Goal: Communication & Community: Answer question/provide support

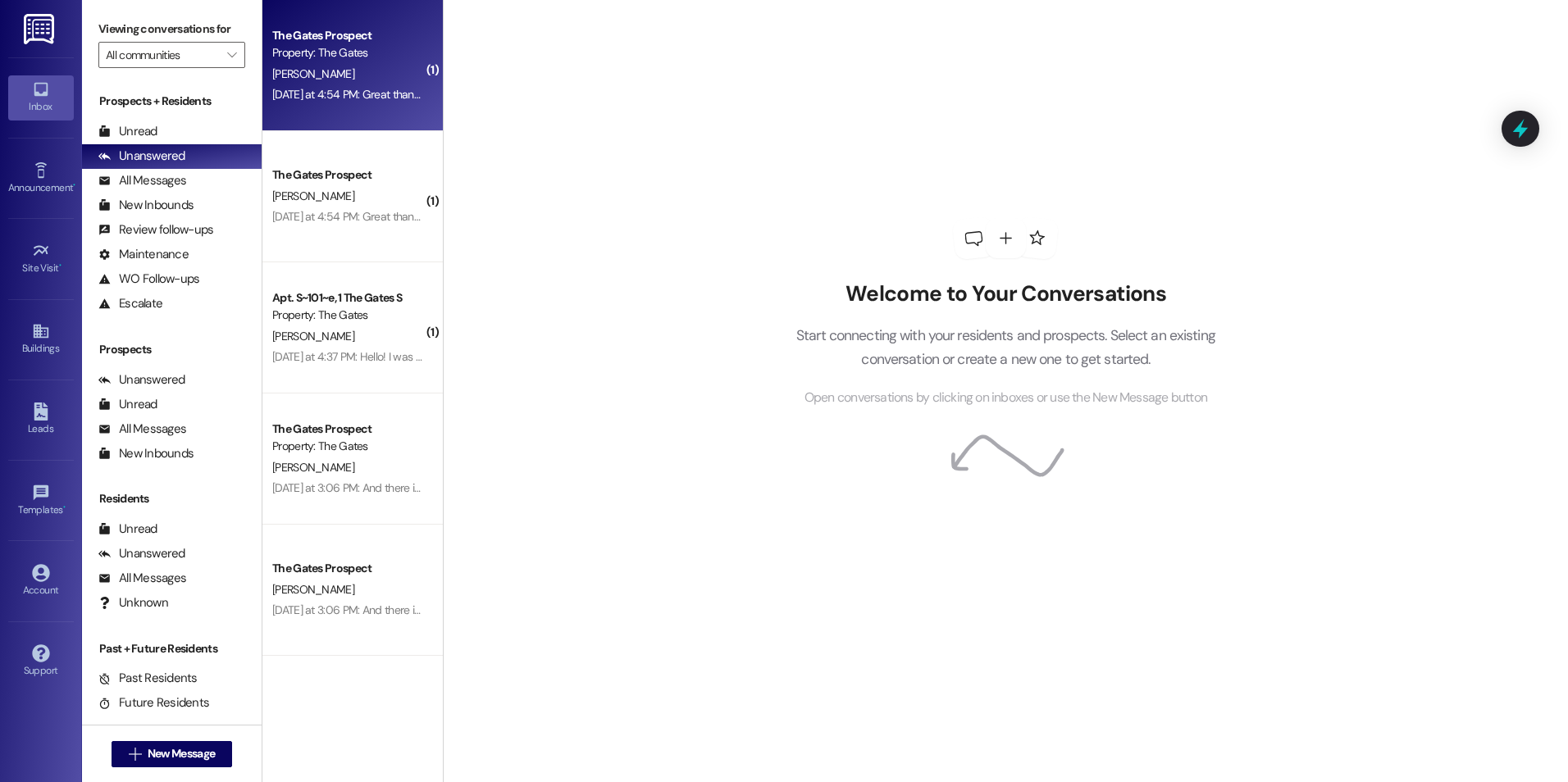
click at [378, 65] on div "[PERSON_NAME]" at bounding box center [348, 74] width 155 height 21
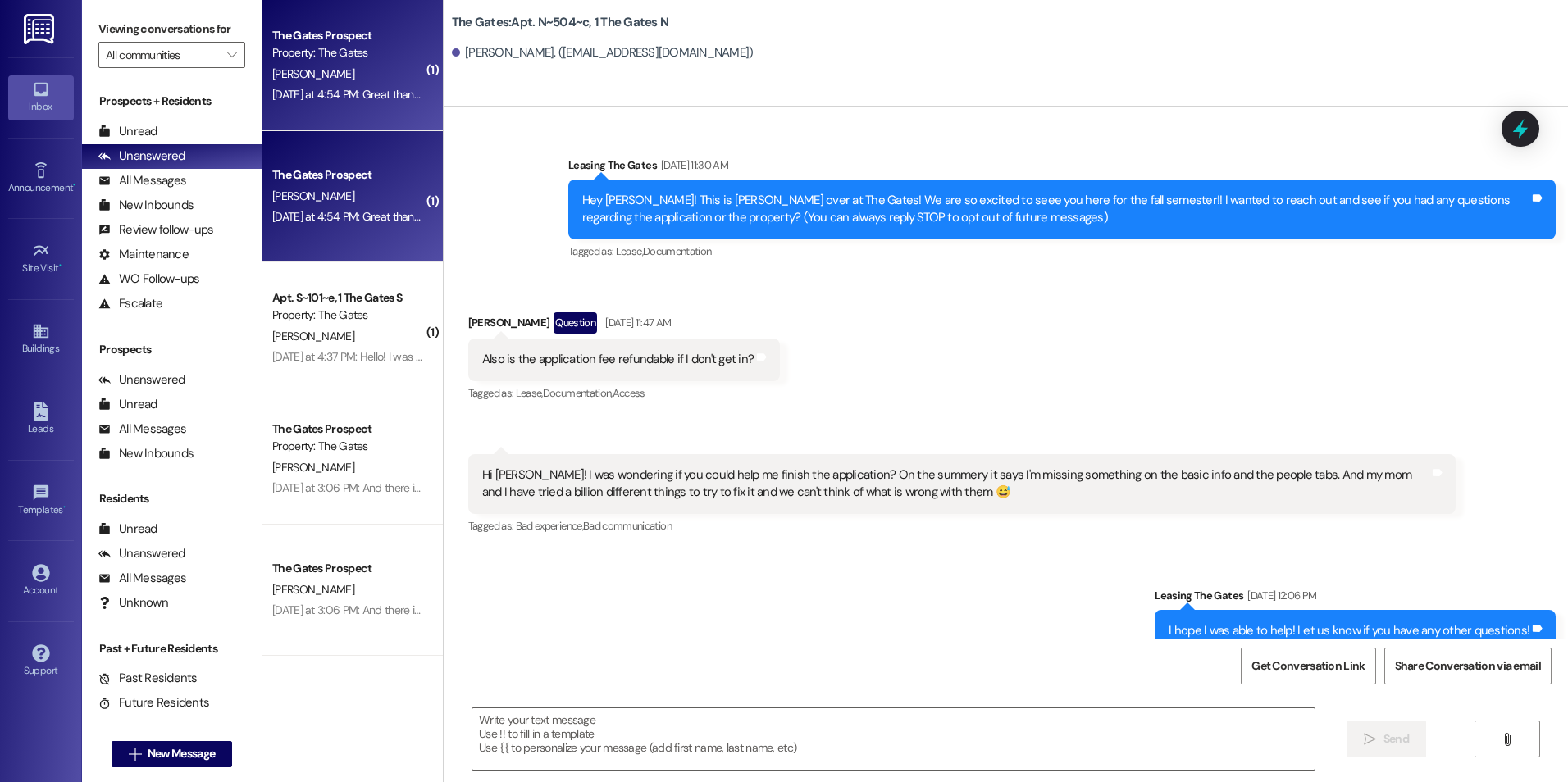
scroll to position [19621, 0]
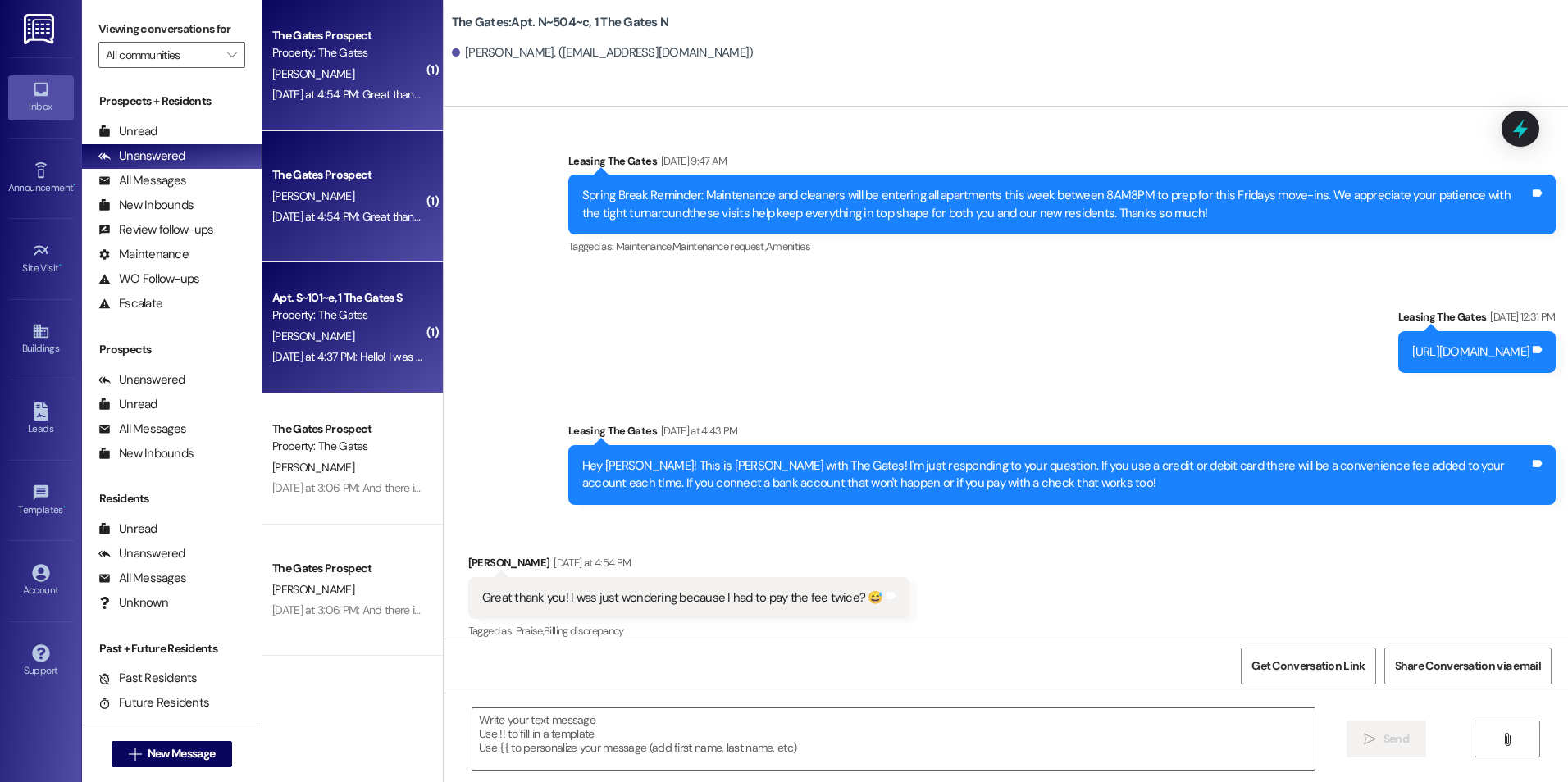
click at [362, 333] on div "[PERSON_NAME]" at bounding box center [348, 336] width 155 height 21
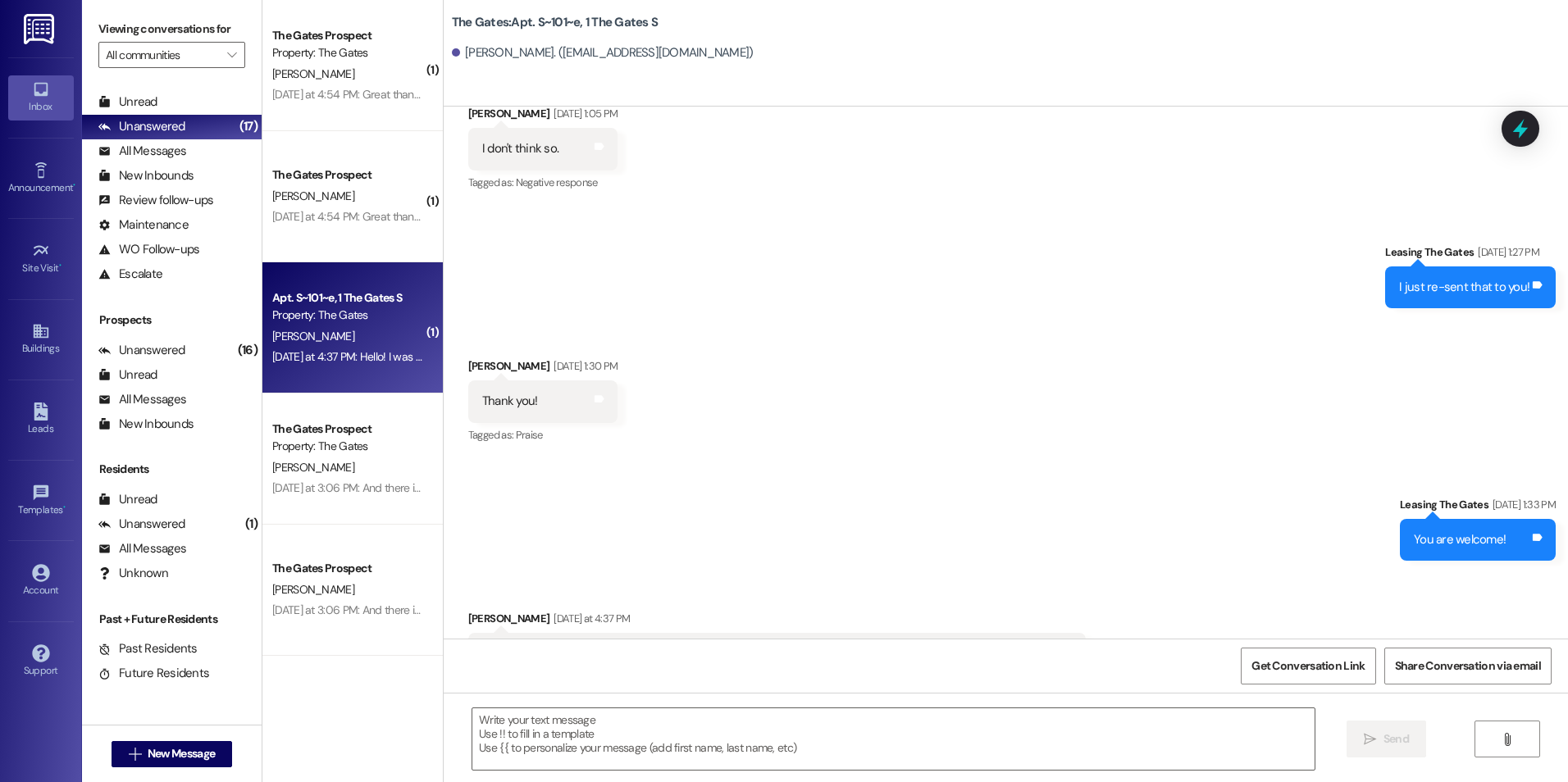
scroll to position [16545, 0]
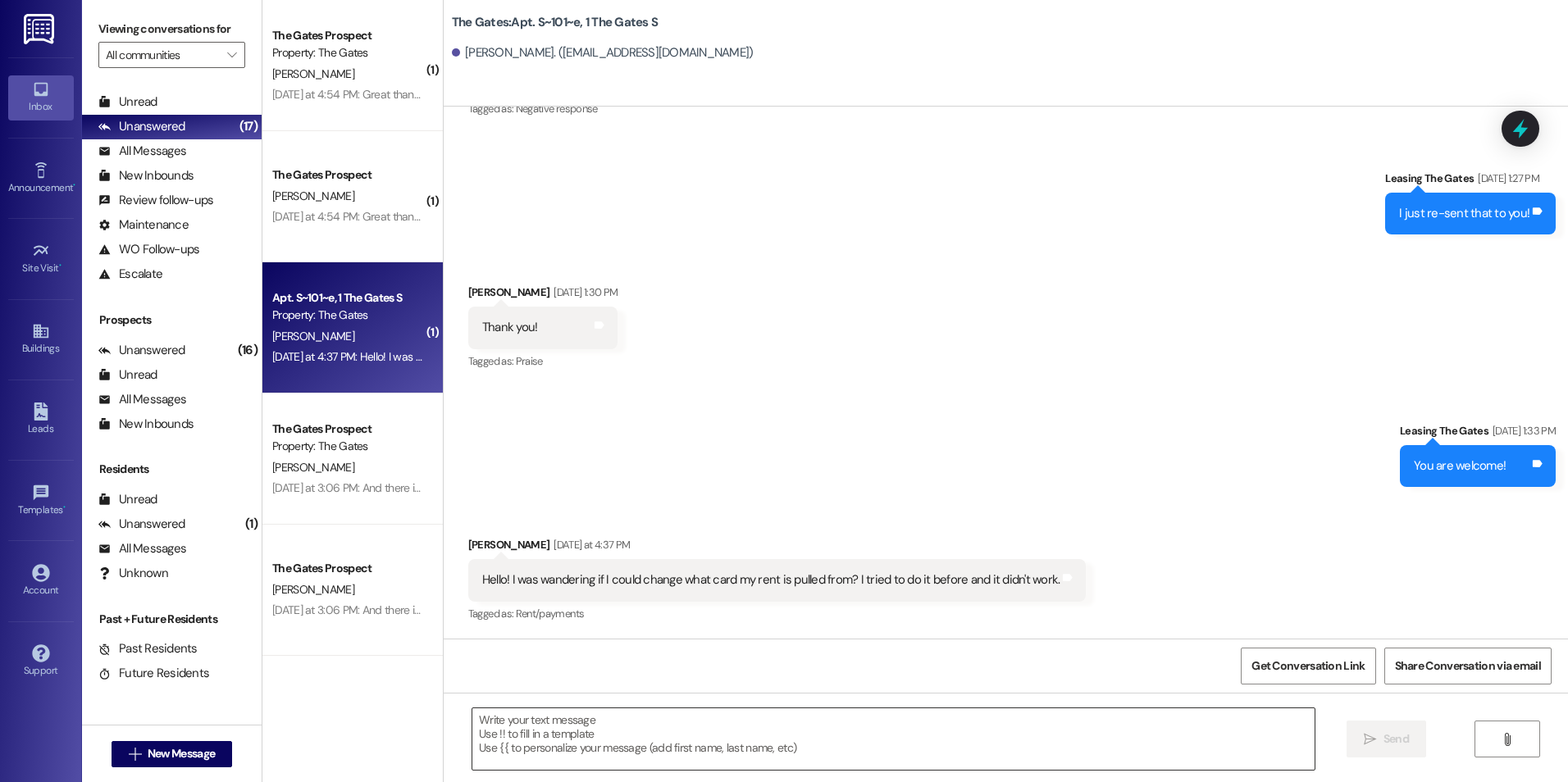
click at [472, 730] on textarea at bounding box center [893, 739] width 841 height 62
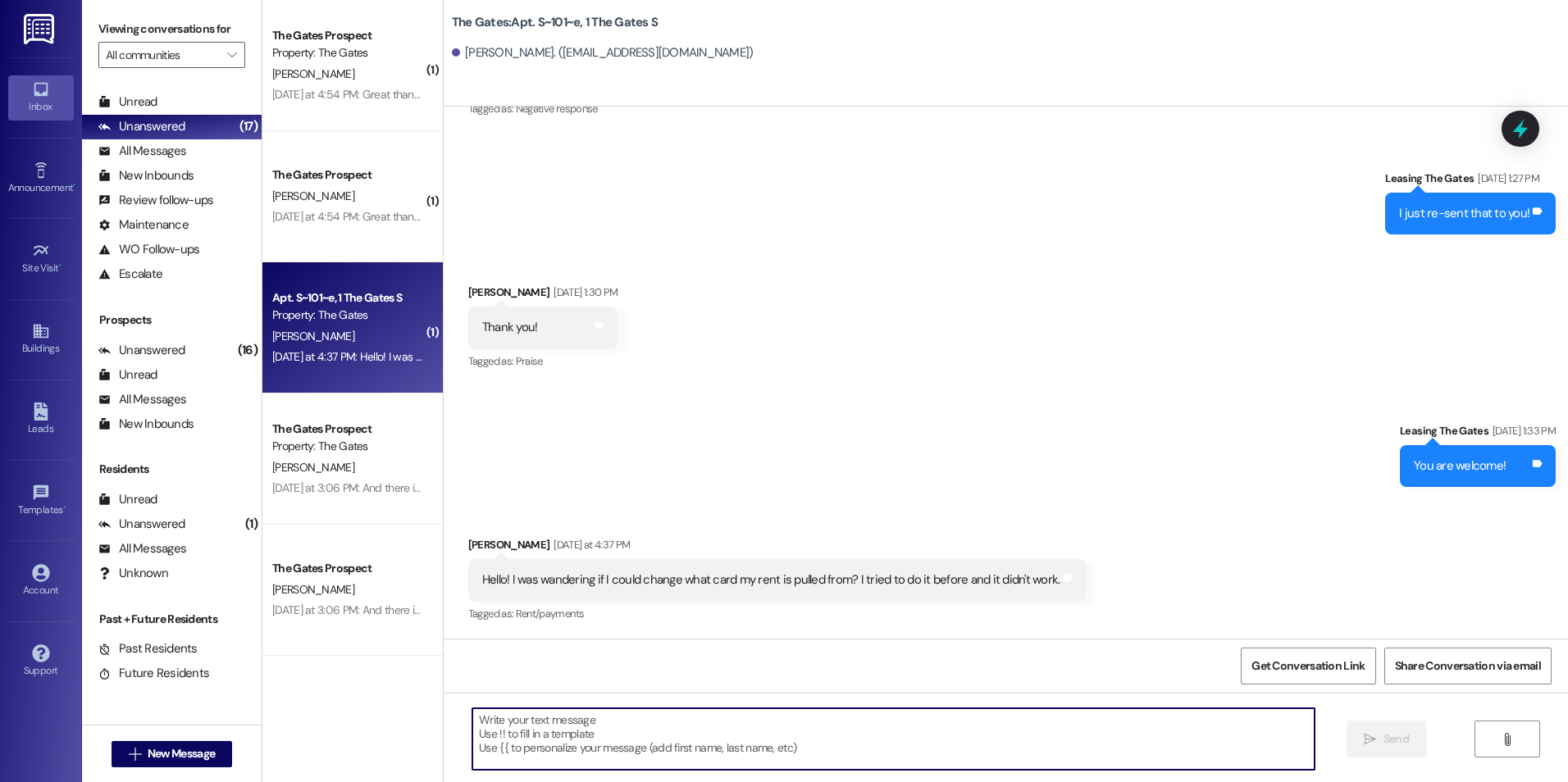
click at [1107, 728] on textarea at bounding box center [893, 739] width 841 height 62
click at [671, 726] on textarea at bounding box center [893, 739] width 841 height 62
type textarea "You should be able to"
click at [670, 728] on textarea "You should be able to" at bounding box center [893, 739] width 841 height 62
drag, startPoint x: 651, startPoint y: 739, endPoint x: 290, endPoint y: 696, distance: 363.6
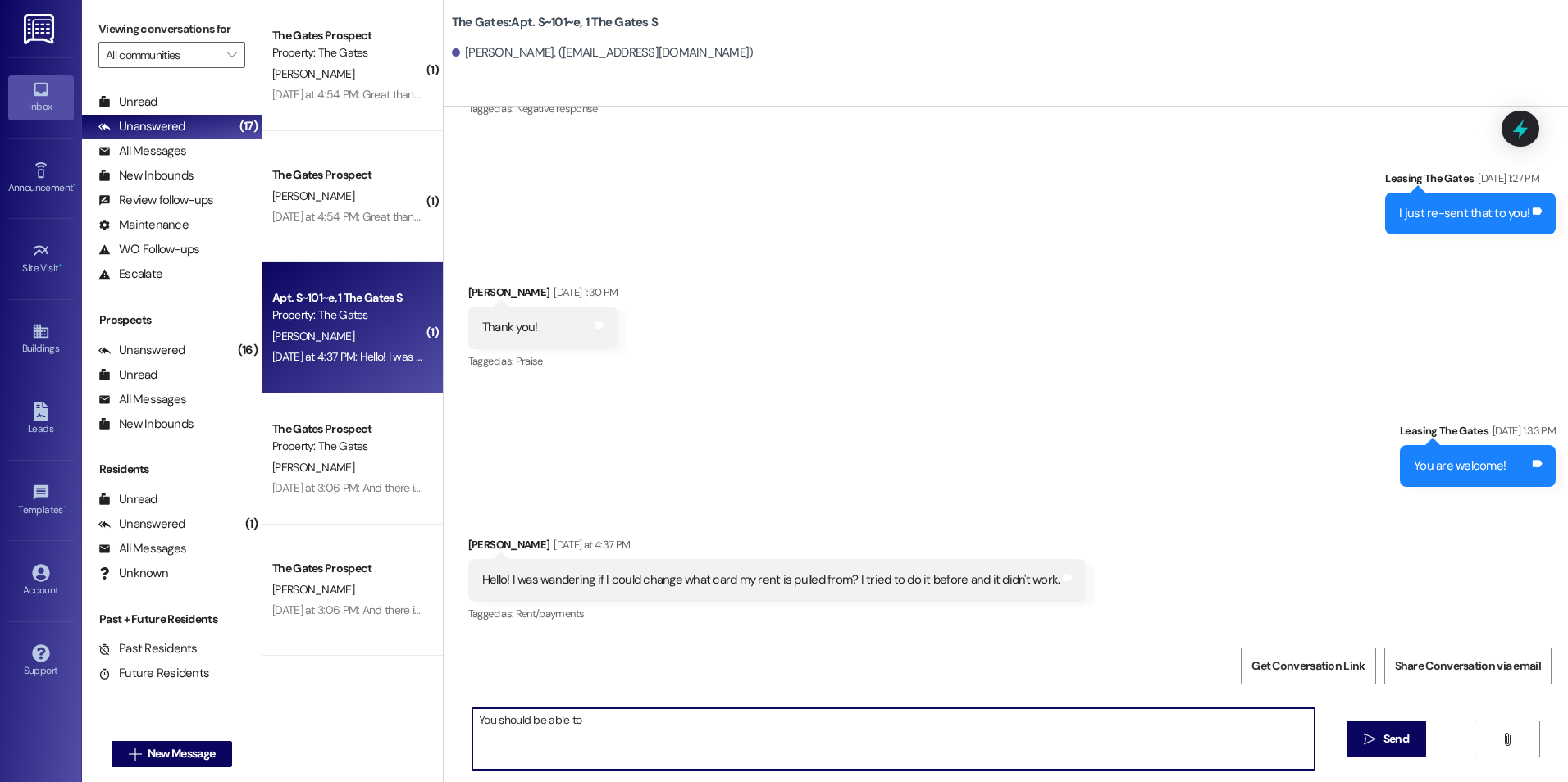
click at [290, 696] on div "( 1 ) The Gates Prospect Property: The Gates [PERSON_NAME] [DATE] at 4:54 PM: G…" at bounding box center [915, 391] width 1305 height 782
click at [823, 725] on textarea "Hey [PERSON_NAME], you will just edit your payment method in the resdient" at bounding box center [893, 739] width 841 height 62
type textarea "Hey [PERSON_NAME], you will just edit your payment method in the resident porta…"
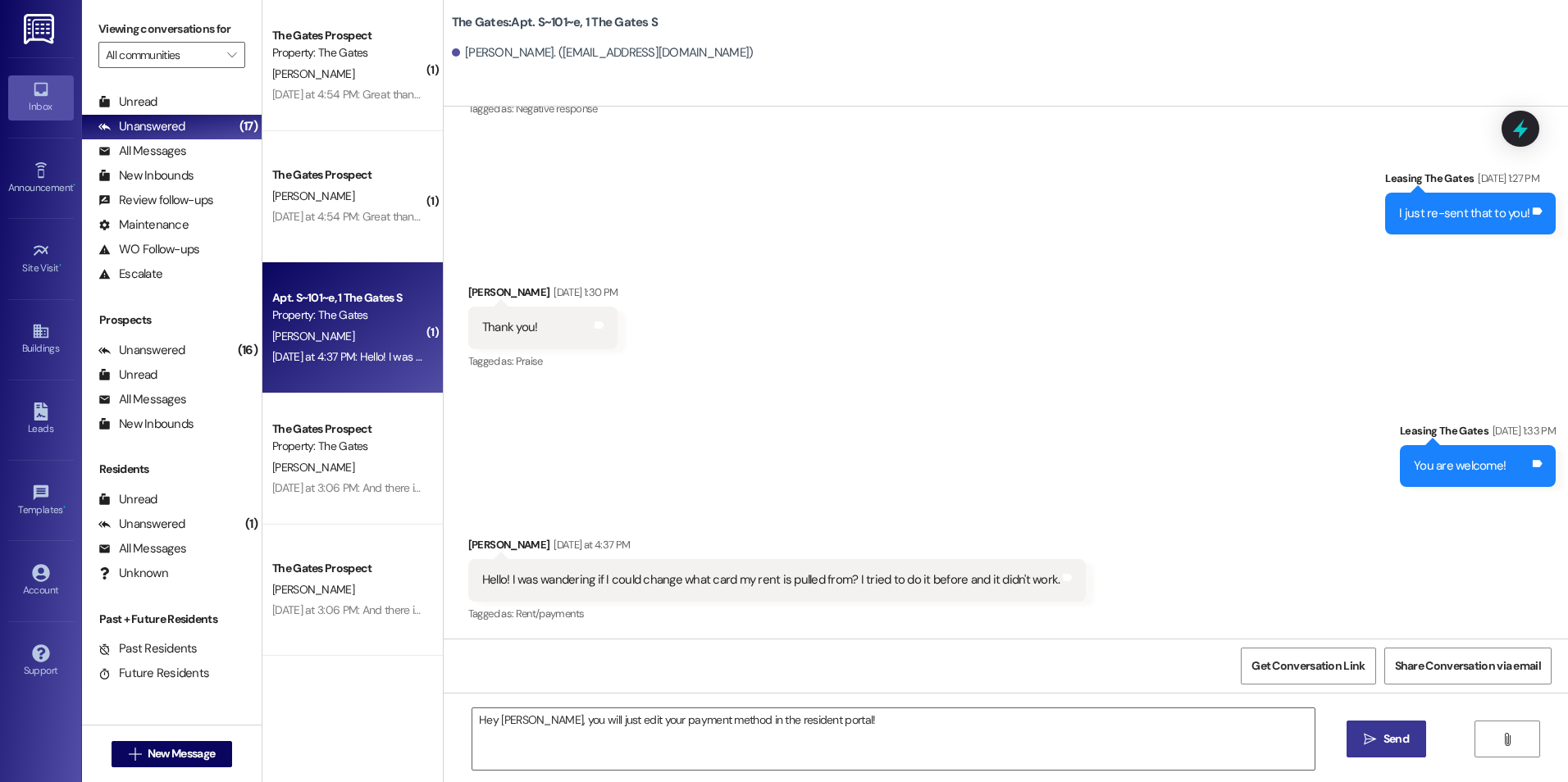
click at [1375, 732] on span " Send" at bounding box center [1385, 738] width 52 height 17
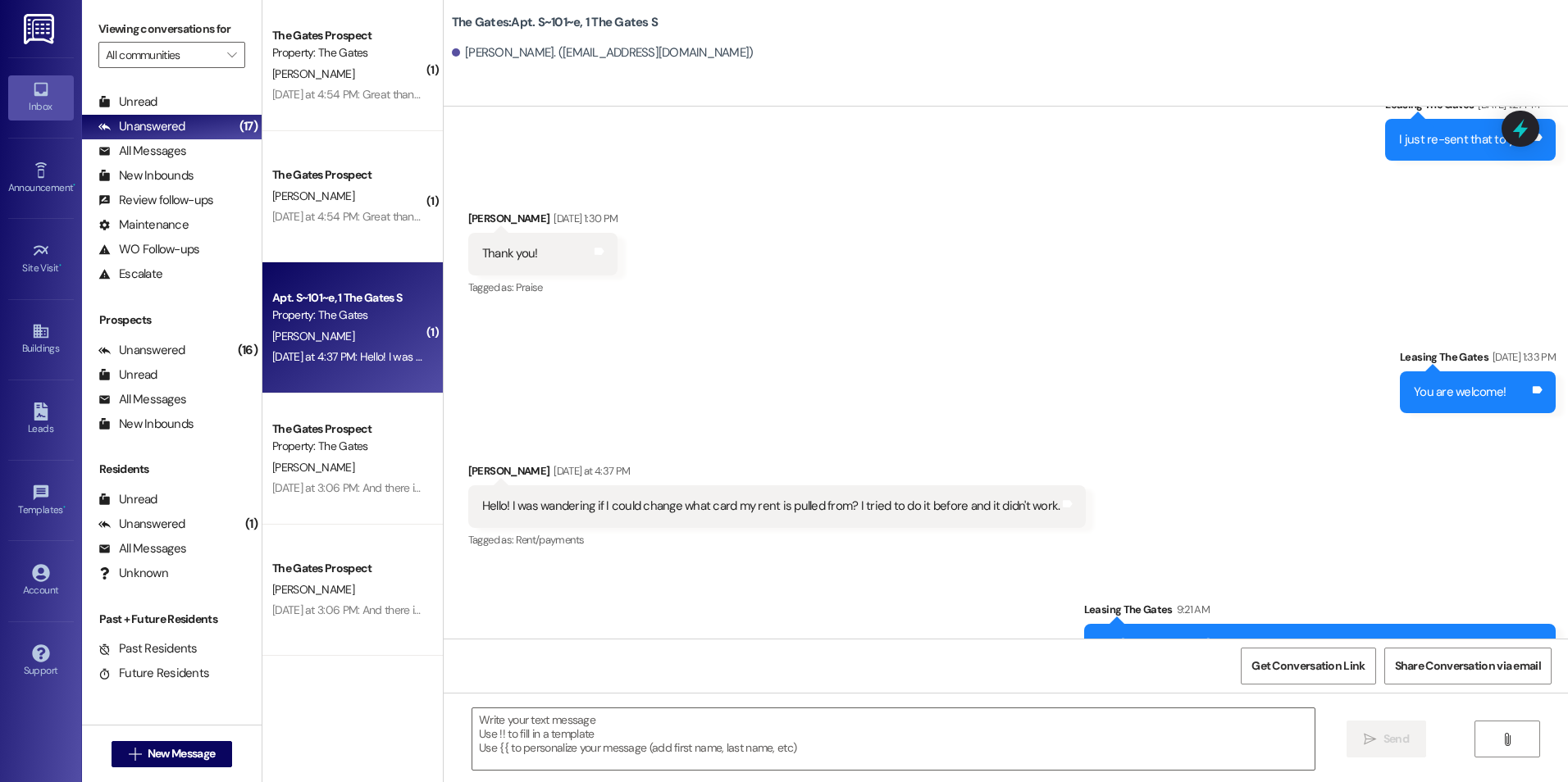
scroll to position [16658, 0]
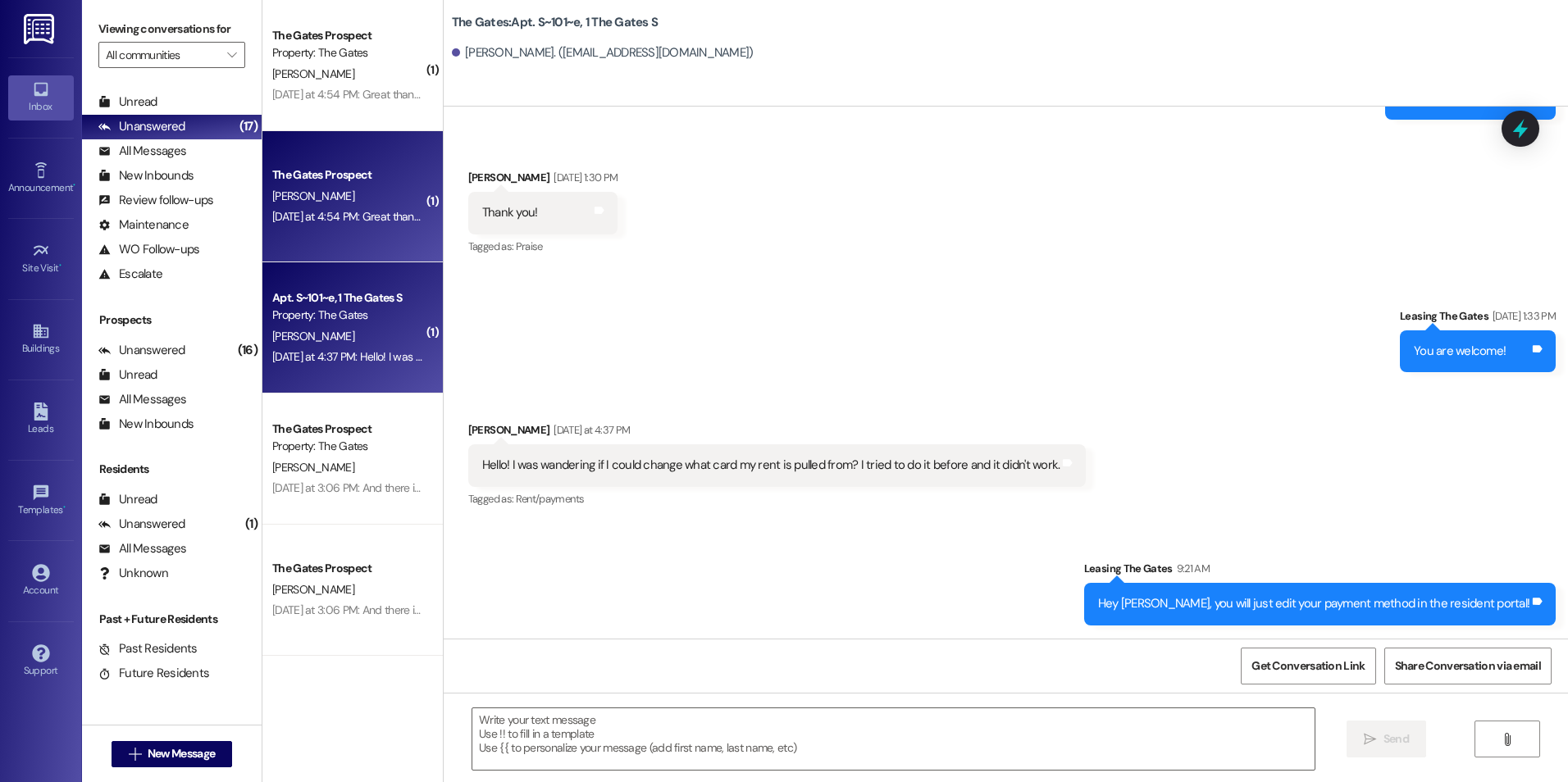
click at [366, 211] on div "[DATE] at 4:54 PM: Great thank you! I was just wondering because I had to pay t…" at bounding box center [501, 216] width 459 height 15
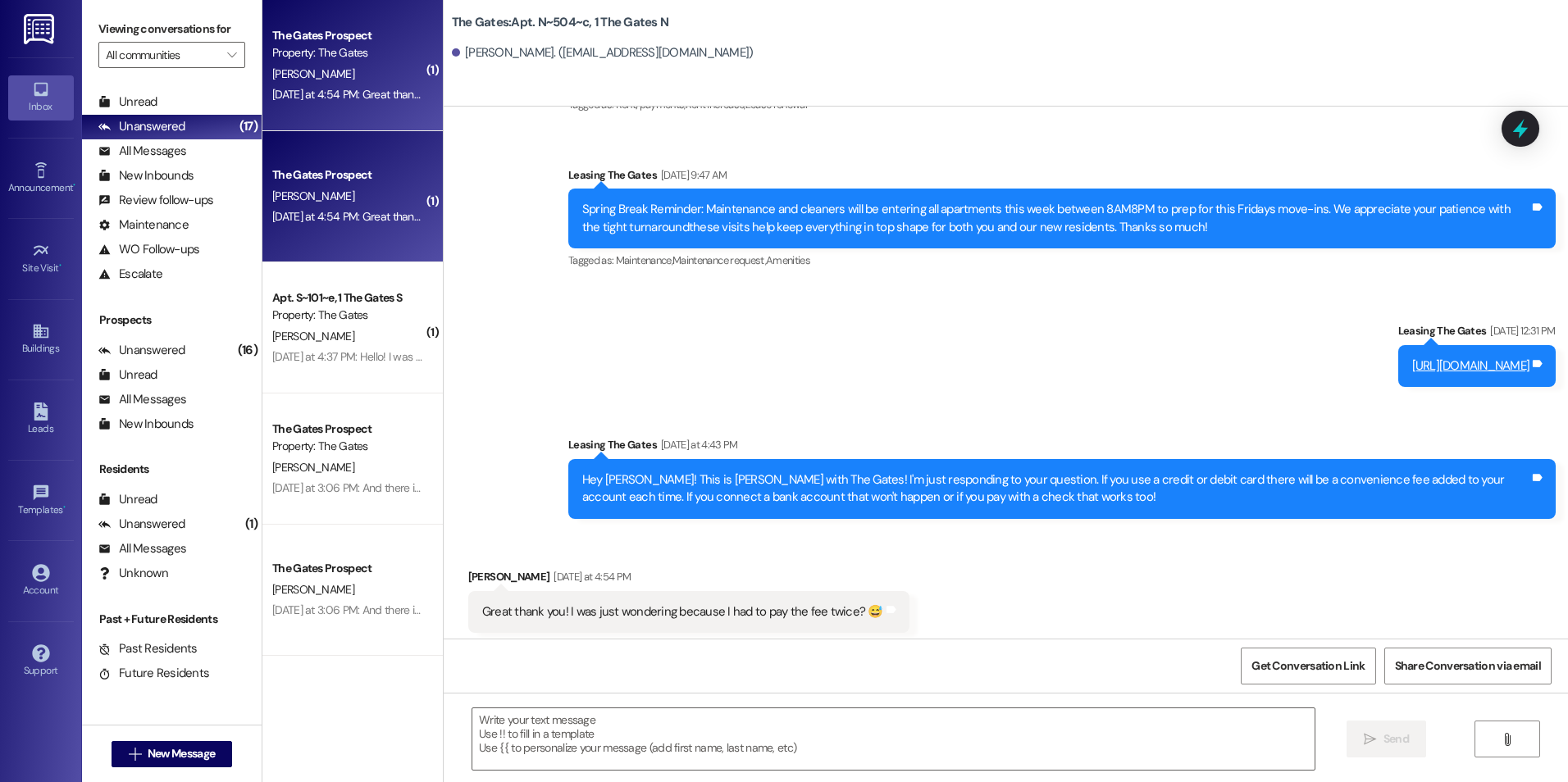
scroll to position [19621, 0]
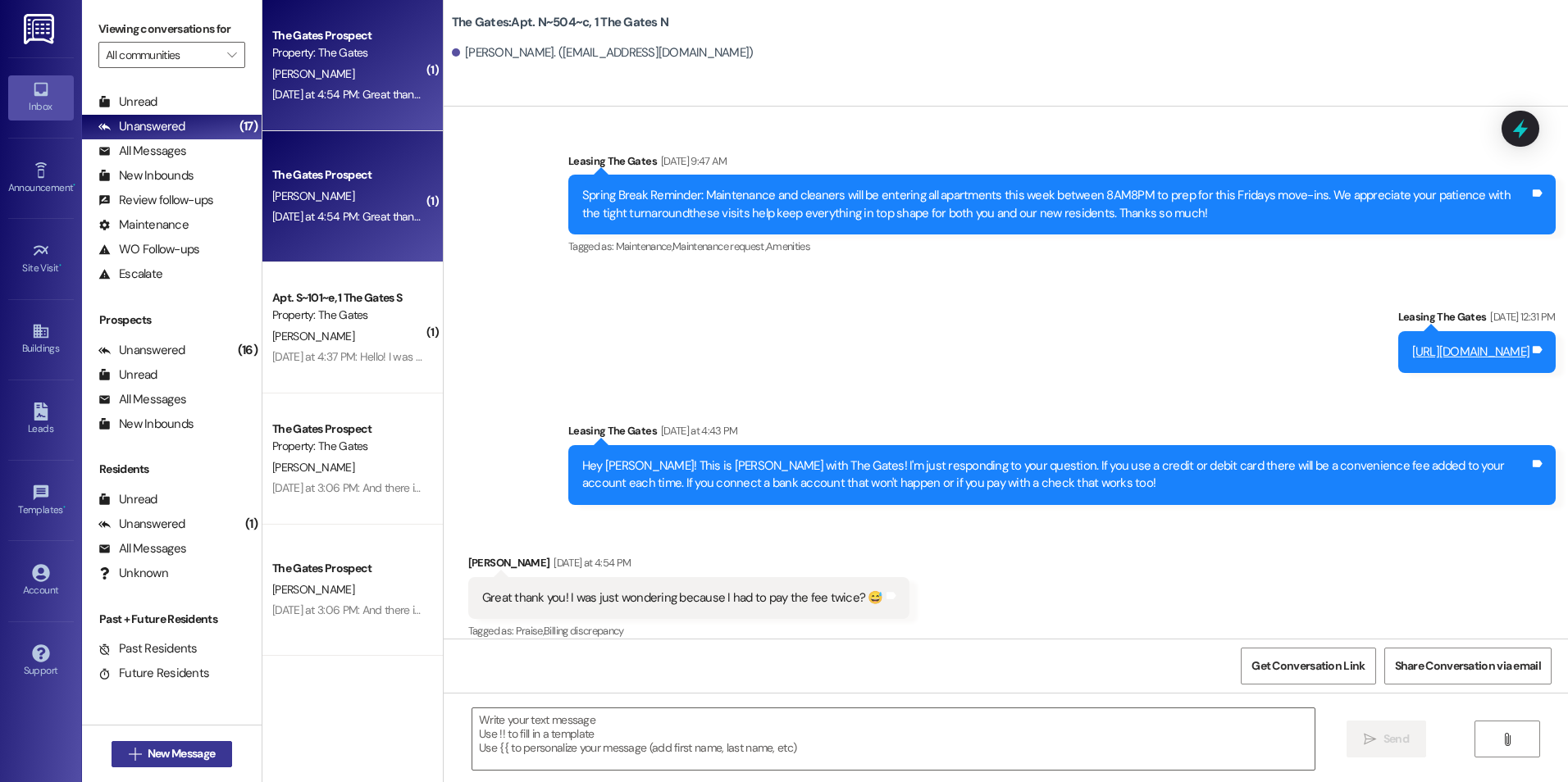
click at [159, 749] on span "New Message" at bounding box center [181, 753] width 67 height 17
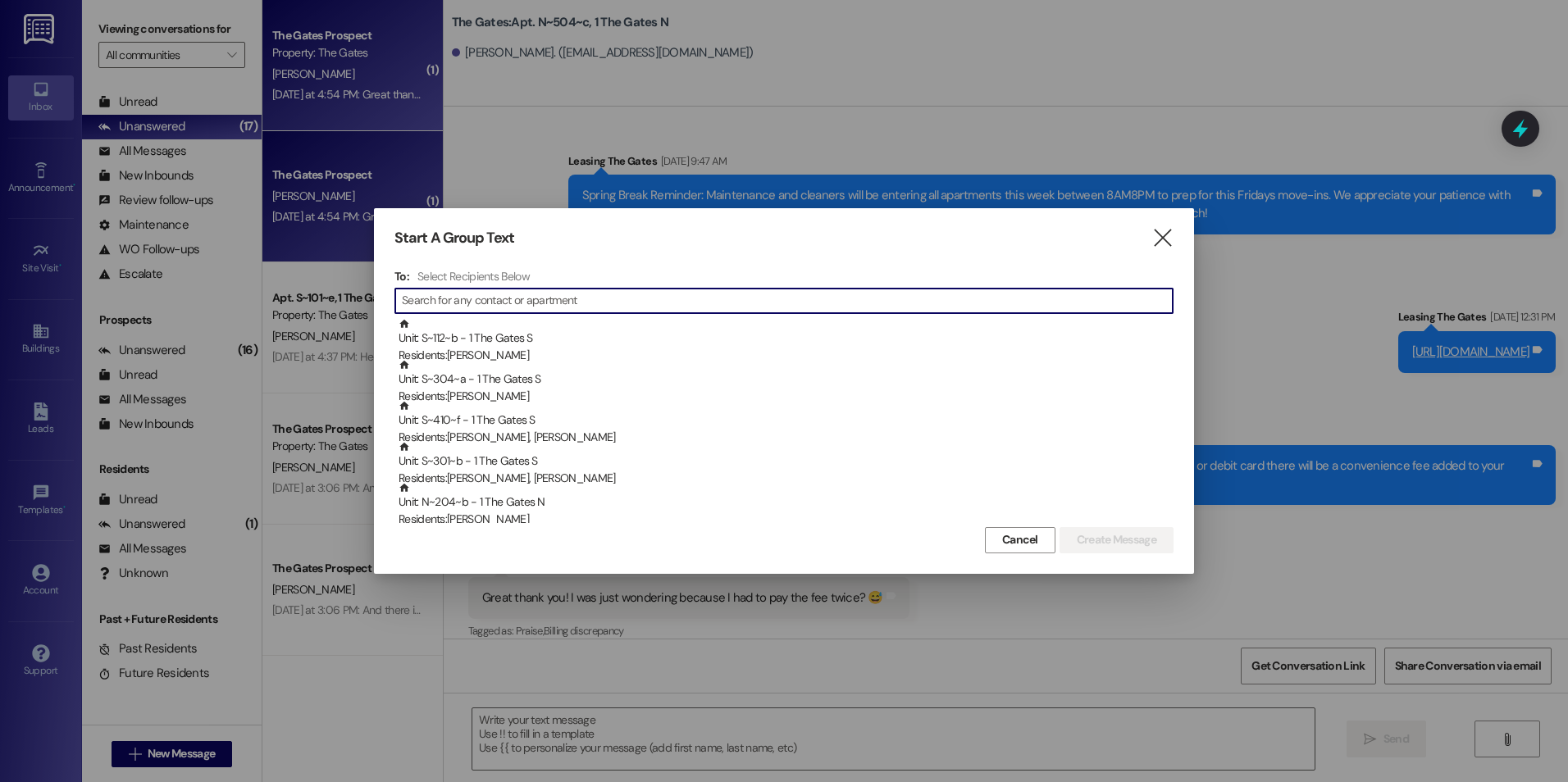
click at [1087, 293] on input at bounding box center [787, 301] width 770 height 23
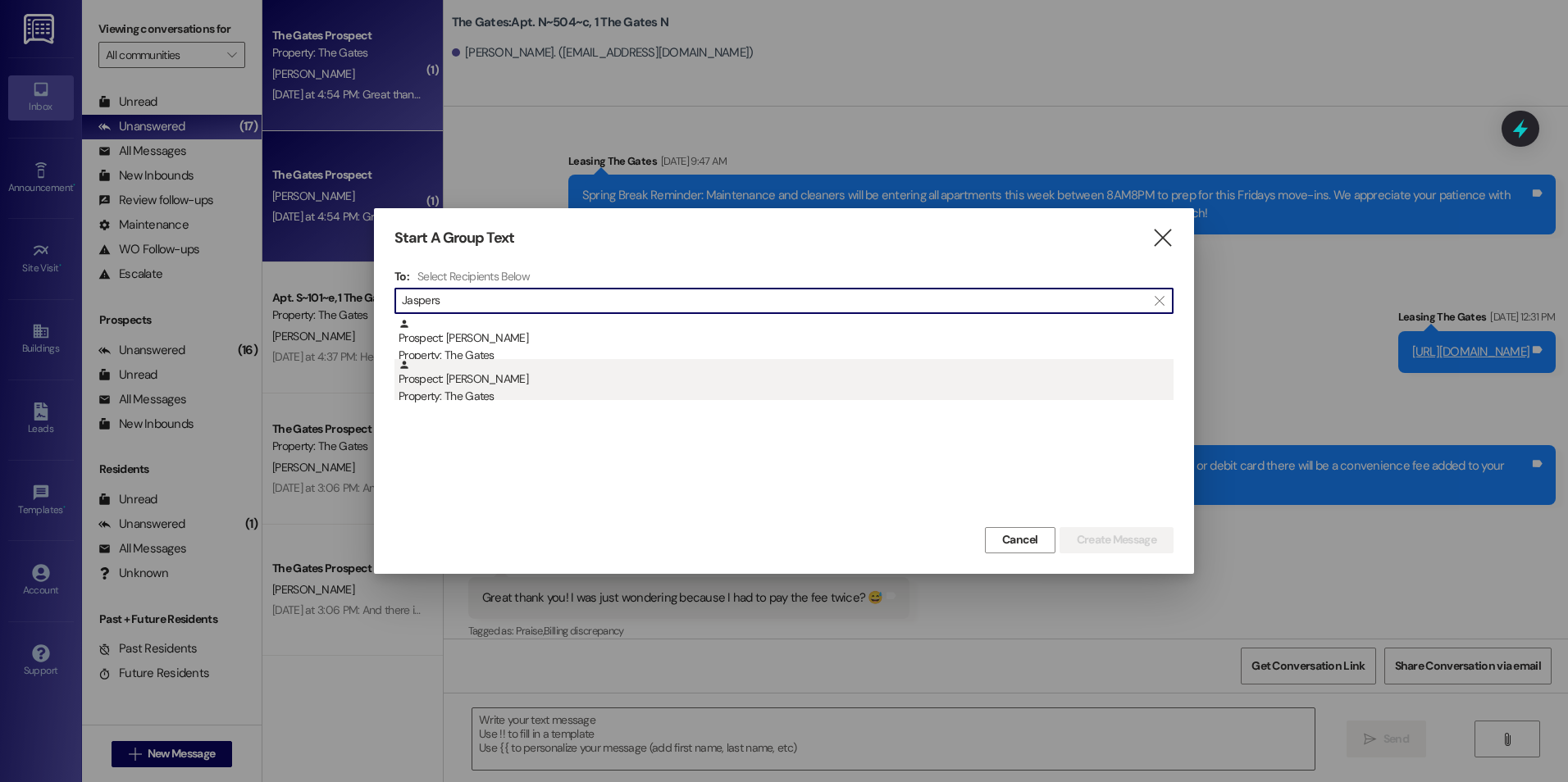
type input "Jaspers"
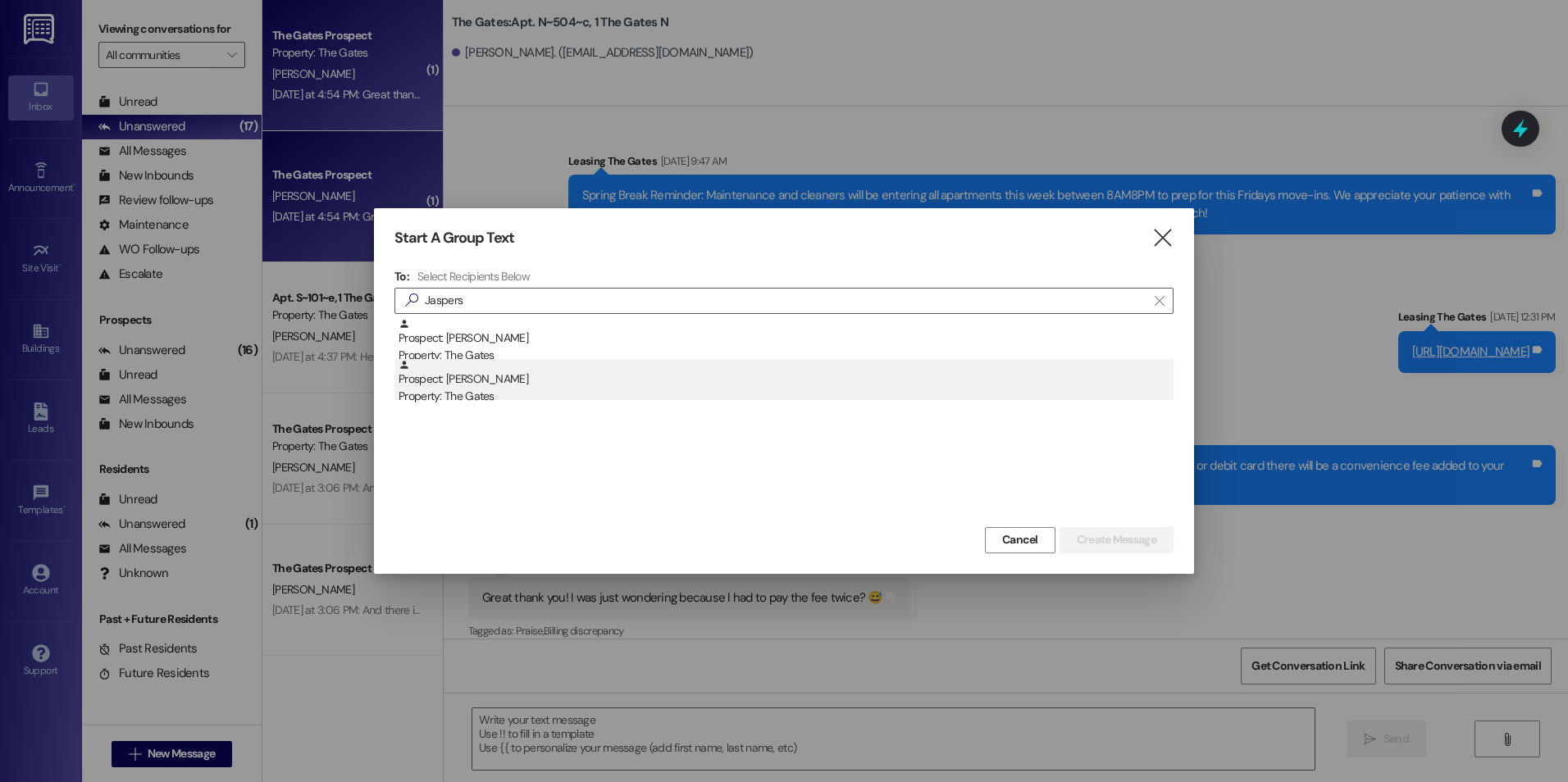
click at [646, 362] on div "Prospect: [PERSON_NAME] Property: The Gates" at bounding box center [786, 381] width 775 height 46
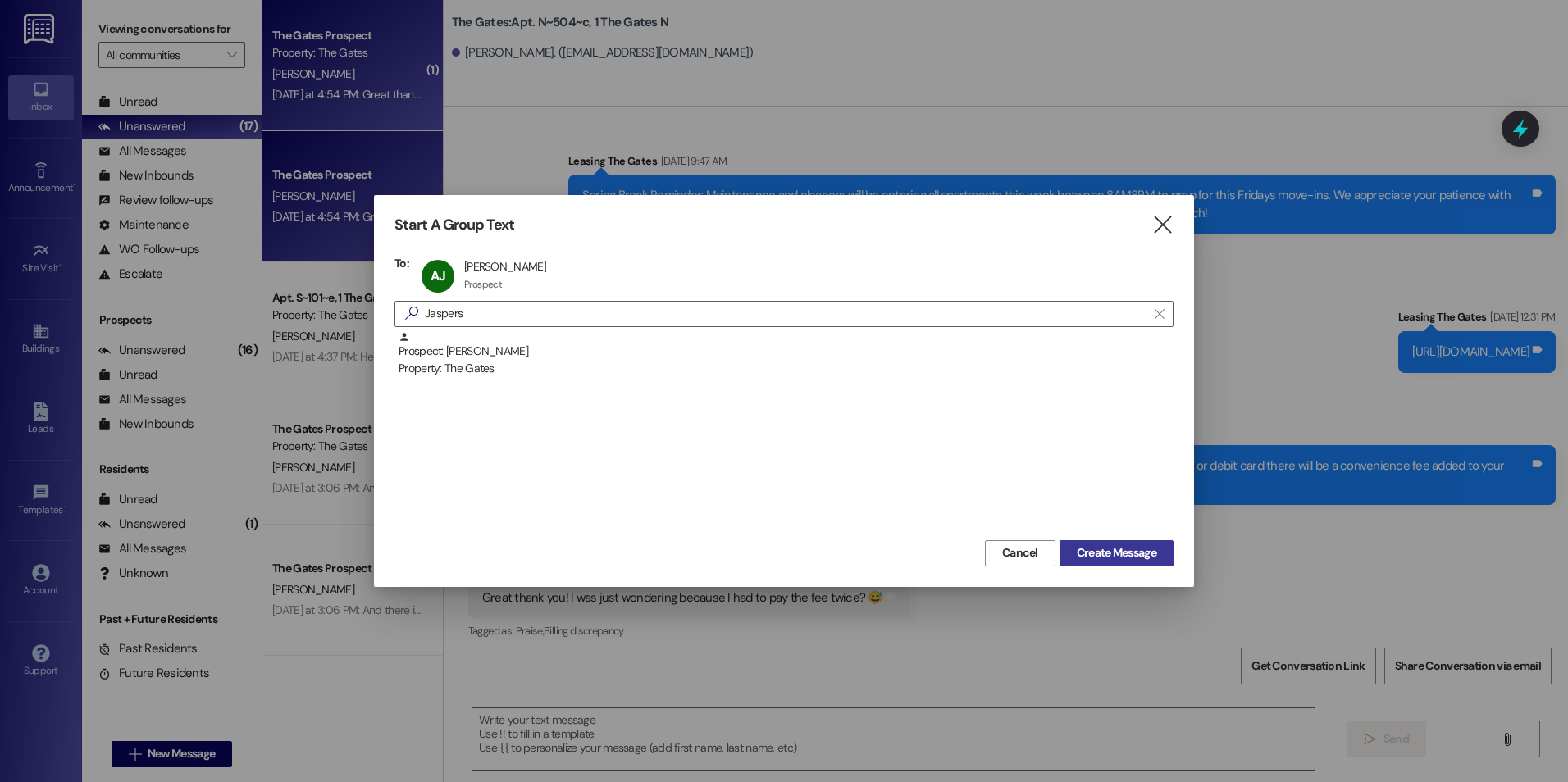
click at [1137, 558] on span "Create Message" at bounding box center [1116, 552] width 80 height 17
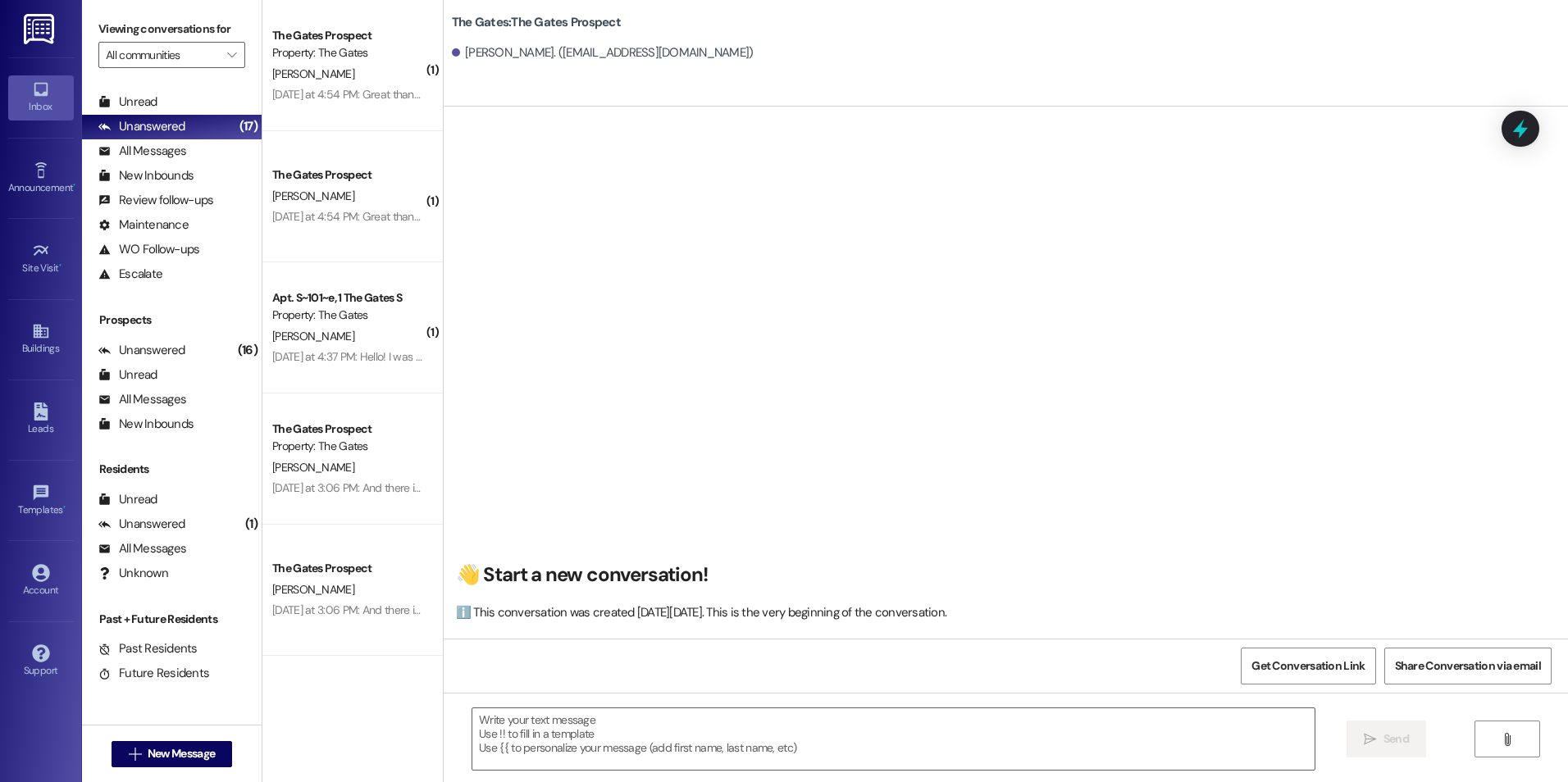
scroll to position [0, 0]
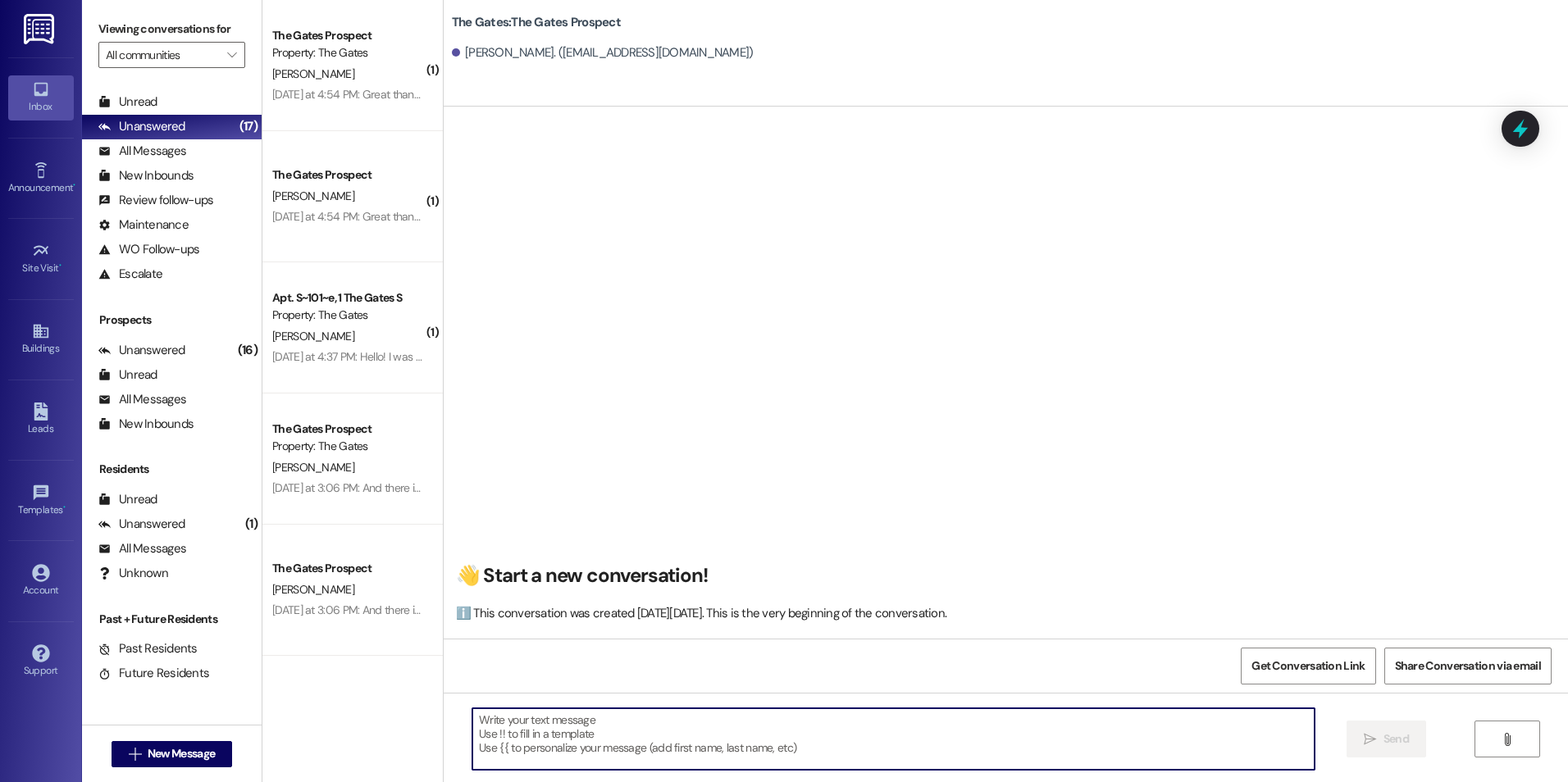
click at [644, 730] on textarea at bounding box center [893, 739] width 841 height 62
click at [566, 725] on textarea "Hey [PERSON_NAME], This is" at bounding box center [893, 739] width 841 height 62
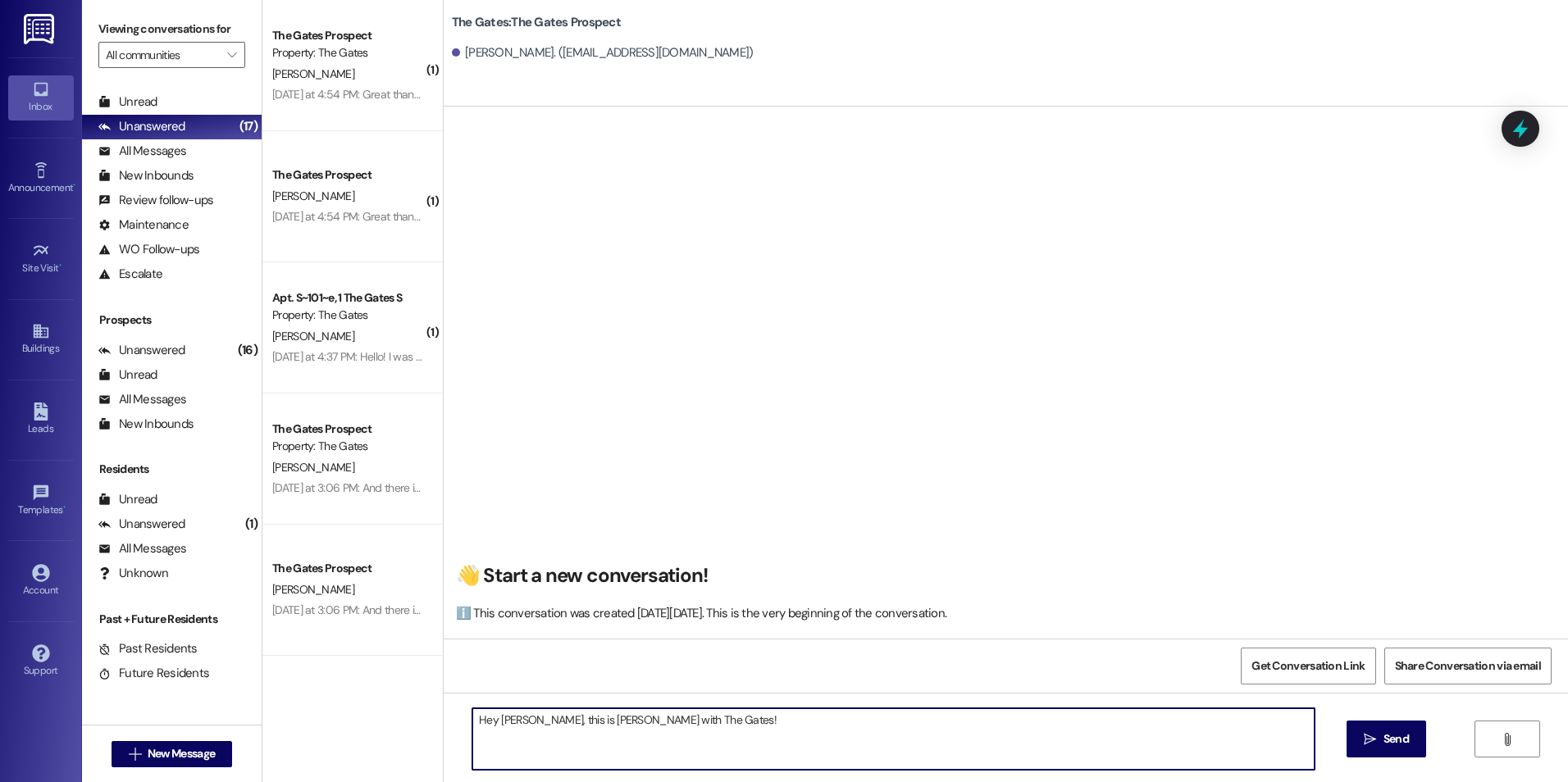
click at [685, 718] on textarea "Hey [PERSON_NAME], this is [PERSON_NAME] with The Gates!" at bounding box center [893, 739] width 841 height 62
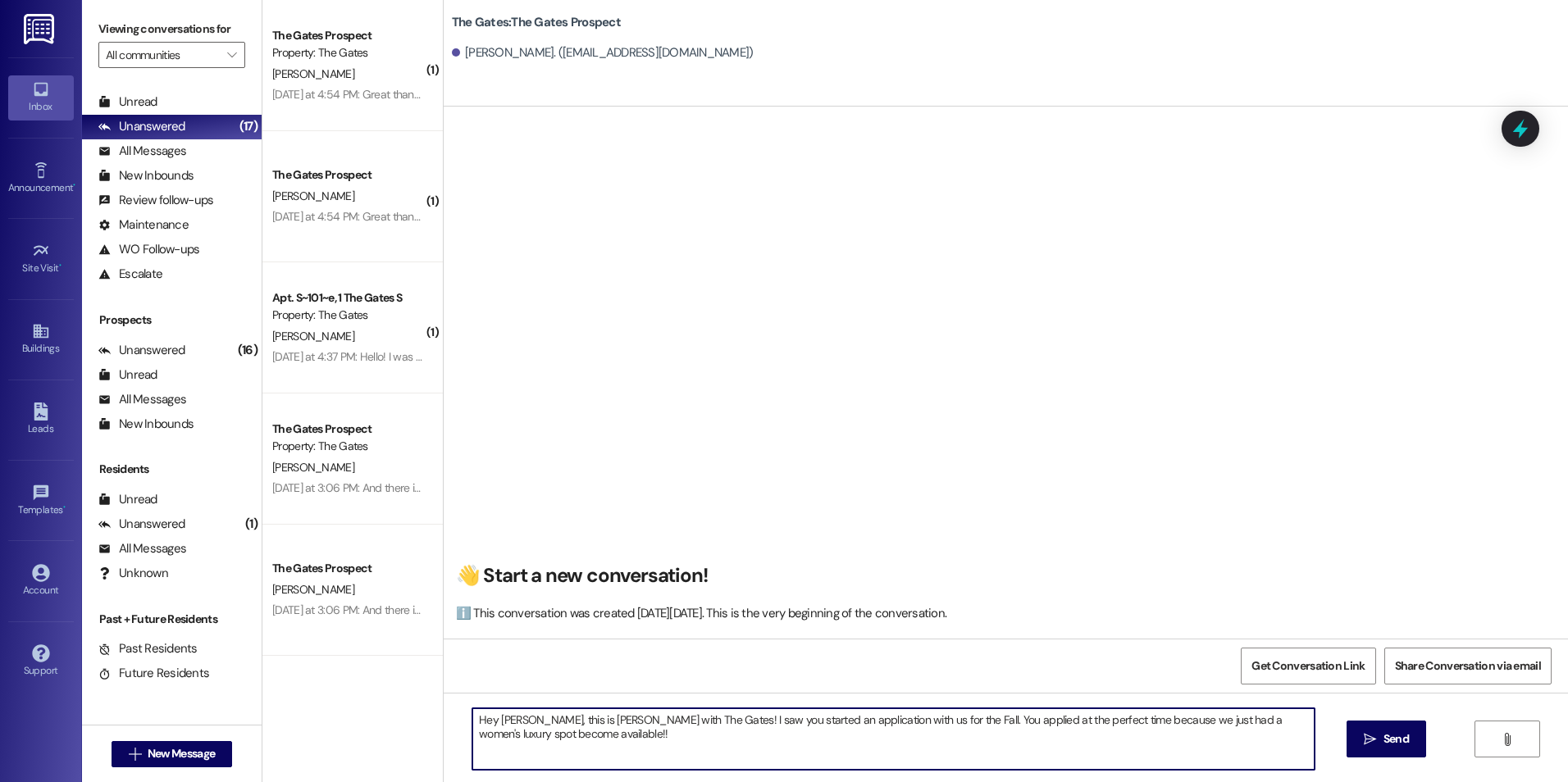
click at [1143, 718] on textarea "Hey [PERSON_NAME], this is [PERSON_NAME] with The Gates! I saw you started an a…" at bounding box center [893, 739] width 841 height 62
click at [997, 765] on textarea "Hey [PERSON_NAME], this is [PERSON_NAME] with The Gates! I saw you started an a…" at bounding box center [893, 739] width 841 height 62
click at [676, 733] on textarea "Hey [PERSON_NAME], this is [PERSON_NAME] with The Gates! I saw you started an a…" at bounding box center [893, 739] width 841 height 62
click at [644, 742] on textarea "Hey [PERSON_NAME], this is [PERSON_NAME] with The Gates! I saw you started an a…" at bounding box center [893, 739] width 841 height 62
click at [867, 733] on textarea "Hey [PERSON_NAME], this is [PERSON_NAME] with The Gates! I saw you started an a…" at bounding box center [893, 739] width 841 height 62
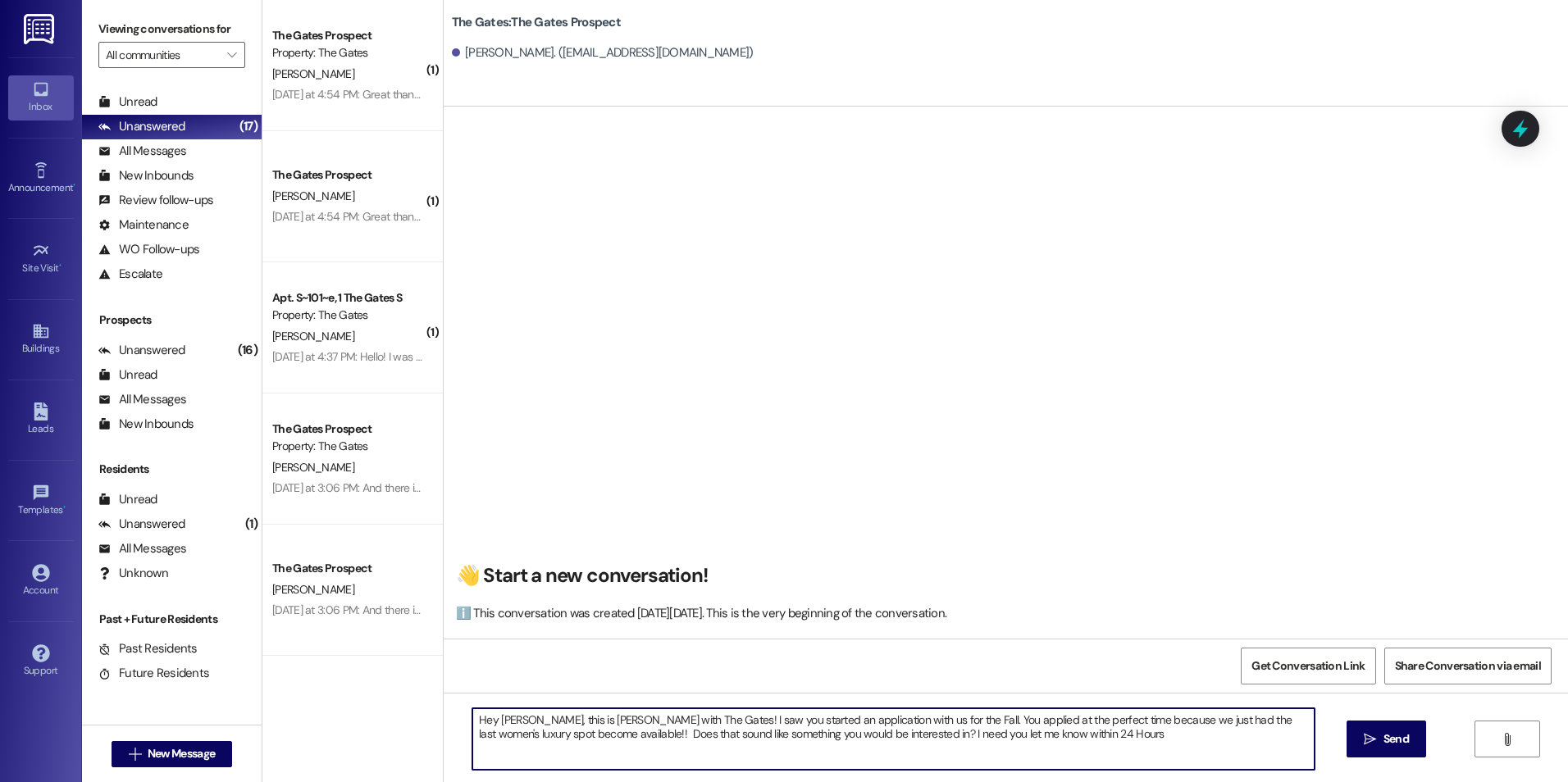
click at [897, 736] on textarea "Hey [PERSON_NAME], this is [PERSON_NAME] with The Gates! I saw you started an a…" at bounding box center [893, 739] width 841 height 62
click at [1098, 721] on textarea "Hey [PERSON_NAME], this is [PERSON_NAME] with The Gates! I saw you started an a…" at bounding box center [893, 739] width 841 height 62
click at [1081, 733] on textarea "Hey [PERSON_NAME], this is [PERSON_NAME] with The Gates! I saw you started an a…" at bounding box center [893, 739] width 841 height 62
click at [1270, 737] on textarea "Hey [PERSON_NAME], this is [PERSON_NAME] with The Gates! I saw you started an a…" at bounding box center [893, 739] width 841 height 62
type textarea "Hey [PERSON_NAME], this is [PERSON_NAME] with The Gates! I saw you started an a…"
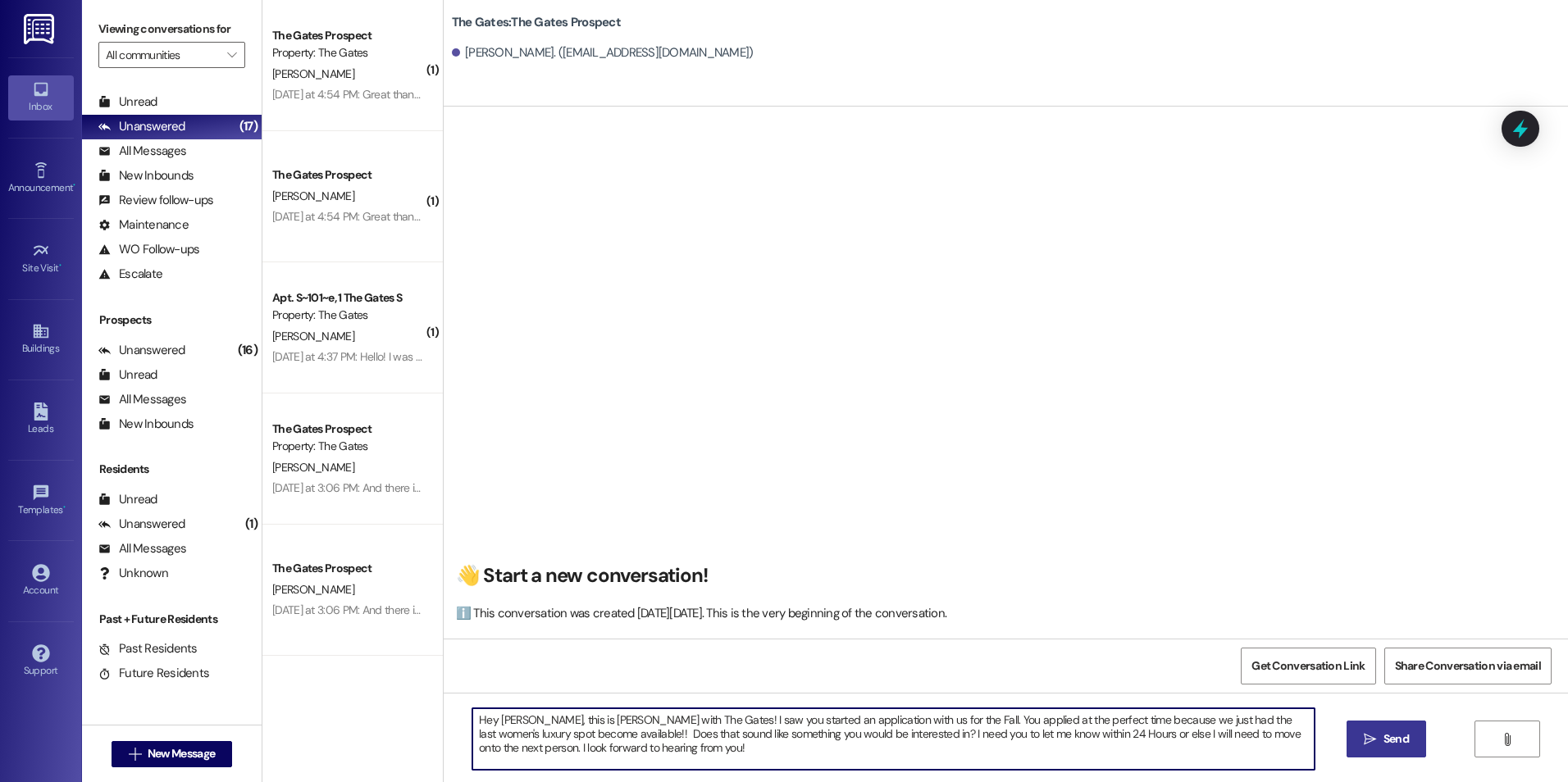
click at [1380, 739] on span "Send" at bounding box center [1395, 738] width 32 height 17
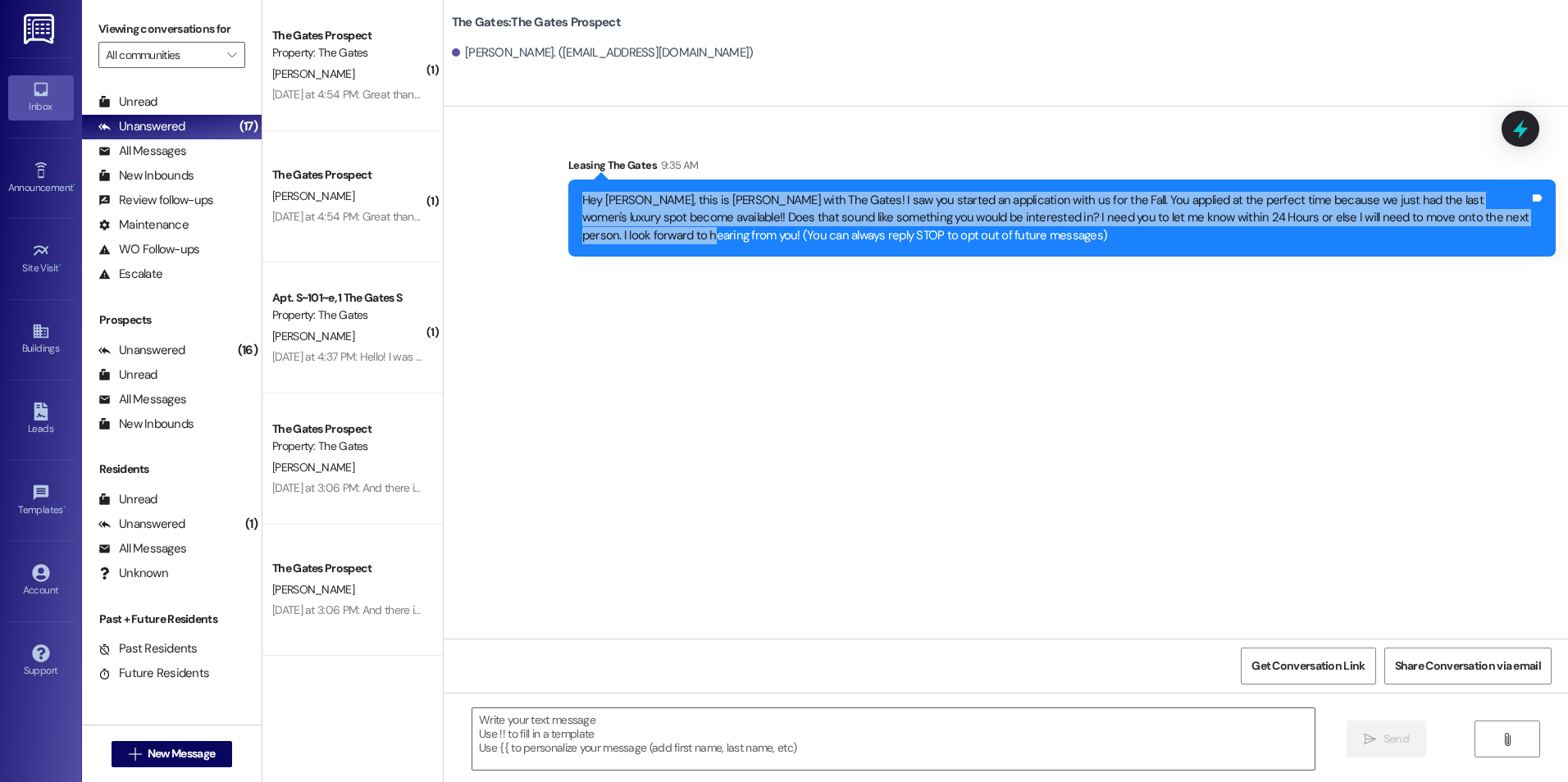
drag, startPoint x: 573, startPoint y: 198, endPoint x: 1509, endPoint y: 215, distance: 936.2
click at [1509, 215] on div "Hey [PERSON_NAME], this is [PERSON_NAME] with The Gates! I saw you started an a…" at bounding box center [1056, 218] width 947 height 53
drag, startPoint x: 1509, startPoint y: 215, endPoint x: 1421, endPoint y: 213, distance: 88.0
copy div "Hey [PERSON_NAME], this is [PERSON_NAME] with The Gates! I saw you started an a…"
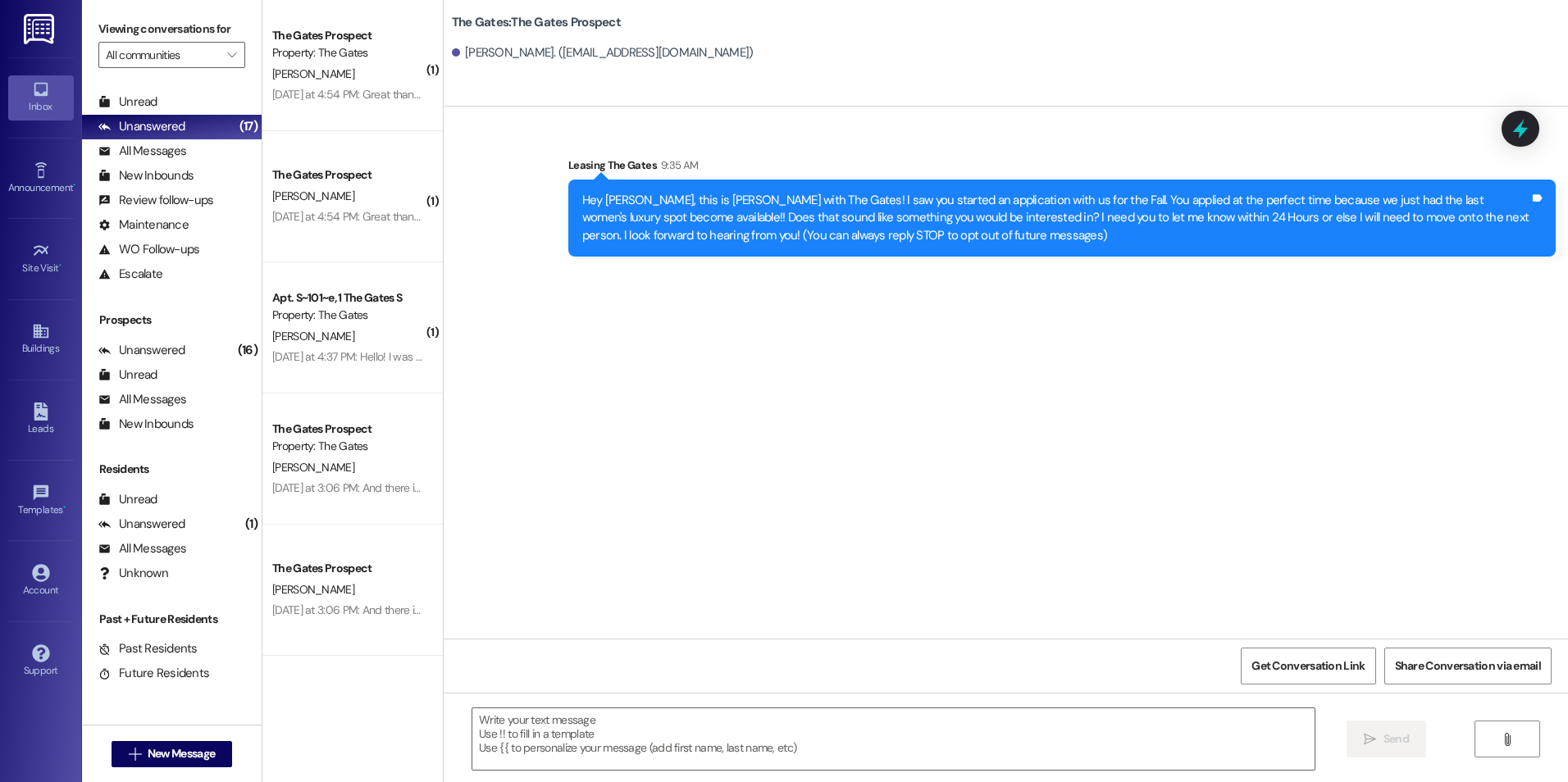
click at [1326, 355] on div "Sent via SMS Leasing The Gates 9:35 AM Hey [PERSON_NAME], this is [PERSON_NAME]…" at bounding box center [1005, 372] width 1124 height 532
click at [199, 767] on button " New Message" at bounding box center [173, 754] width 122 height 26
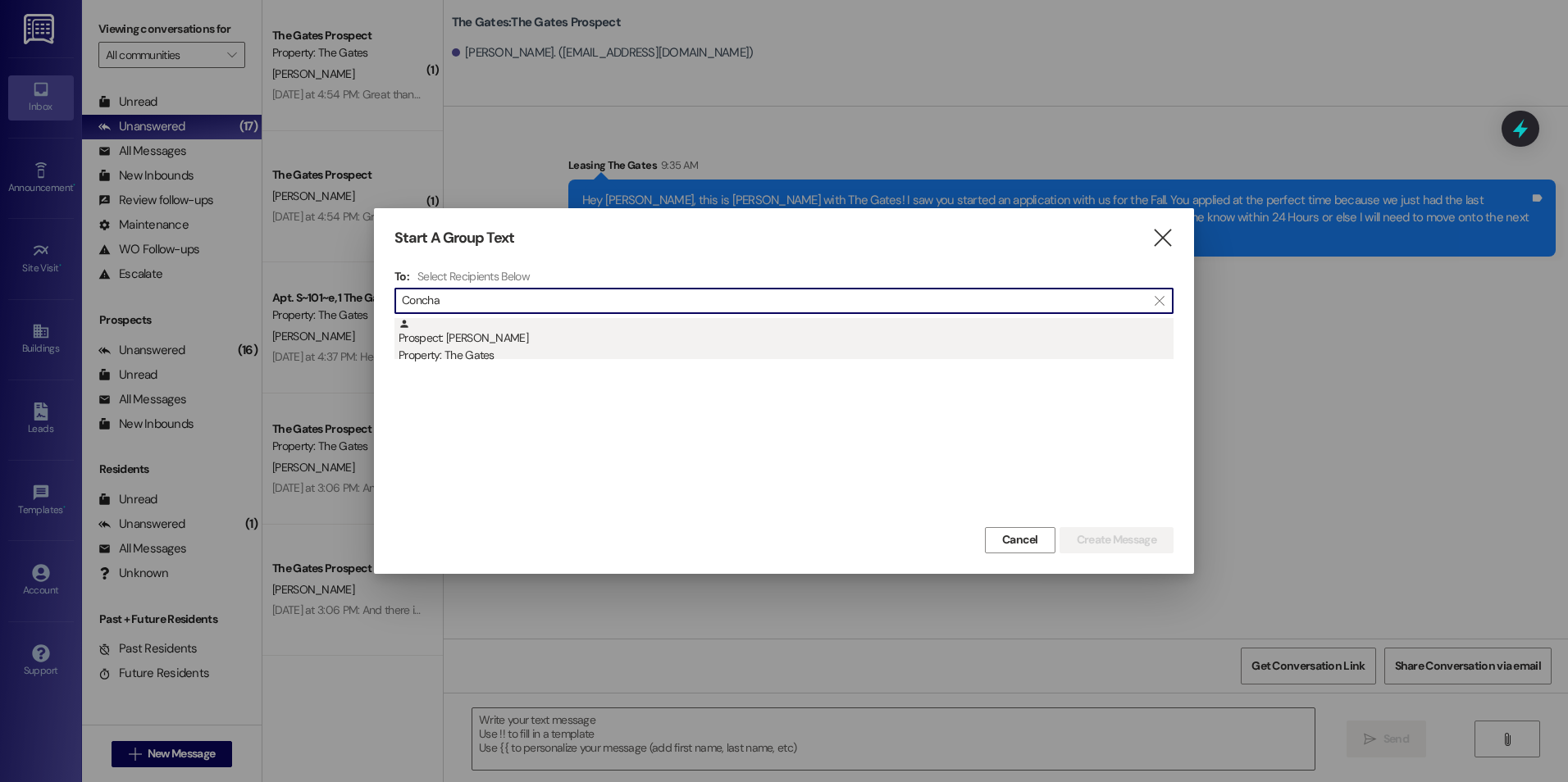
type input "Concha"
click at [630, 330] on div "Prospect: [PERSON_NAME] Property: The Gates" at bounding box center [786, 341] width 775 height 46
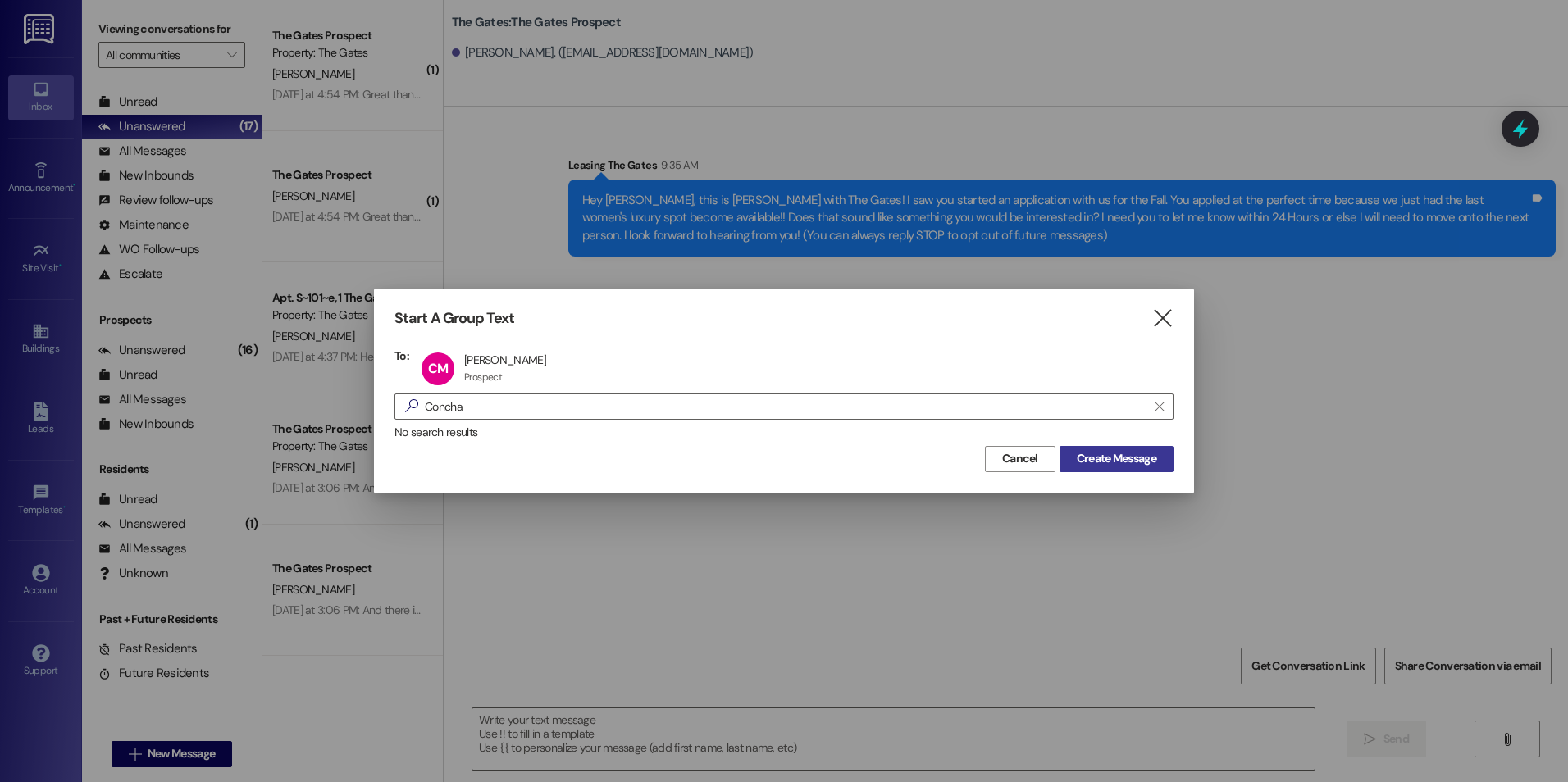
click at [1145, 467] on span "Create Message" at bounding box center [1116, 459] width 80 height 17
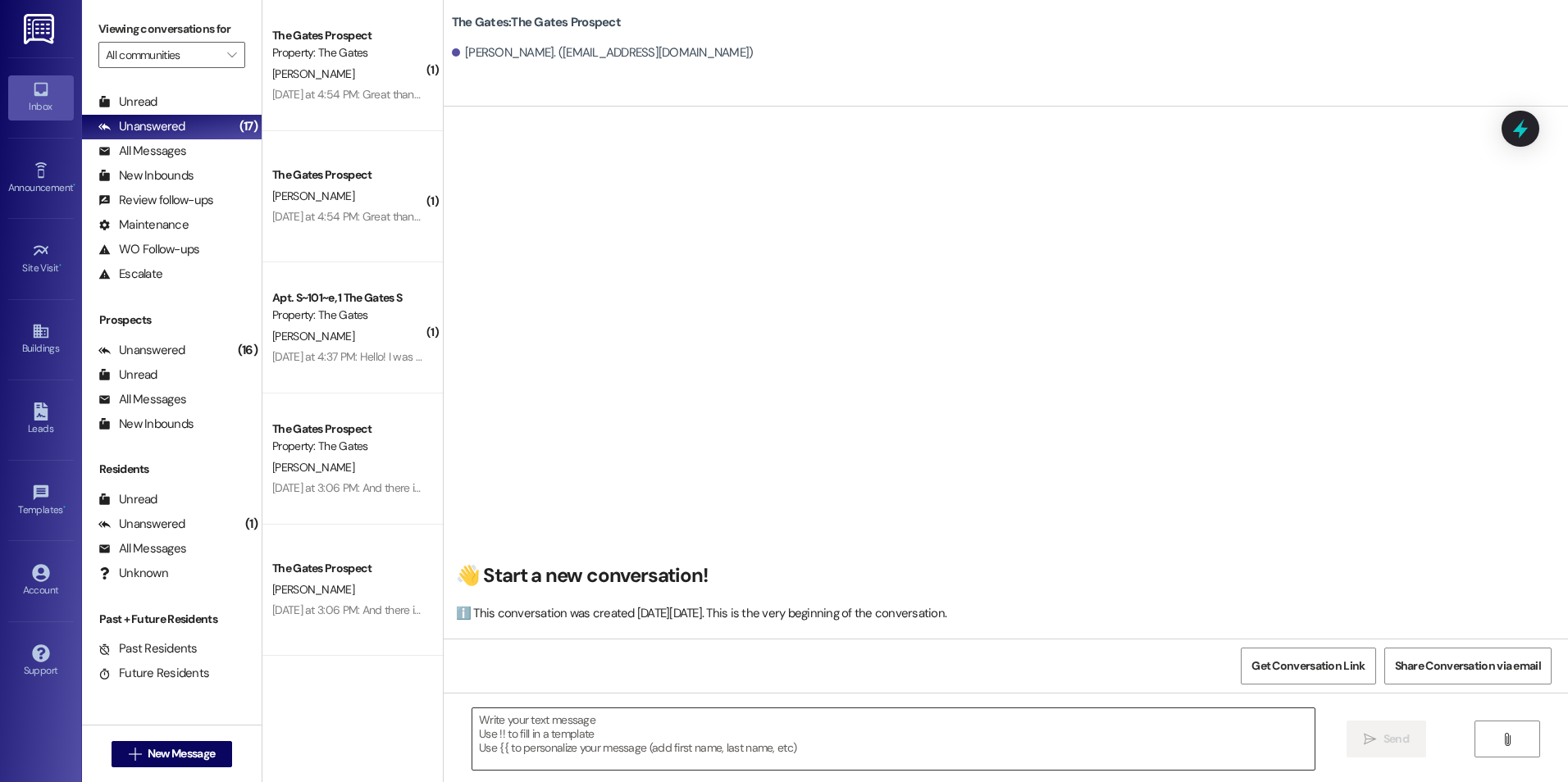
click at [653, 748] on textarea at bounding box center [893, 739] width 841 height 62
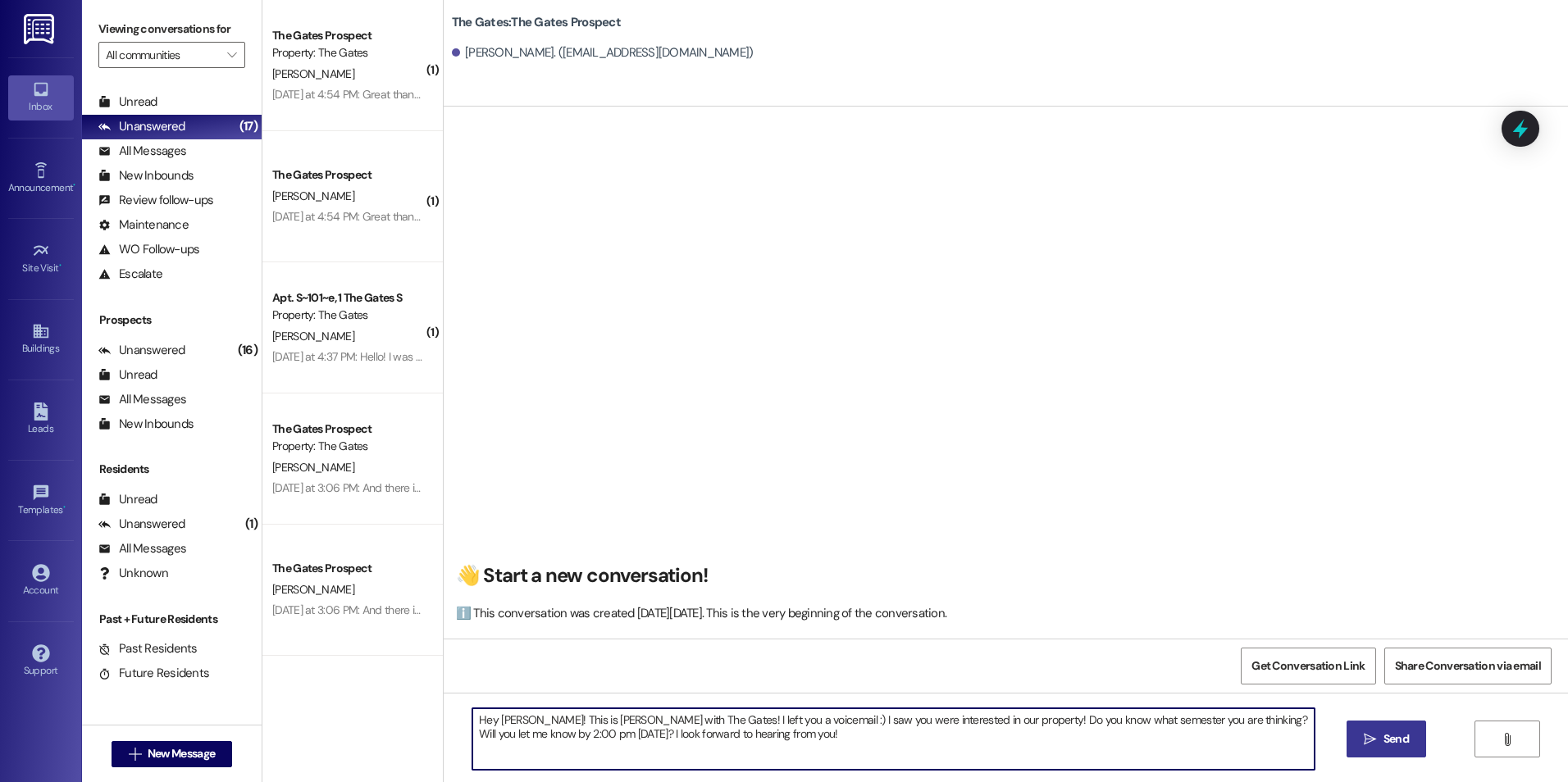
click at [730, 741] on textarea "Hey [PERSON_NAME]! This is [PERSON_NAME] with The Gates! I left you a voicemail…" at bounding box center [893, 739] width 841 height 62
click at [834, 748] on textarea "Hey [PERSON_NAME]! This is [PERSON_NAME] with The Gates! I left you a voicemail…" at bounding box center [893, 739] width 841 height 62
type textarea "Hey [PERSON_NAME]! This is [PERSON_NAME] with The Gates! I left you a voicemail…"
click at [1391, 742] on span "Send" at bounding box center [1396, 738] width 25 height 17
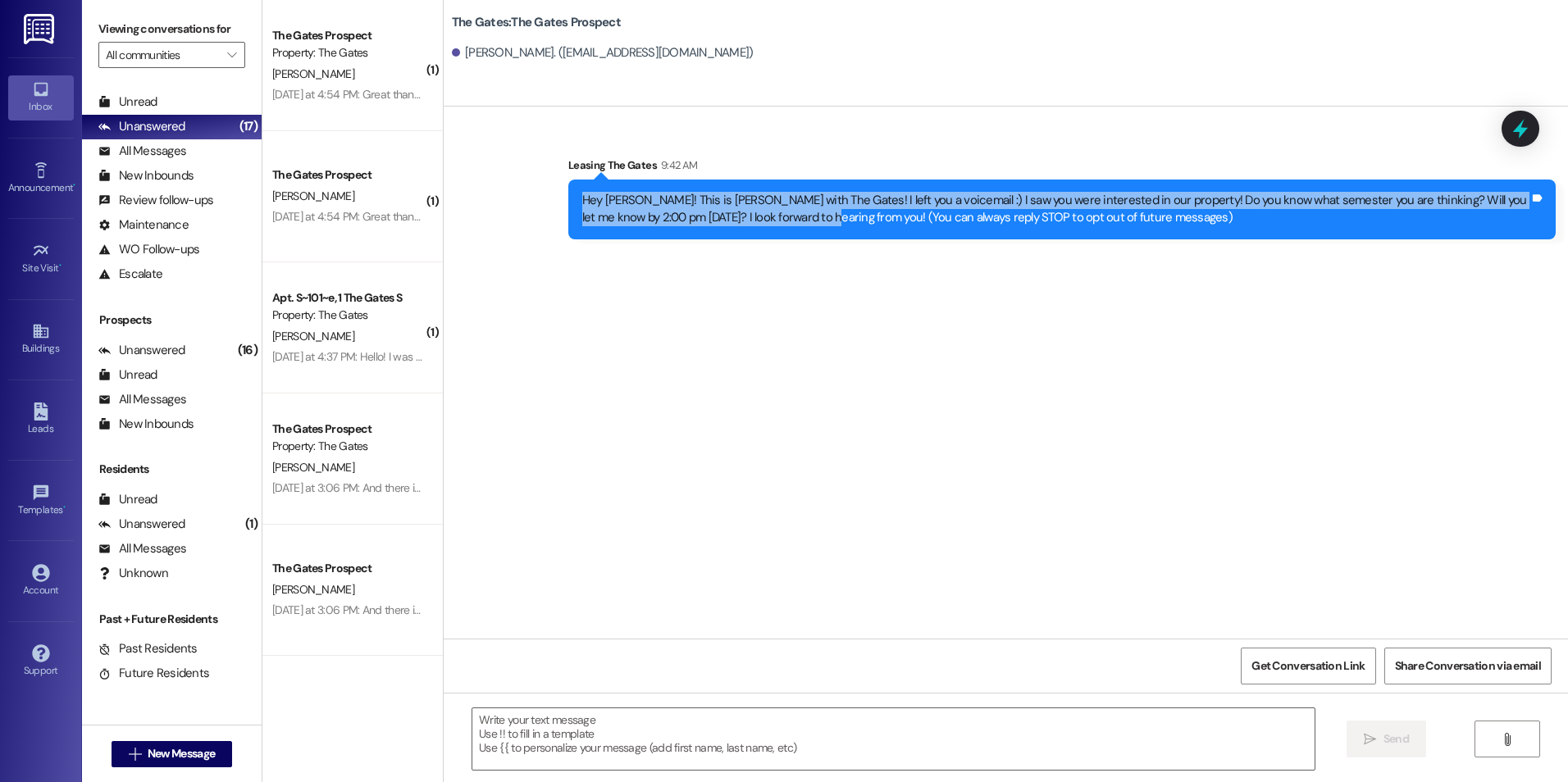
drag, startPoint x: 569, startPoint y: 199, endPoint x: 785, endPoint y: 239, distance: 219.7
click at [785, 239] on div "Hey [PERSON_NAME]! This is [PERSON_NAME] with The Gates! I left you a voicemail…" at bounding box center [1061, 210] width 987 height 60
drag, startPoint x: 785, startPoint y: 239, endPoint x: 719, endPoint y: 198, distance: 77.7
copy div "Hey [PERSON_NAME]! This is [PERSON_NAME] with The Gates! I left you a voicemail…"
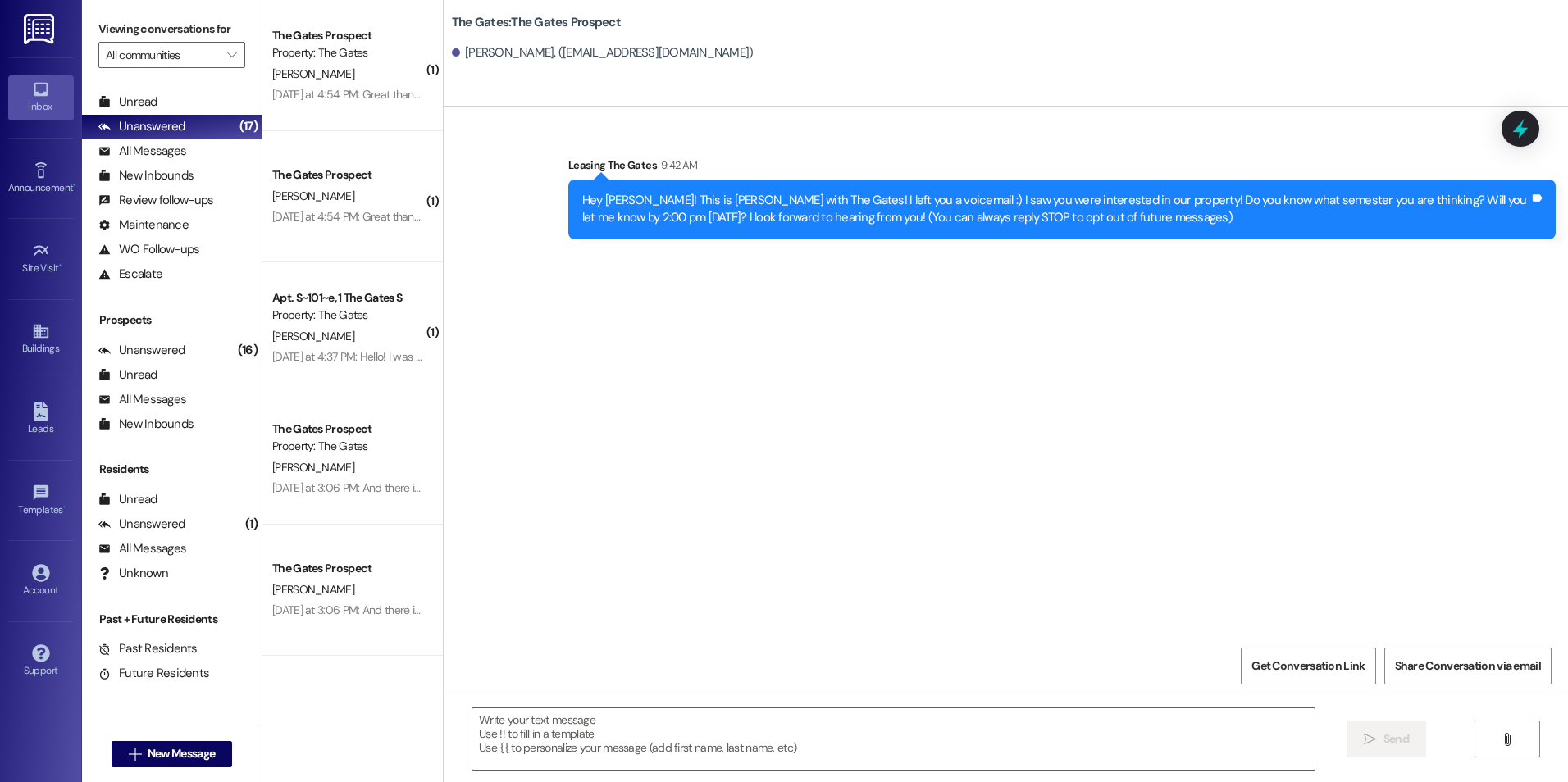
click at [1408, 421] on div "Sent via SMS Leasing The Gates 9:42 AM Hey [PERSON_NAME]! This is [PERSON_NAME]…" at bounding box center [1005, 372] width 1124 height 532
click at [508, 738] on textarea at bounding box center [893, 739] width 841 height 62
click at [196, 746] on span "New Message" at bounding box center [181, 753] width 67 height 17
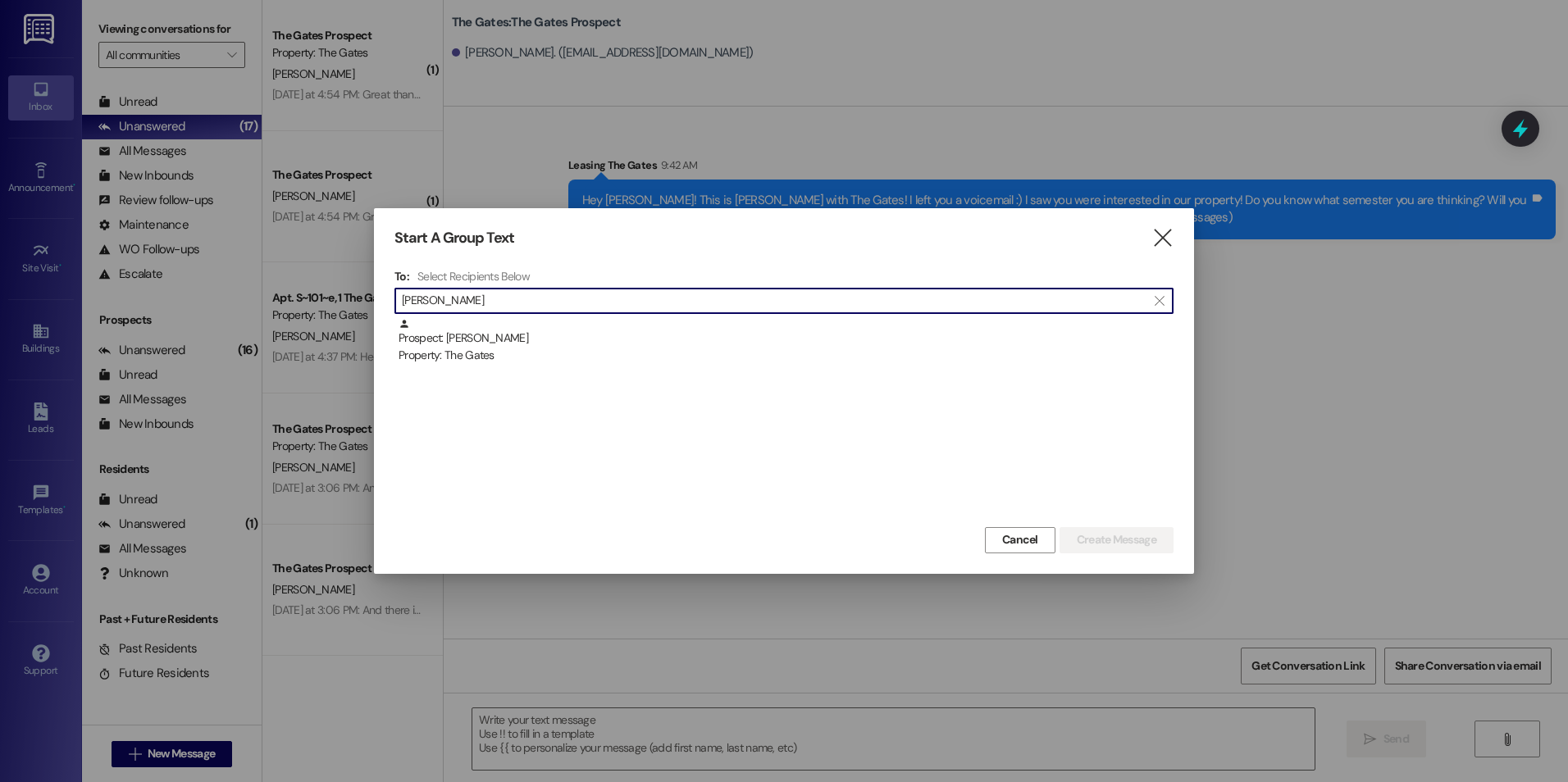
type input "[PERSON_NAME]"
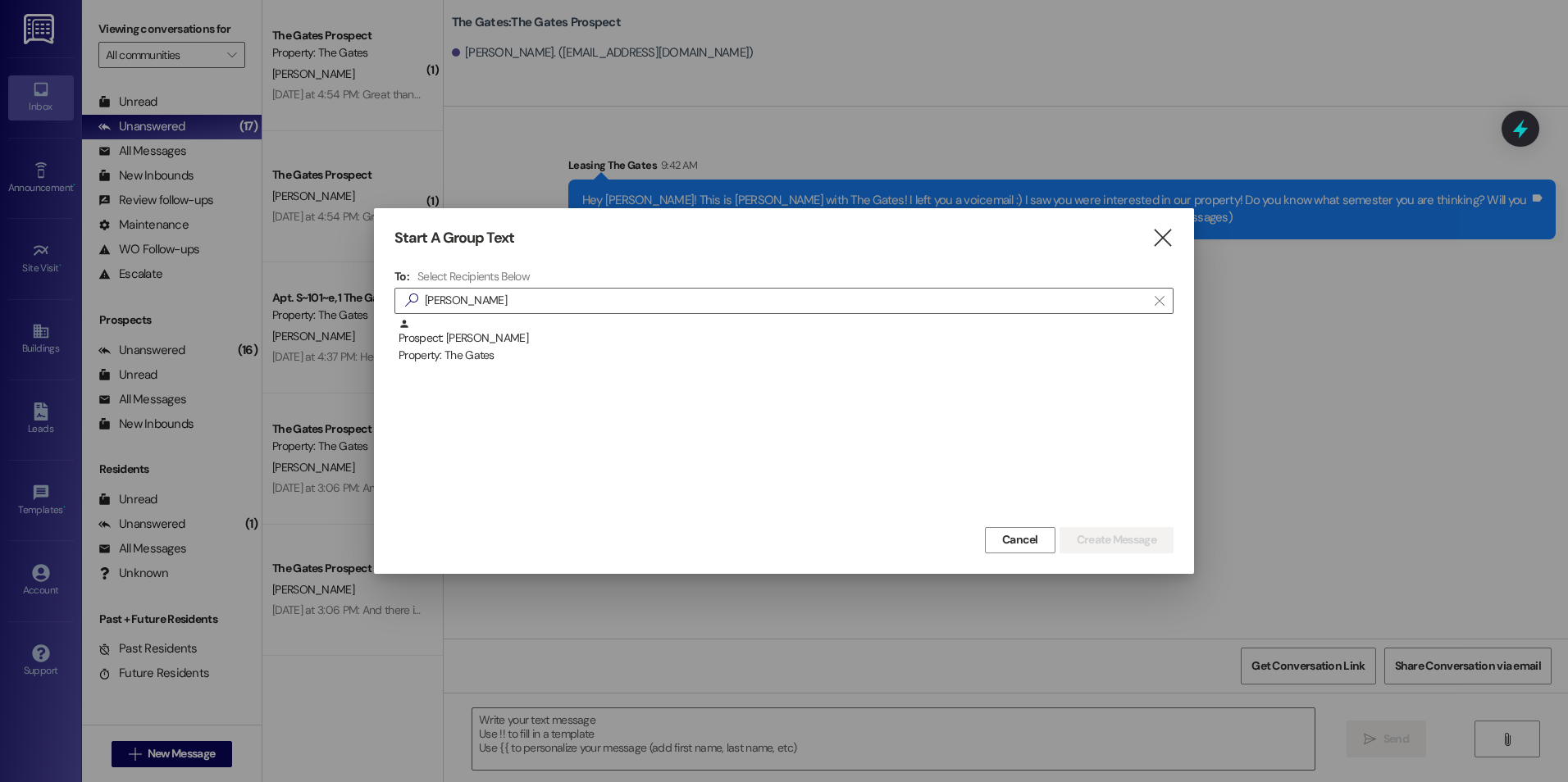
click at [492, 334] on div "Prospect: [PERSON_NAME] Property: The Gates" at bounding box center [786, 341] width 775 height 46
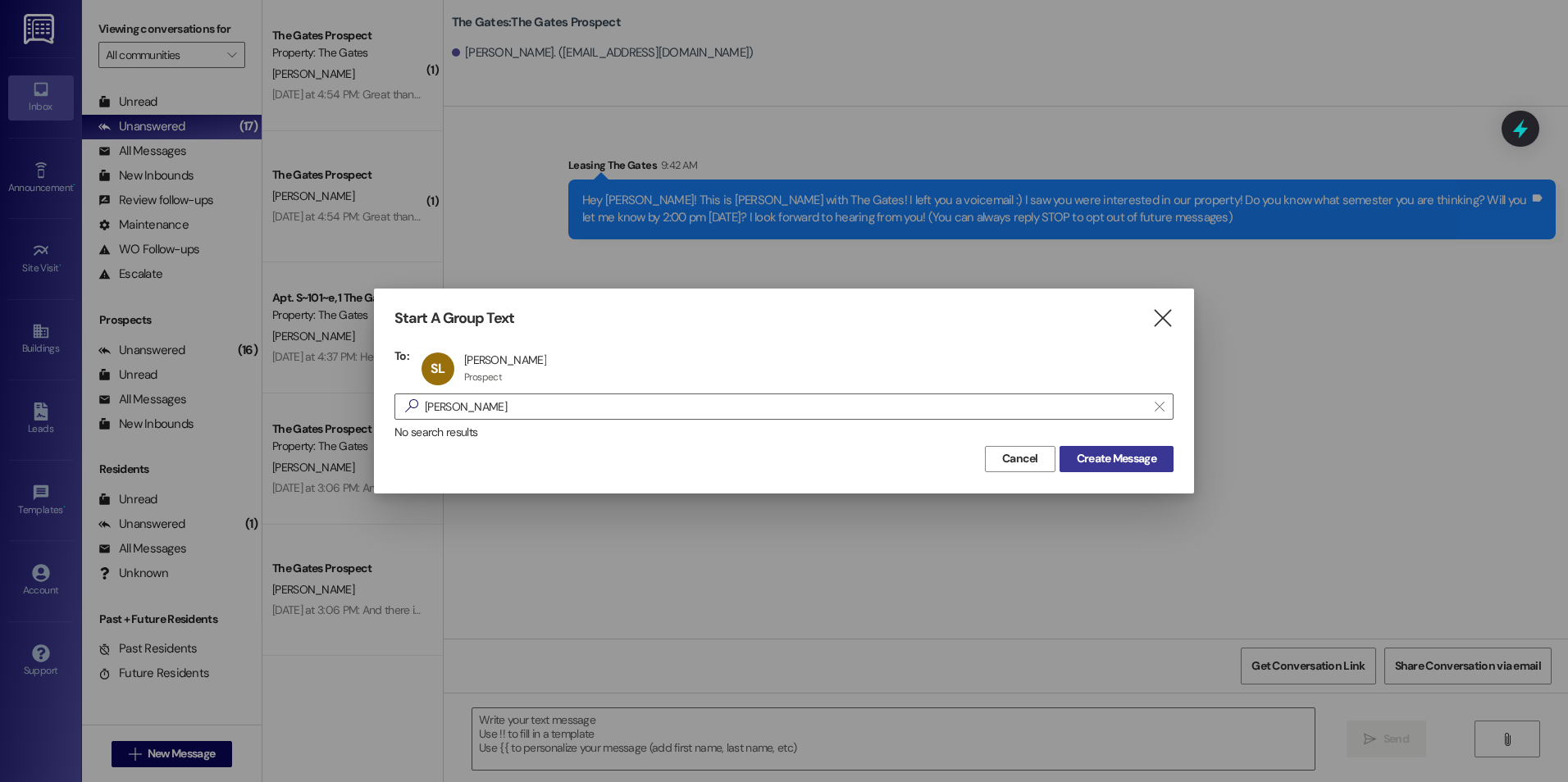
click at [1103, 462] on span "Create Message" at bounding box center [1116, 459] width 80 height 17
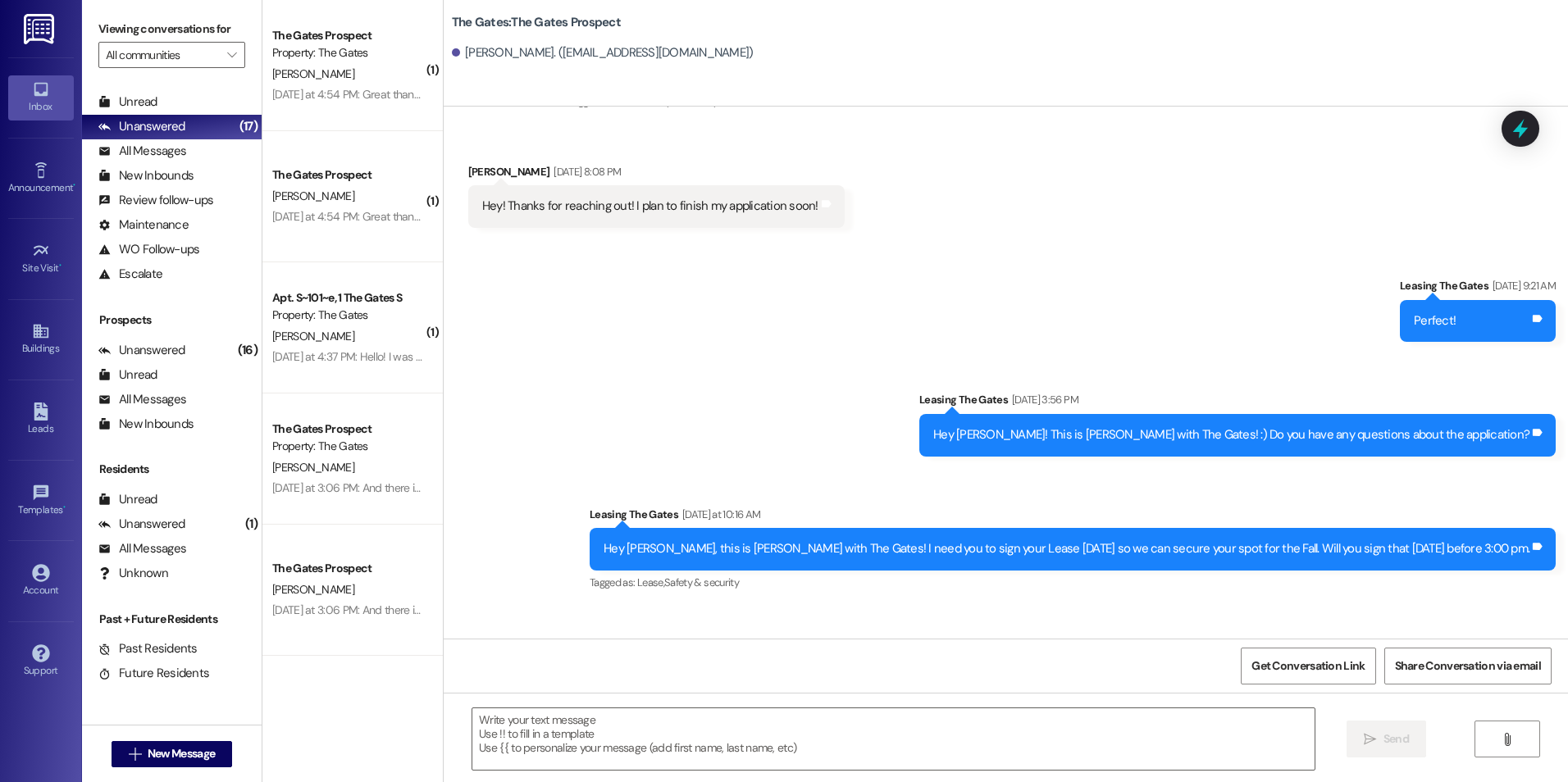
scroll to position [1715, 0]
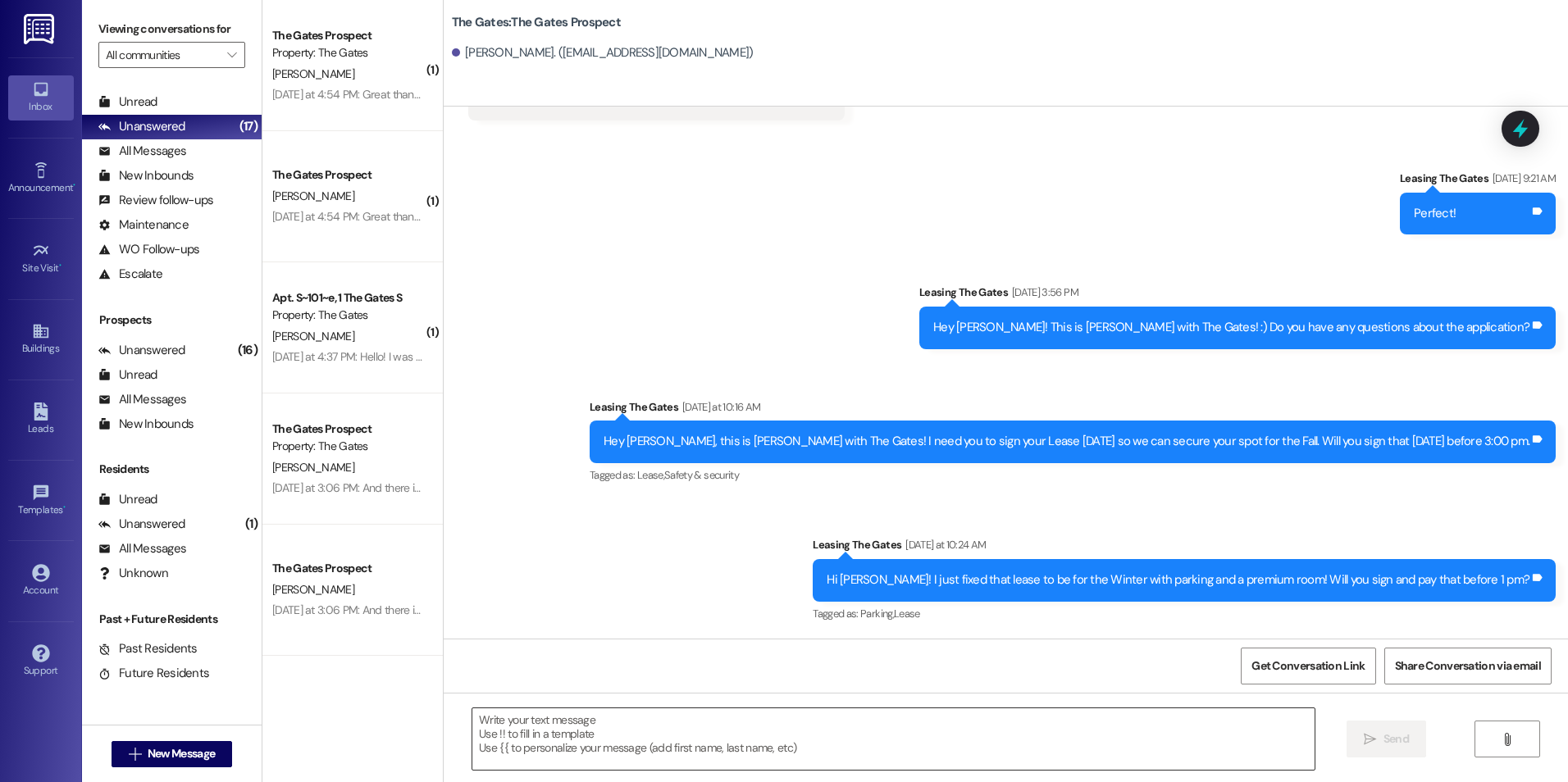
click at [774, 737] on textarea at bounding box center [893, 739] width 841 height 62
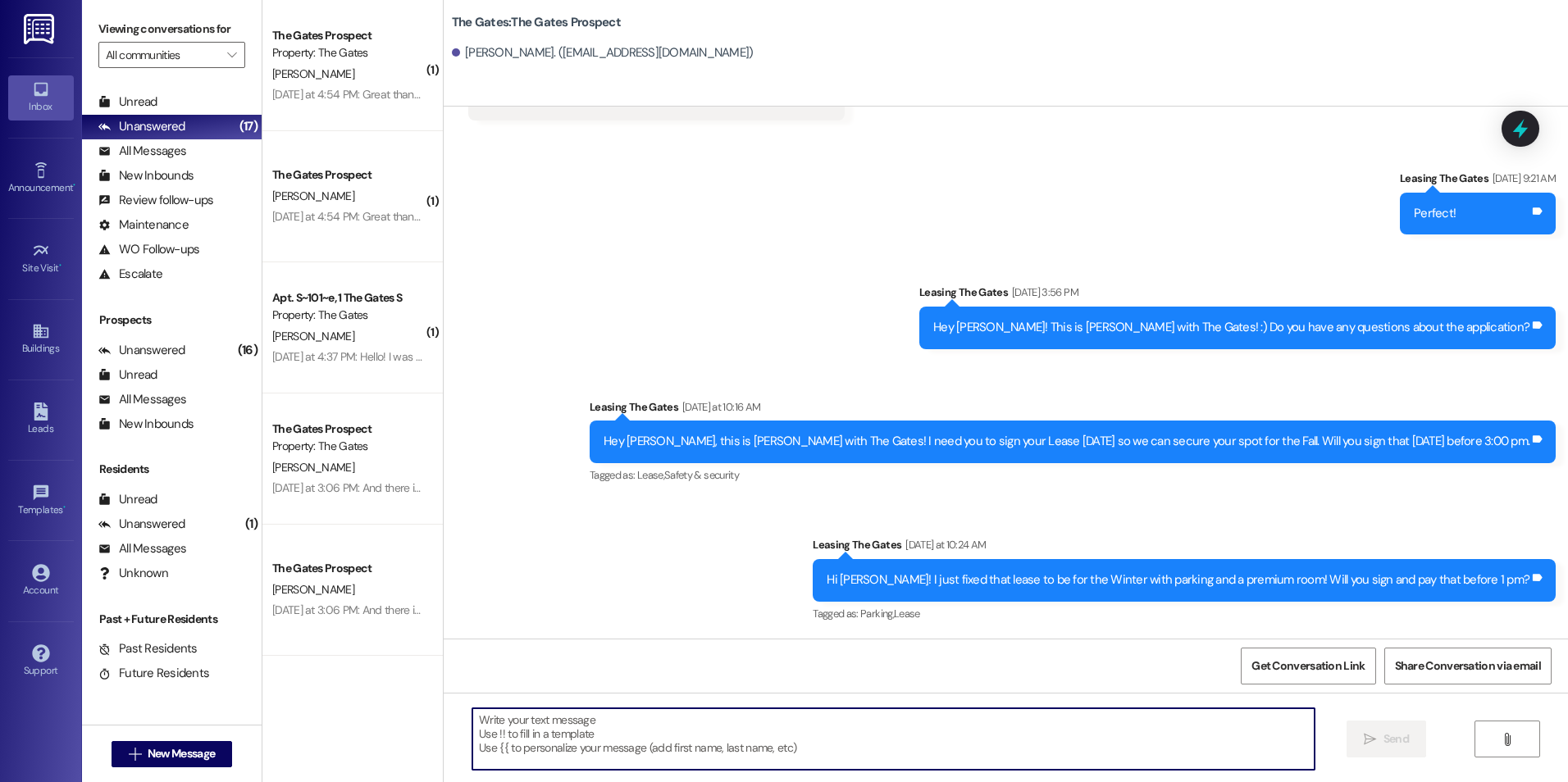
click at [744, 718] on textarea at bounding box center [893, 739] width 841 height 62
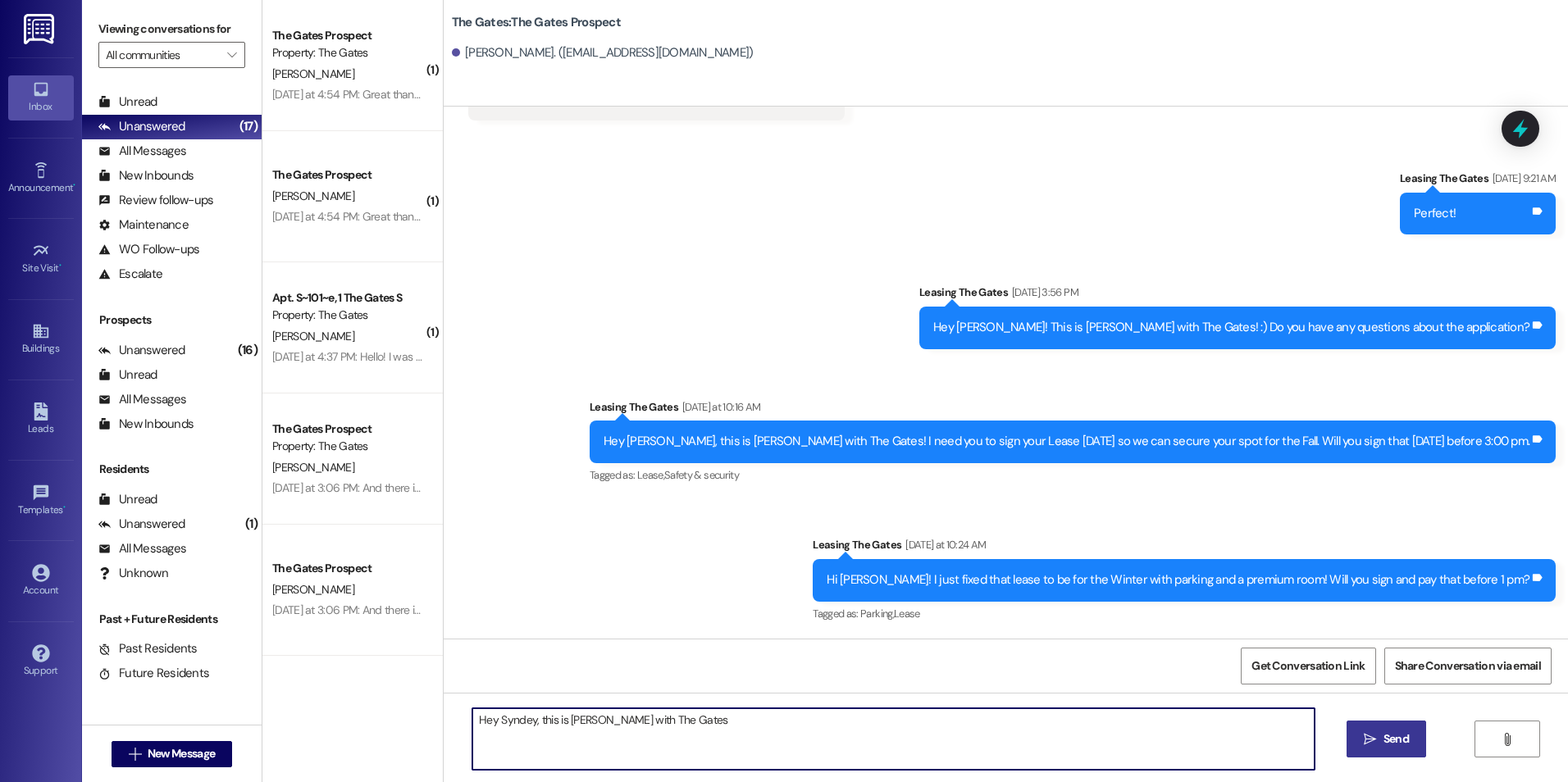
click at [662, 719] on textarea "Hey Syndey, this is [PERSON_NAME] with The Gates" at bounding box center [893, 739] width 841 height 62
click at [940, 723] on textarea "Hey Syndey, this is [PERSON_NAME] with The Gates! I'm just following up to see …" at bounding box center [893, 739] width 841 height 62
click at [982, 719] on textarea "Hey Syndey, this is [PERSON_NAME] with The Gates! I'm just following up to see …" at bounding box center [893, 739] width 841 height 62
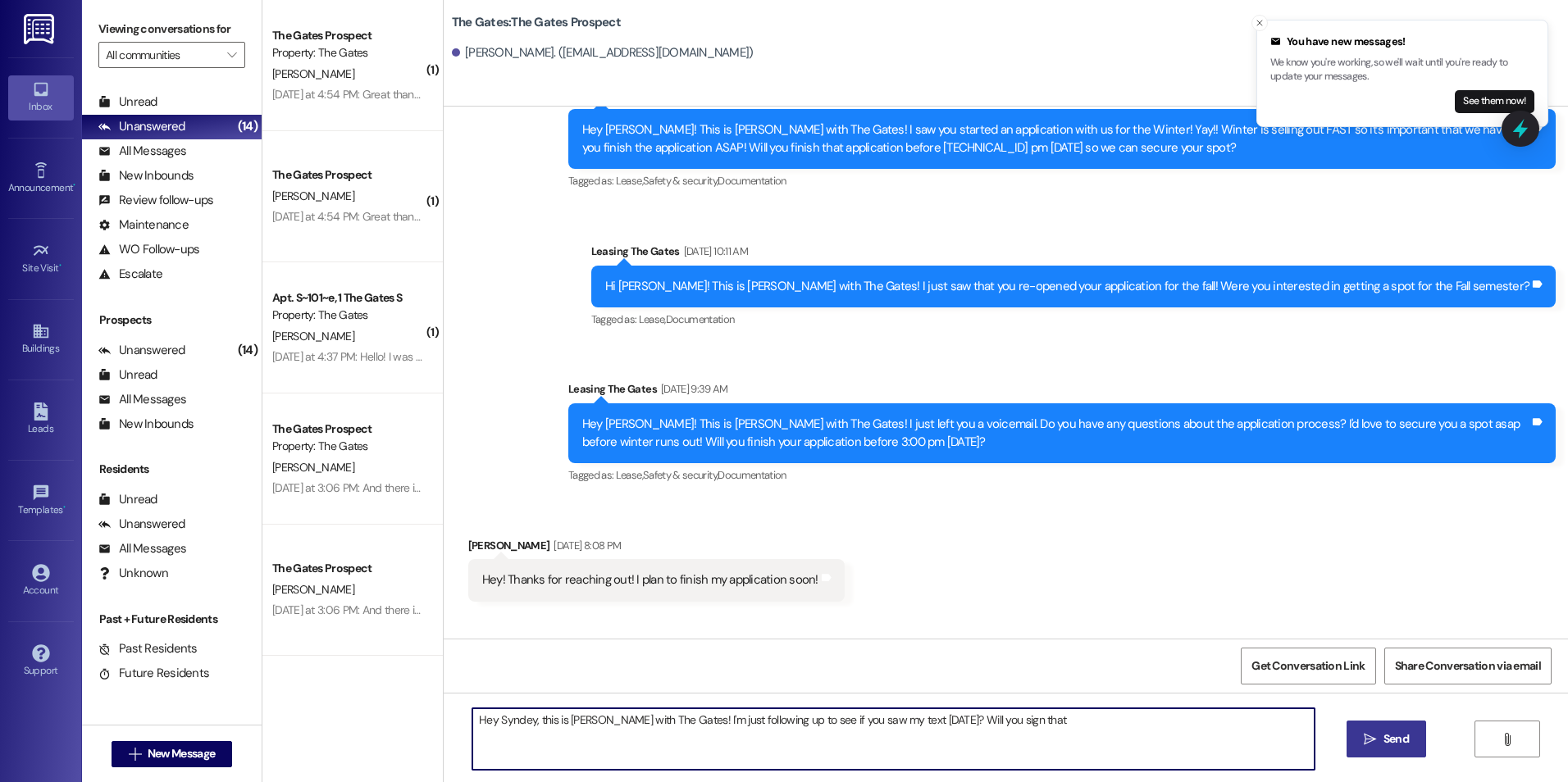
scroll to position [1209, 0]
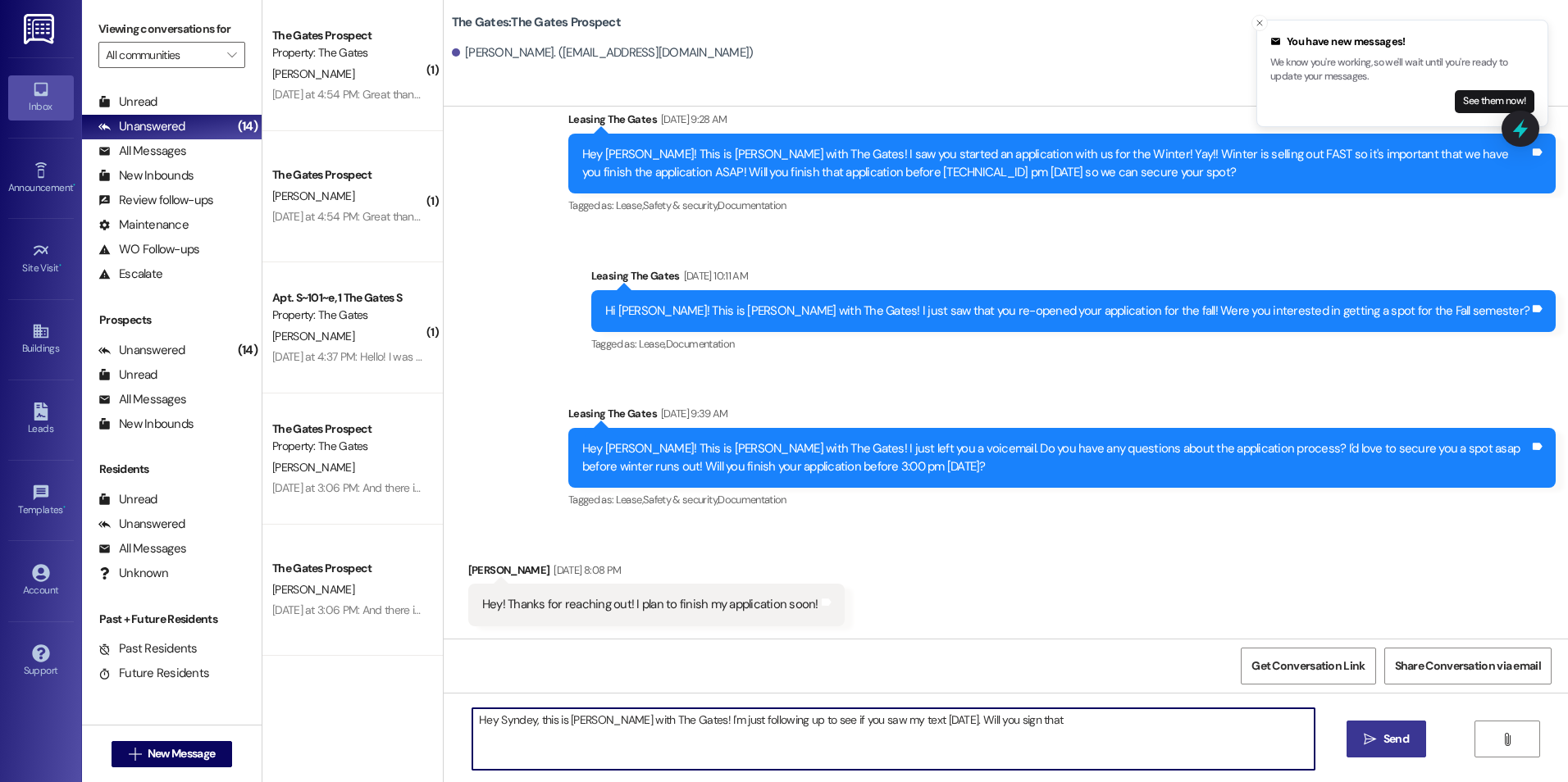
click at [1051, 719] on textarea "Hey Syndey, this is [PERSON_NAME] with The Gates! I'm just following up to see …" at bounding box center [893, 739] width 841 height 62
type textarea "Hey Syndey, this is [PERSON_NAME] with The Gates! I'm just following up to see …"
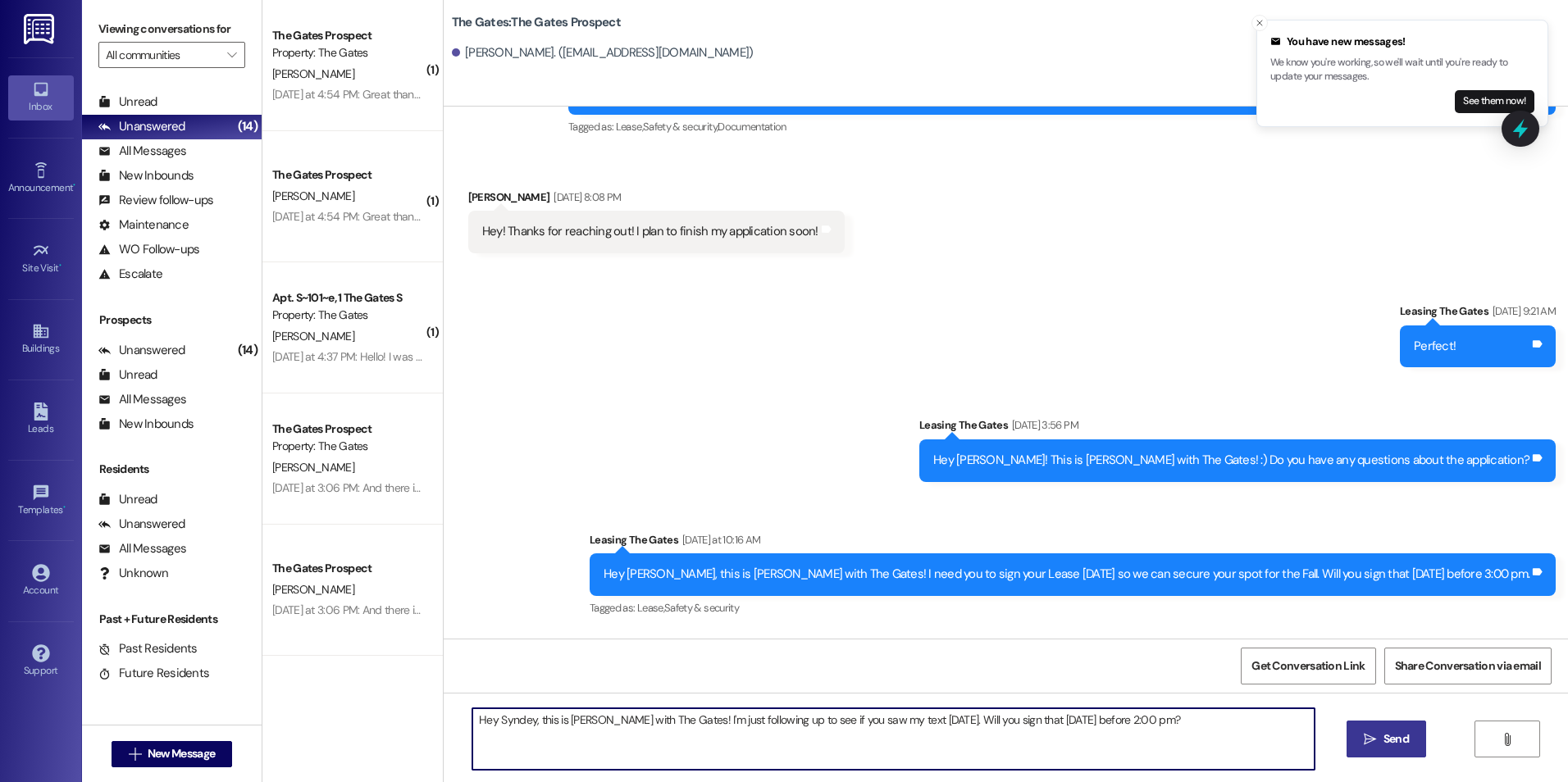
scroll to position [1864, 0]
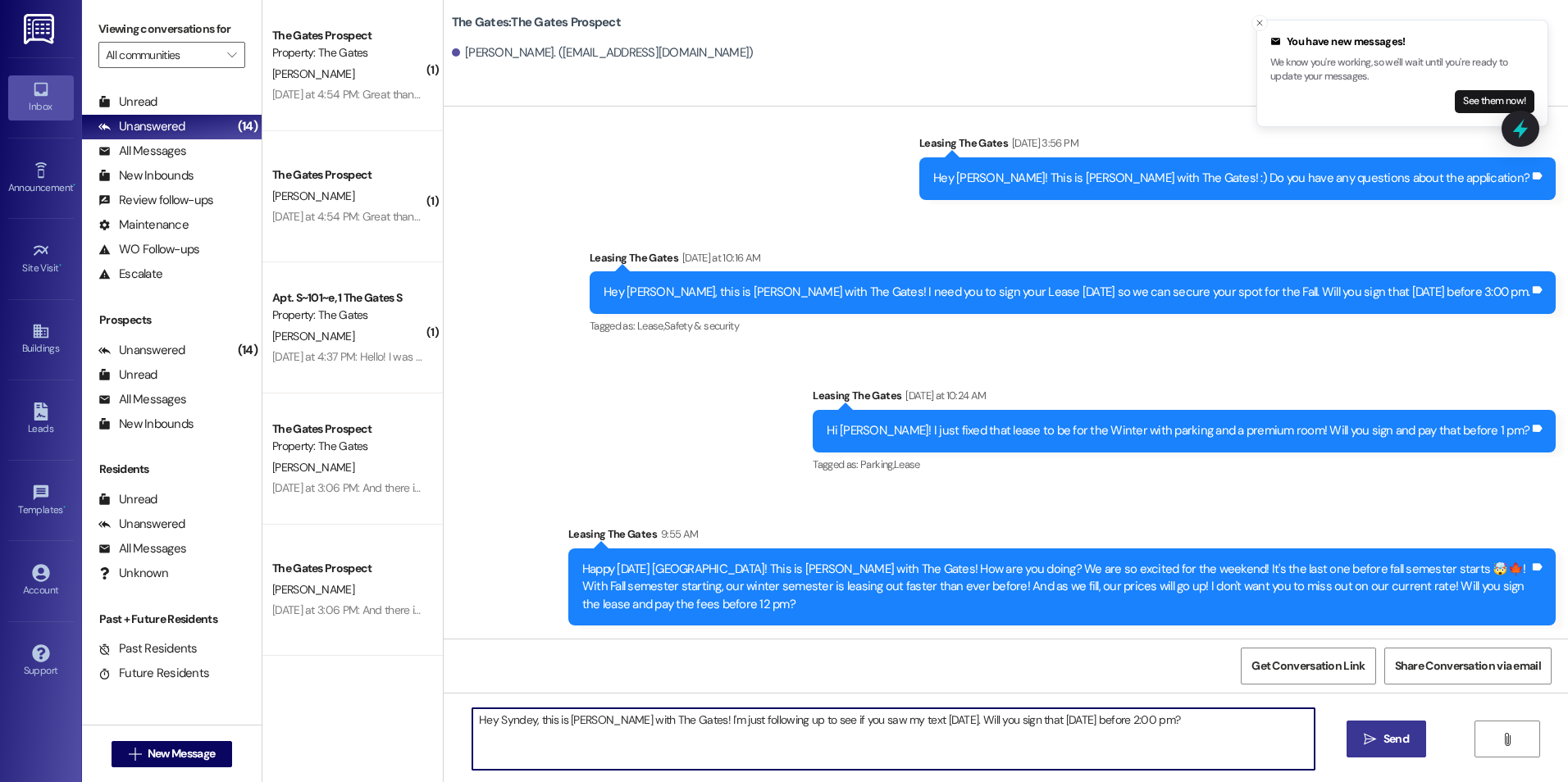
drag, startPoint x: 1193, startPoint y: 725, endPoint x: 396, endPoint y: 666, distance: 799.2
click at [396, 666] on div "( 1 ) The Gates Prospect Property: The Gates [PERSON_NAME] [DATE] at 4:54 PM: G…" at bounding box center [915, 391] width 1305 height 782
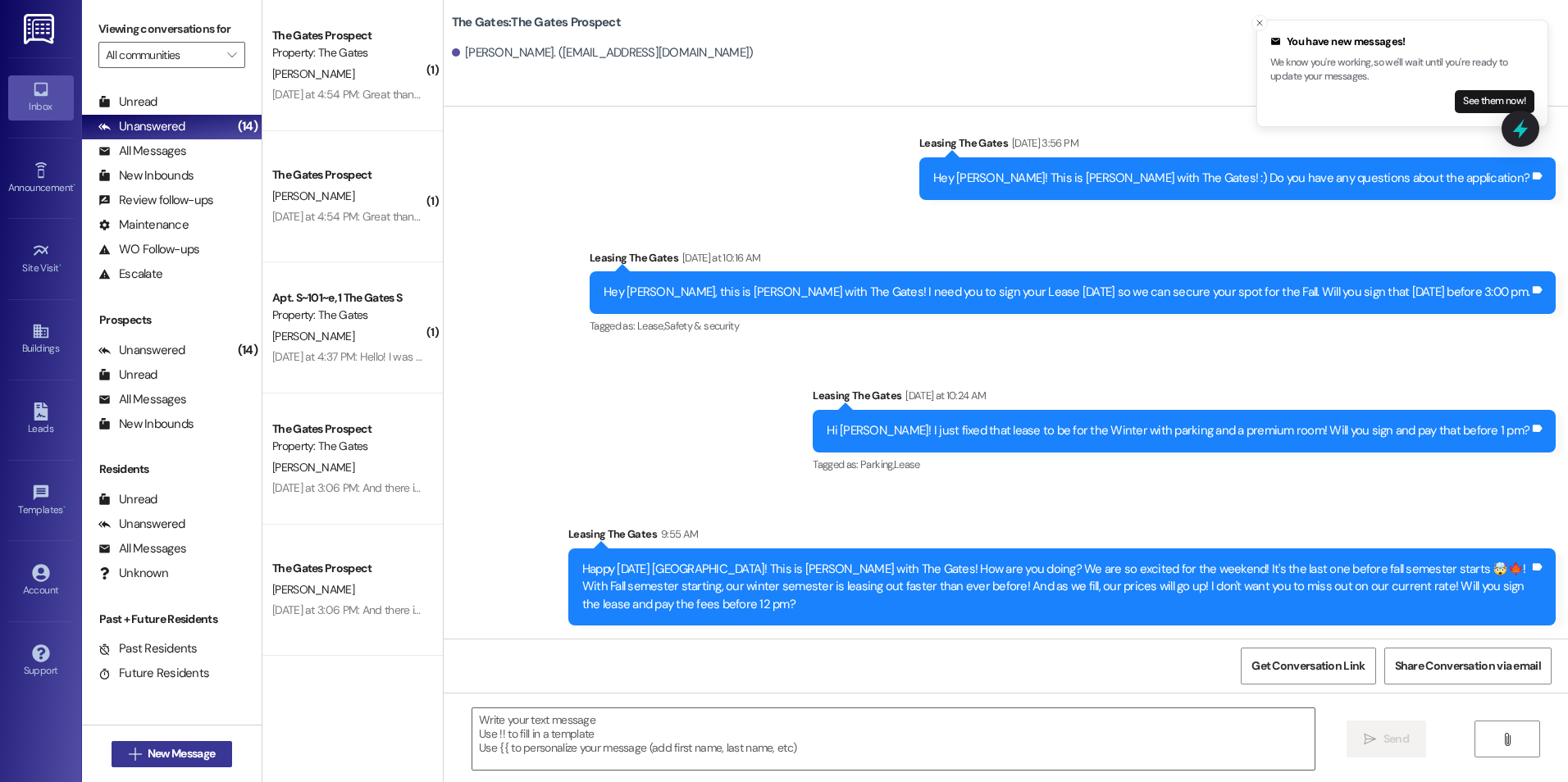
click at [154, 752] on span "New Message" at bounding box center [181, 753] width 67 height 17
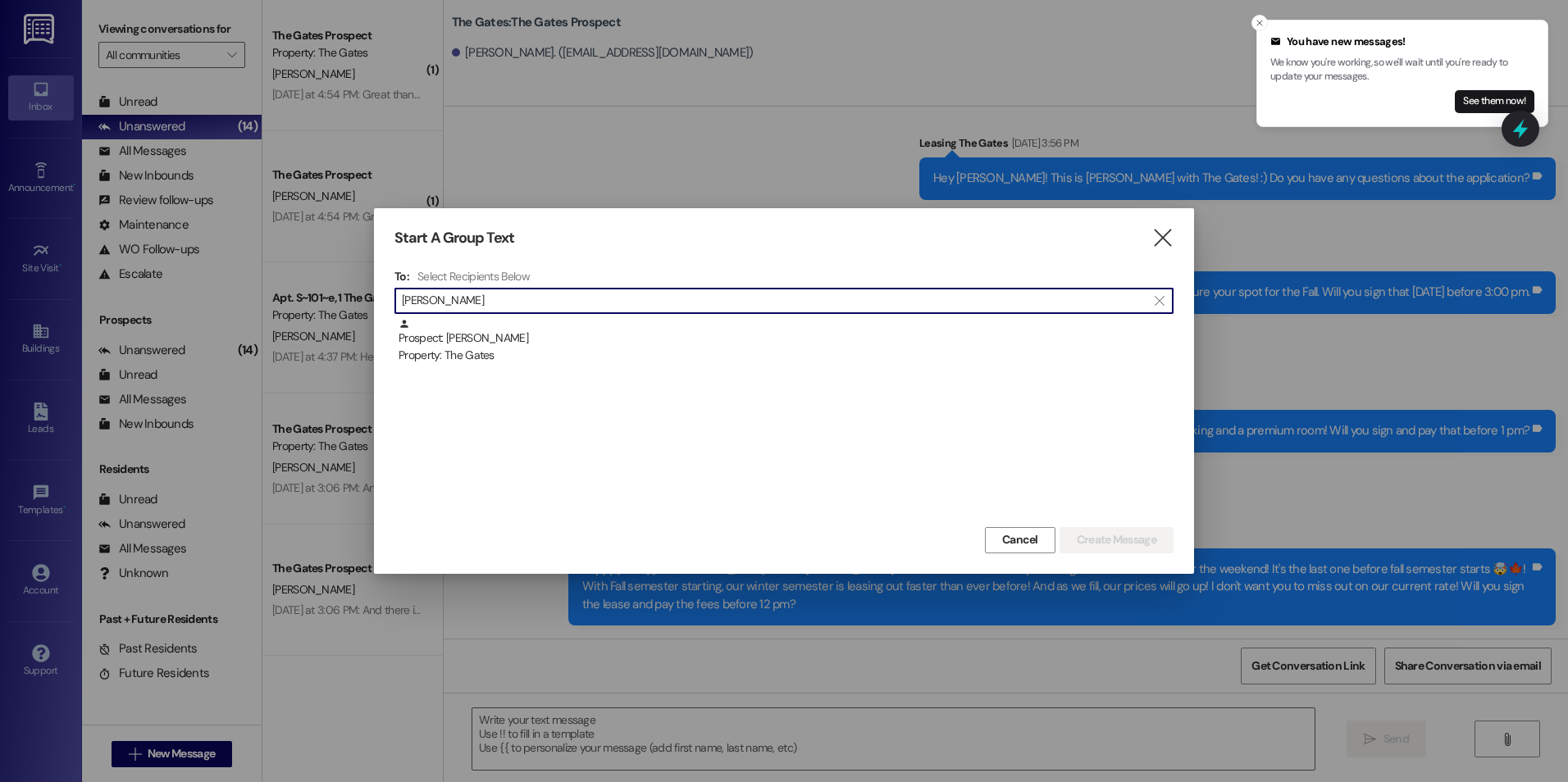
type input "[PERSON_NAME]"
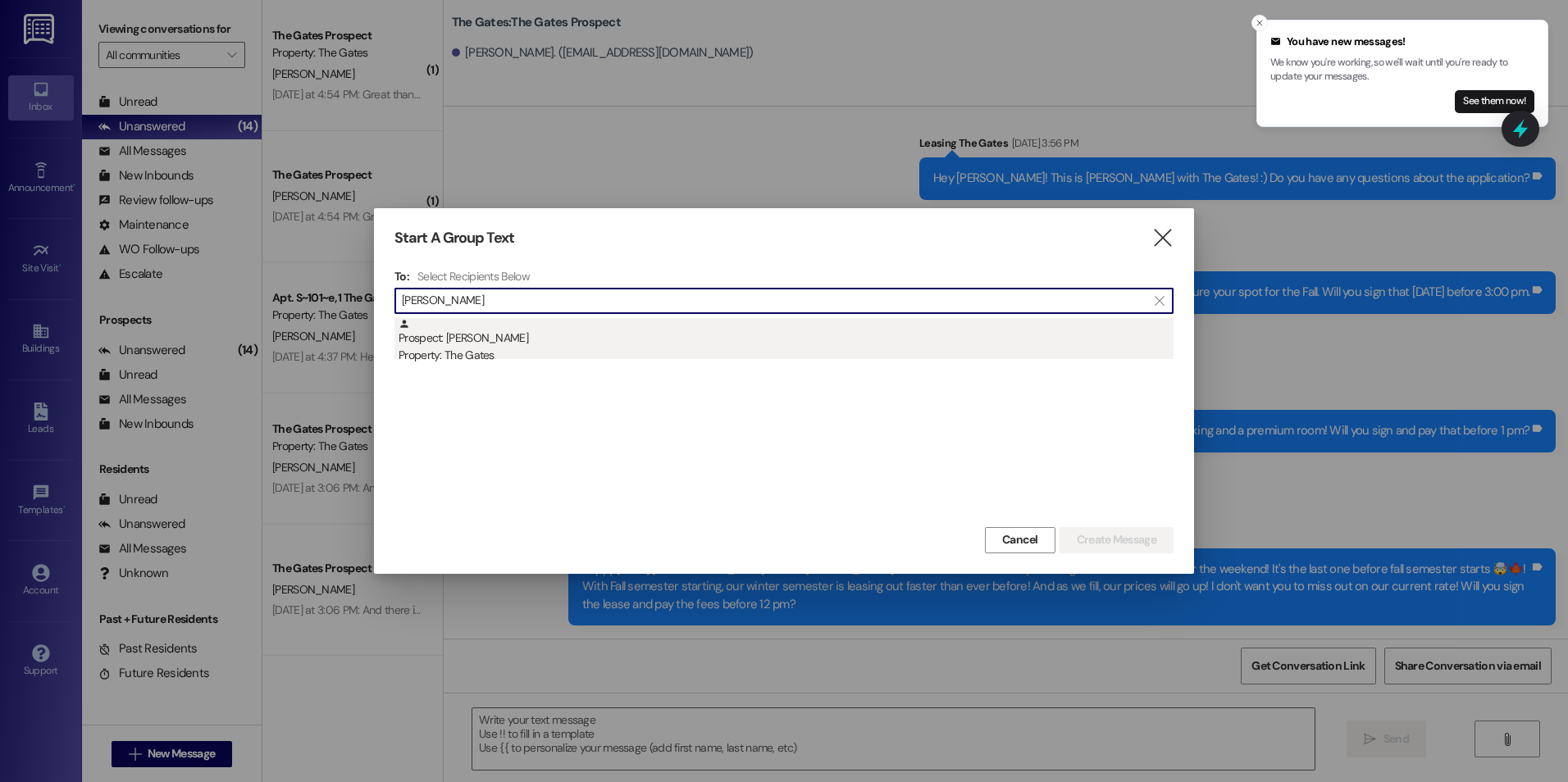
click at [538, 340] on div "Prospect: [PERSON_NAME] Property: The Gates" at bounding box center [786, 341] width 775 height 46
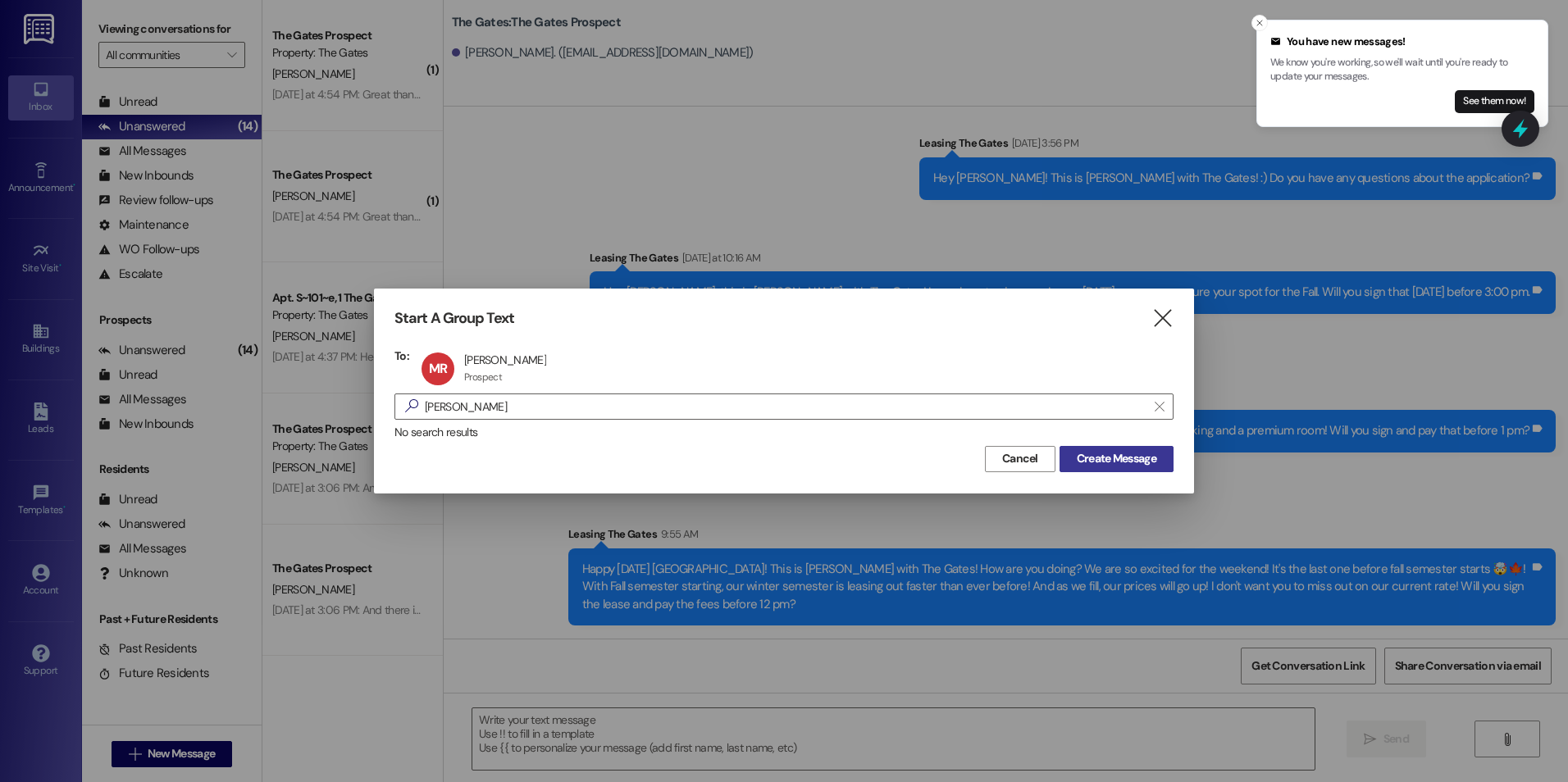
click at [1077, 457] on span "Create Message" at bounding box center [1116, 459] width 80 height 17
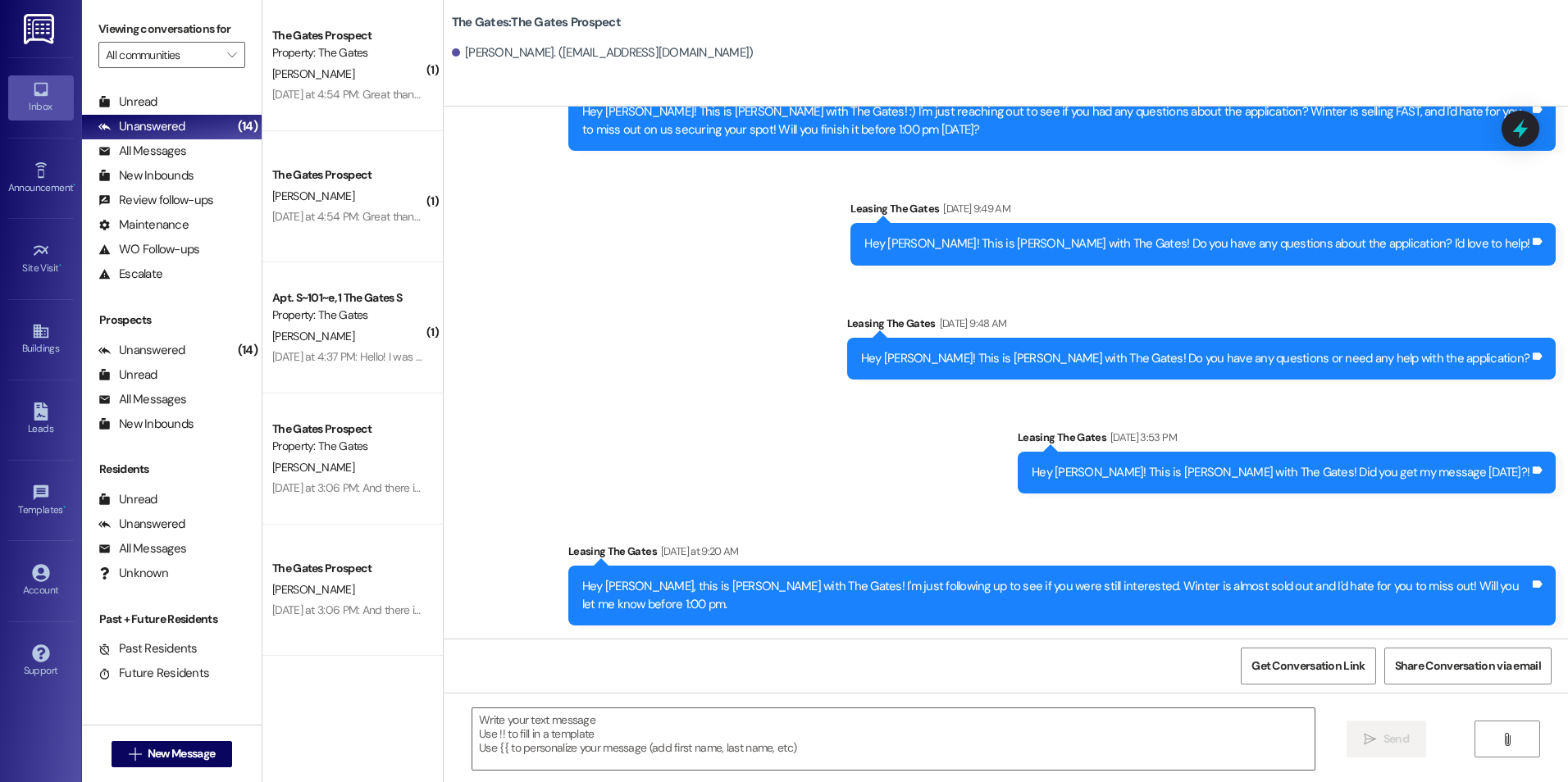
scroll to position [341, 0]
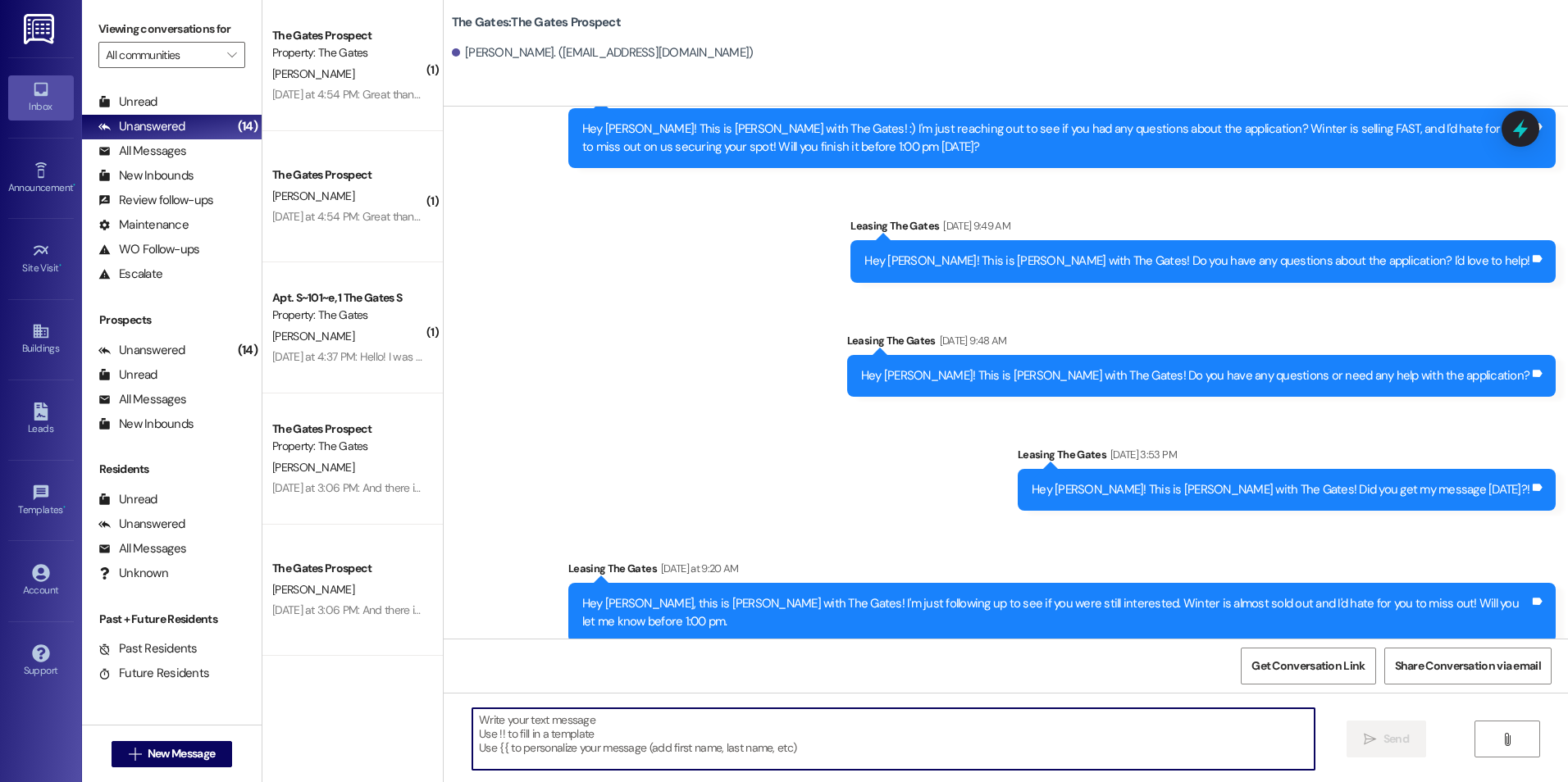
click at [772, 735] on textarea at bounding box center [893, 739] width 841 height 62
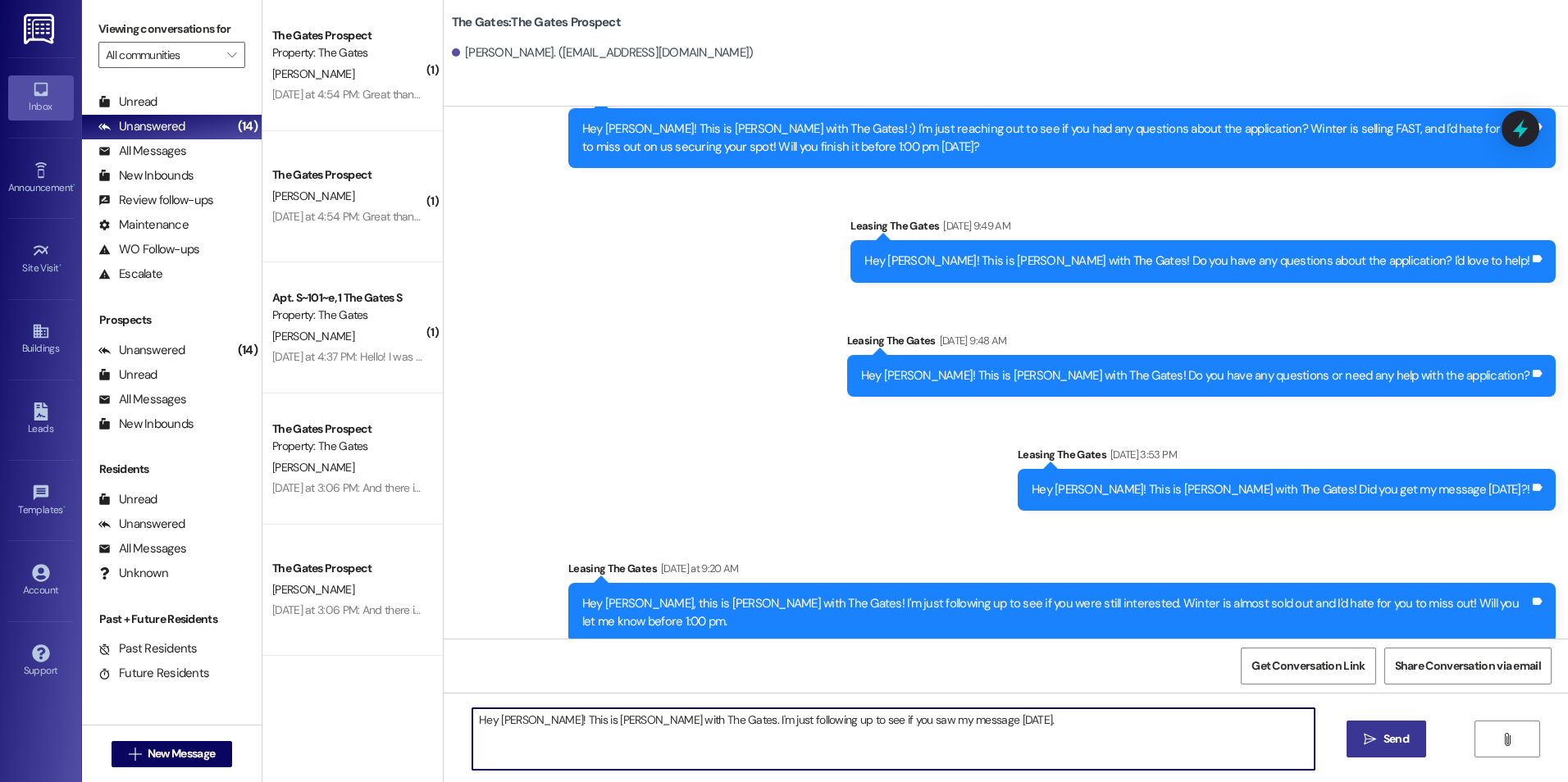
click at [1049, 719] on textarea "Hey [PERSON_NAME]! This is [PERSON_NAME] with The Gates. I'm just following up …" at bounding box center [893, 739] width 841 height 62
type textarea "Hey [PERSON_NAME]! This is [PERSON_NAME] with The Gates. I'm just following up …"
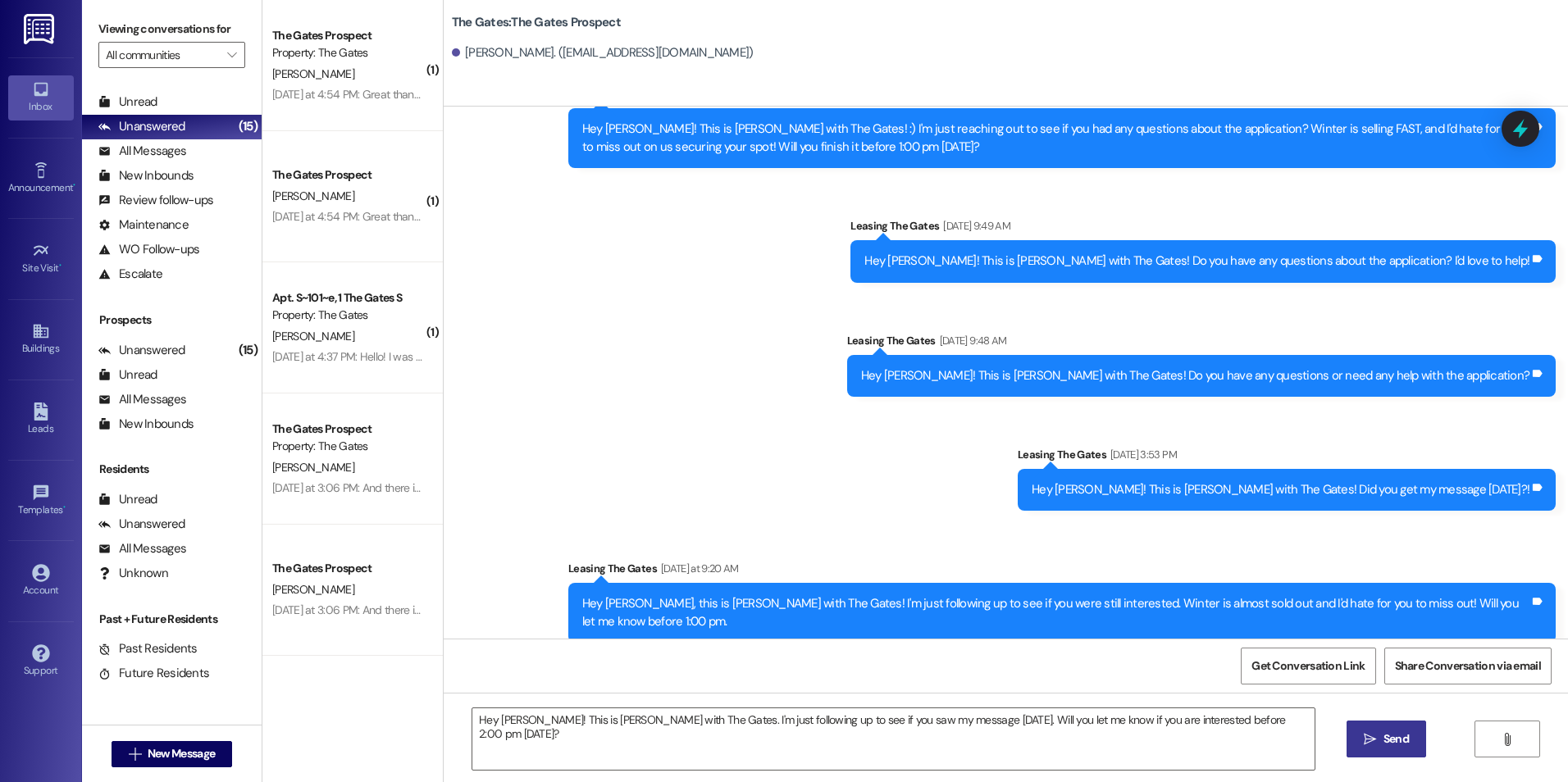
click at [1376, 740] on span " Send" at bounding box center [1385, 738] width 52 height 17
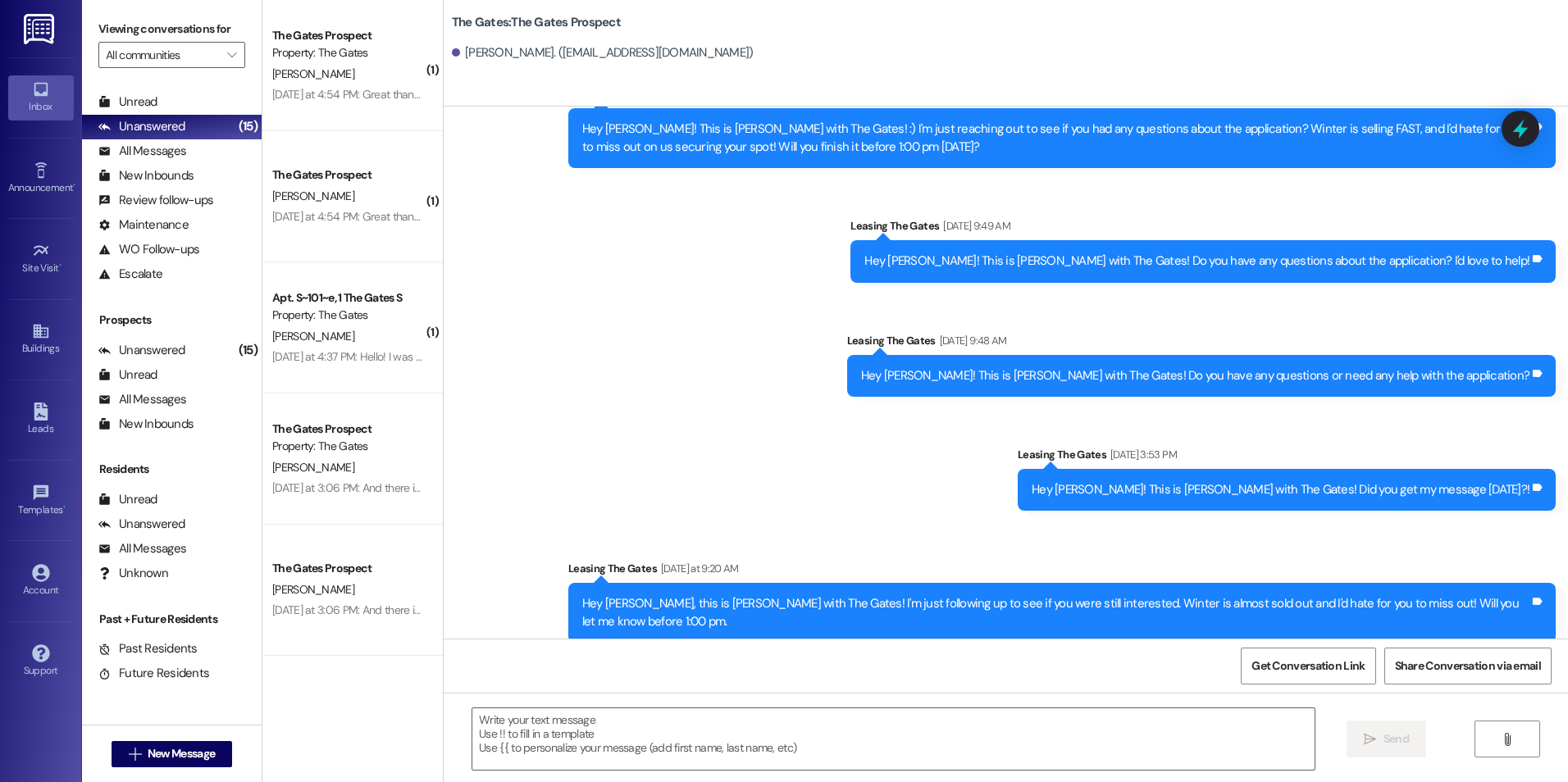
scroll to position [455, 0]
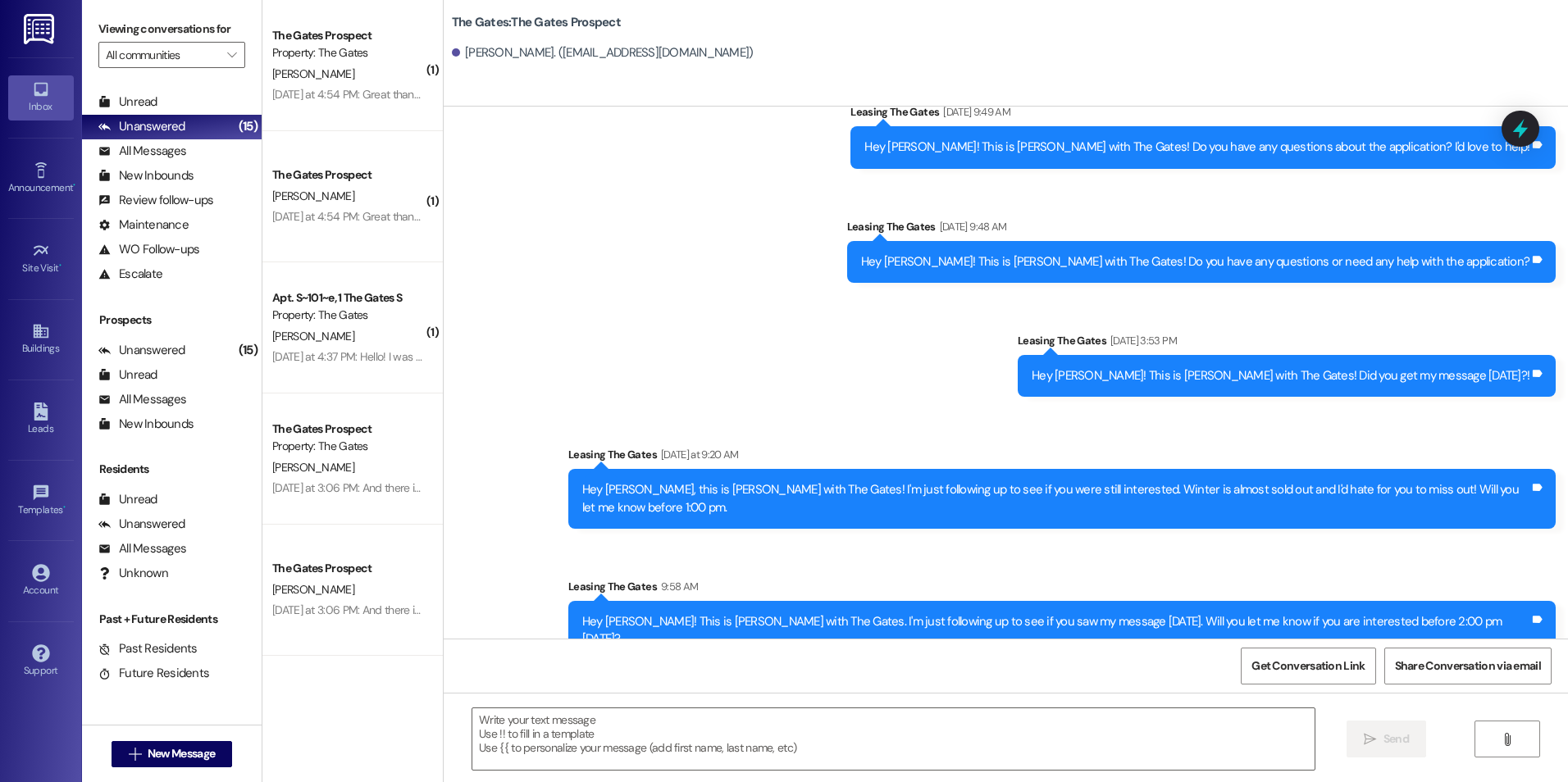
click at [700, 613] on div "Hey [PERSON_NAME]! This is [PERSON_NAME] with The Gates. I'm just following up …" at bounding box center [1056, 630] width 947 height 35
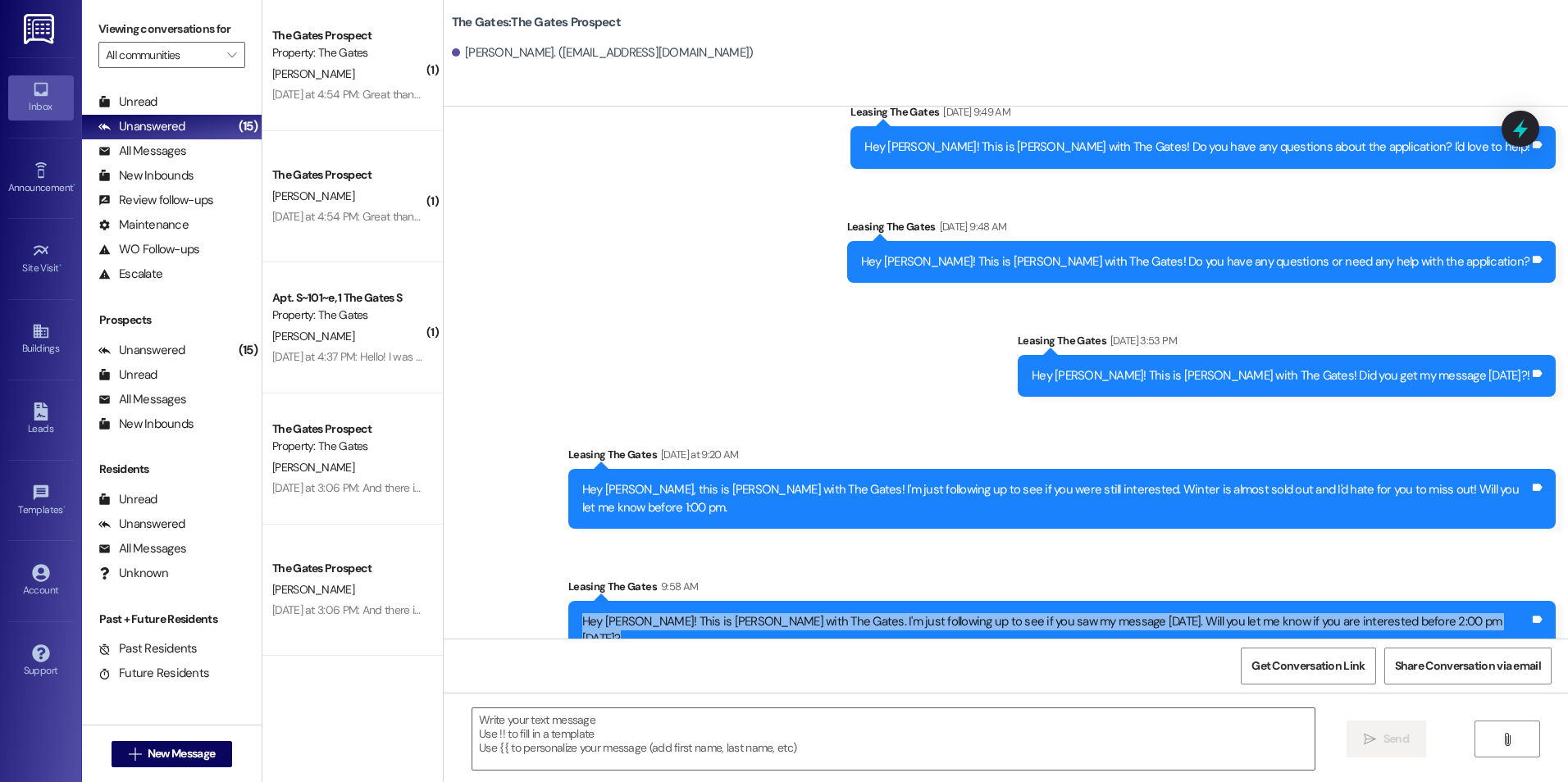
drag, startPoint x: 696, startPoint y: 601, endPoint x: 1543, endPoint y: 594, distance: 847.0
click at [1543, 601] on div "Hey [PERSON_NAME]! This is [PERSON_NAME] with The Gates. I'm just following up …" at bounding box center [1061, 631] width 987 height 60
drag, startPoint x: 1543, startPoint y: 594, endPoint x: 1410, endPoint y: 594, distance: 133.0
copy div "Hey [PERSON_NAME]! This is [PERSON_NAME] with The Gates. I'm just following up …"
click at [152, 755] on span "New Message" at bounding box center [181, 753] width 67 height 17
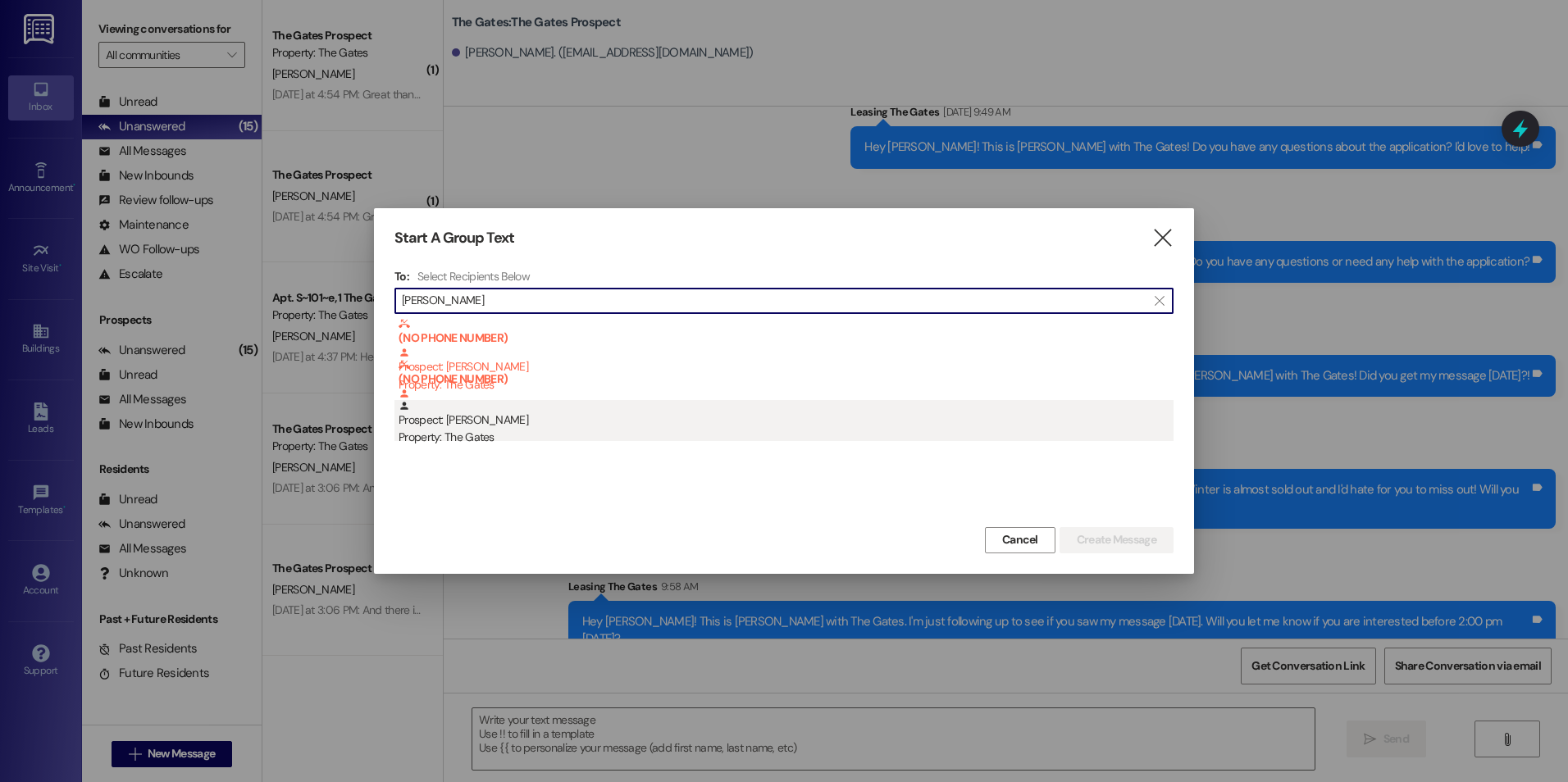
type input "[PERSON_NAME]"
click at [452, 422] on div "Prospect: [PERSON_NAME] Property: The Gates" at bounding box center [786, 422] width 775 height 46
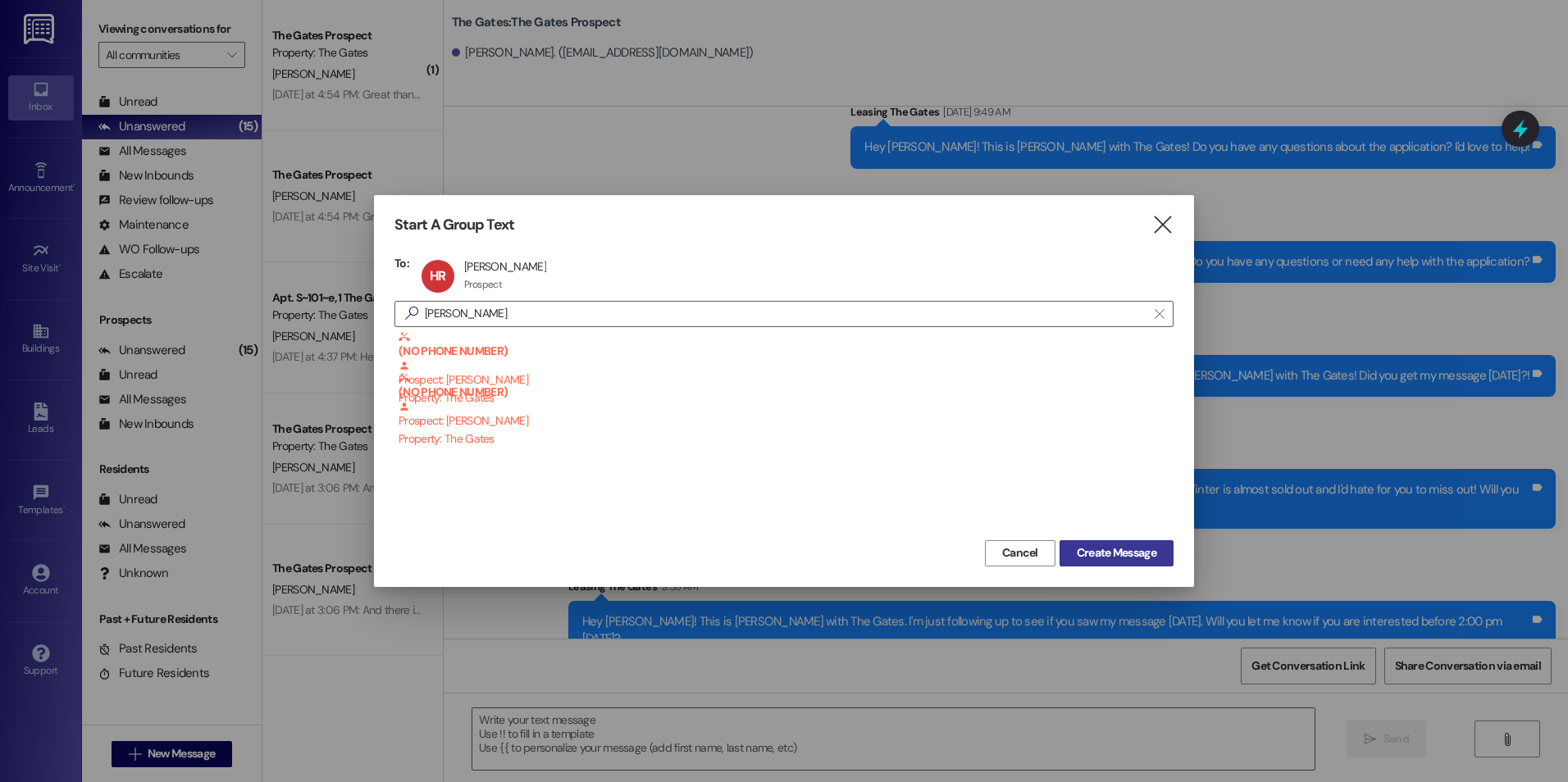
click at [1116, 549] on span "Create Message" at bounding box center [1116, 552] width 80 height 17
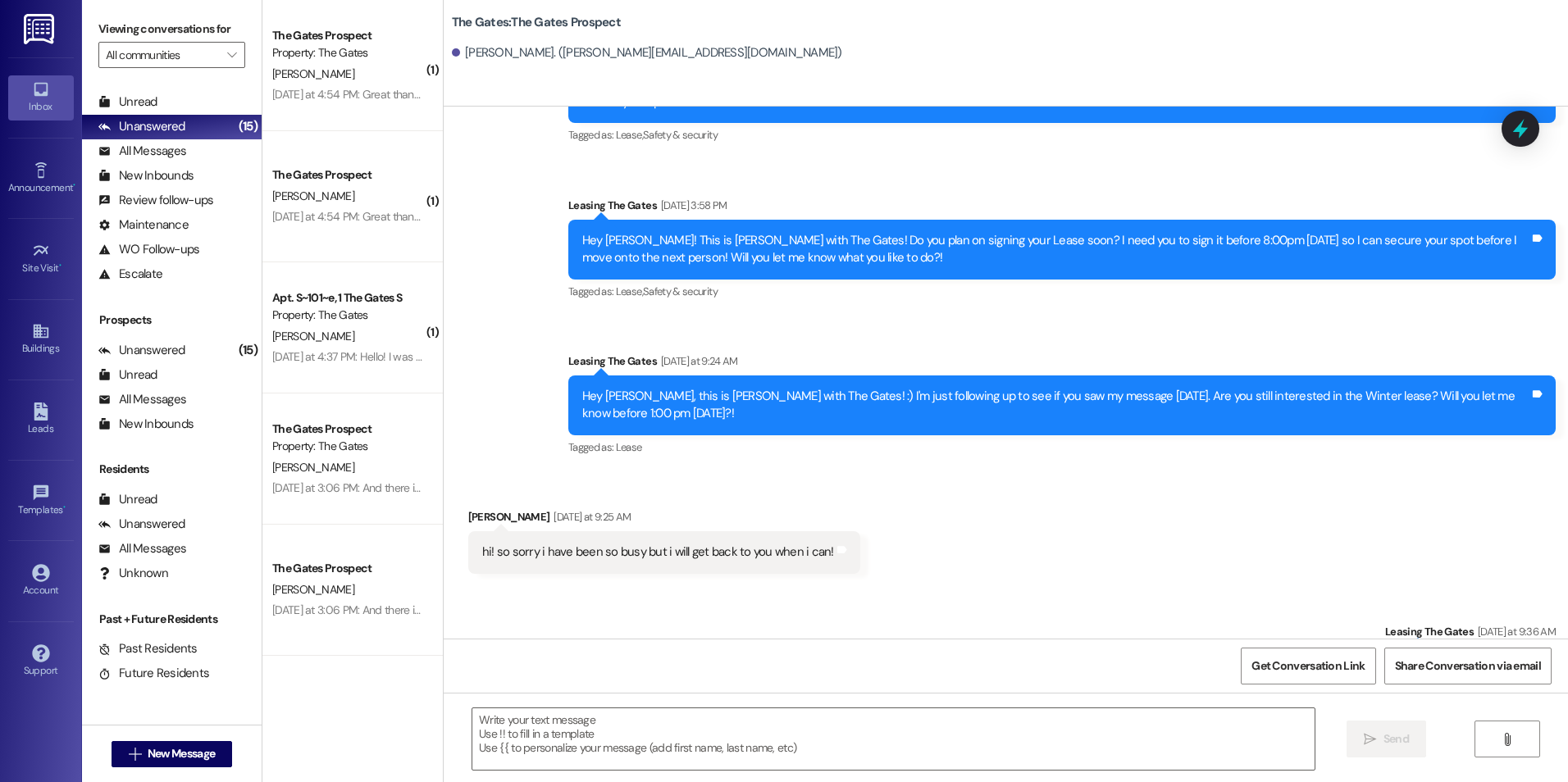
scroll to position [3246, 0]
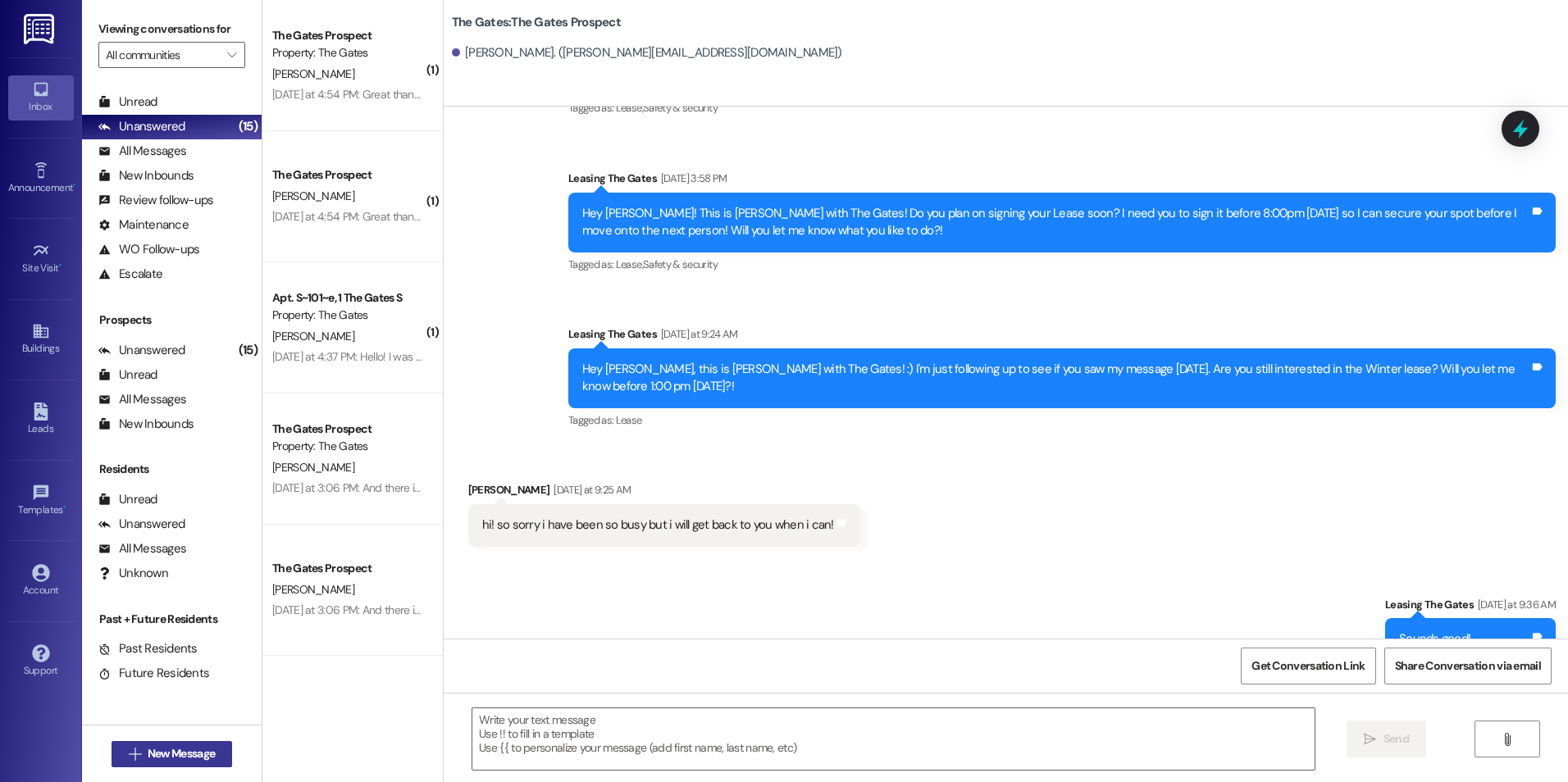
click at [147, 755] on span "New Message" at bounding box center [181, 753] width 67 height 17
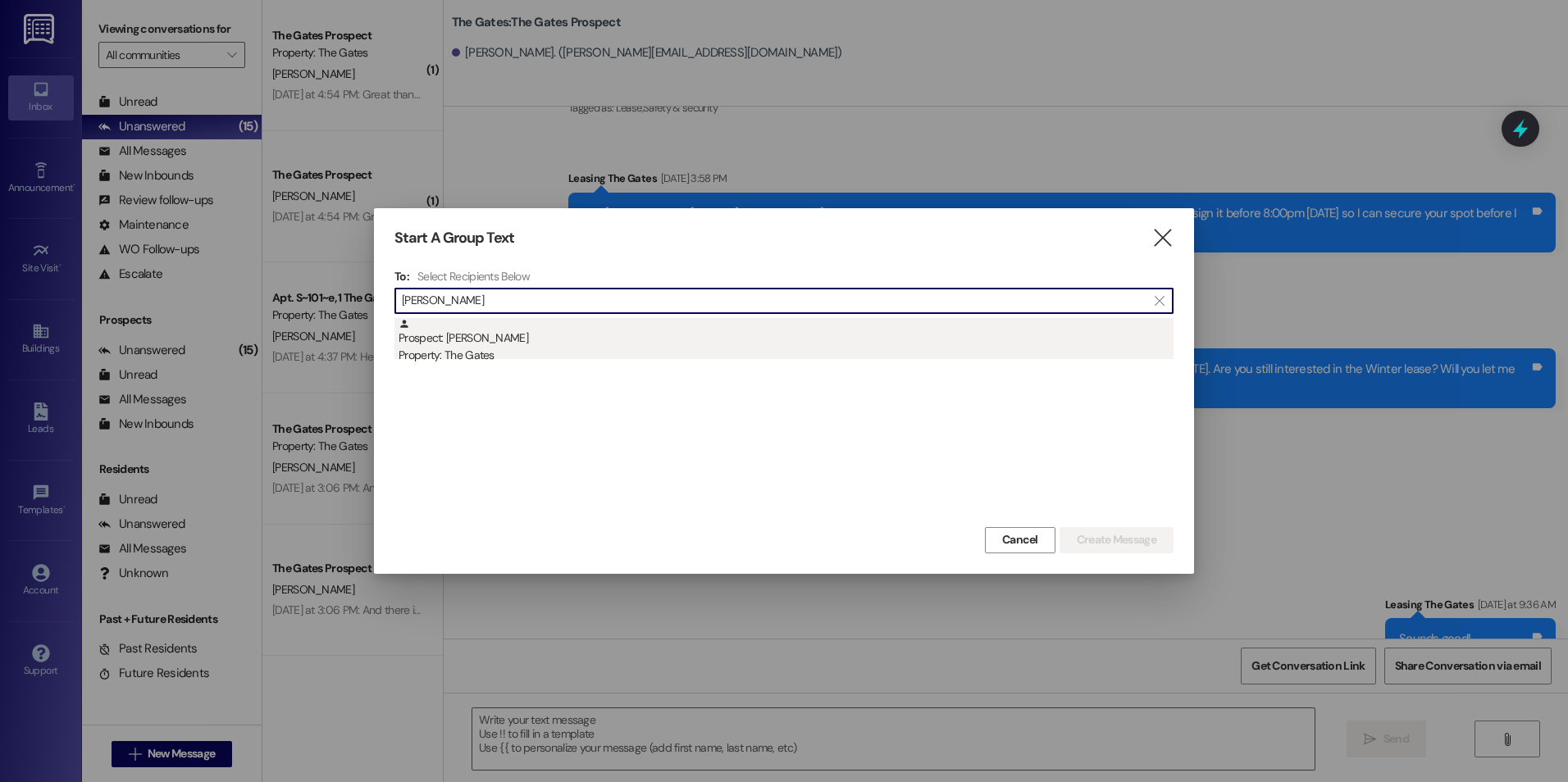
type input "[PERSON_NAME]"
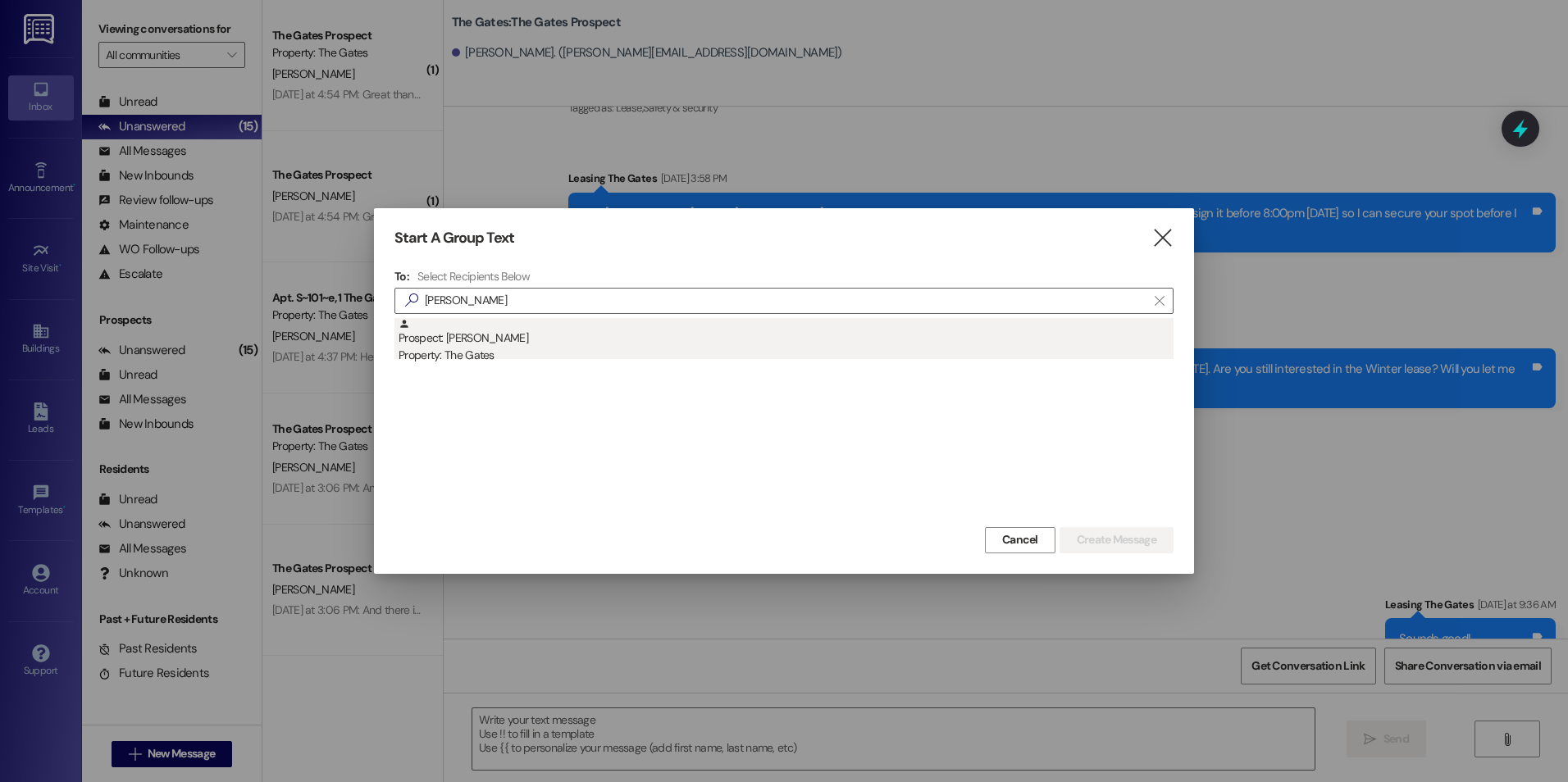
click at [531, 337] on div "Prospect: [PERSON_NAME] Property: The Gates" at bounding box center [786, 341] width 775 height 46
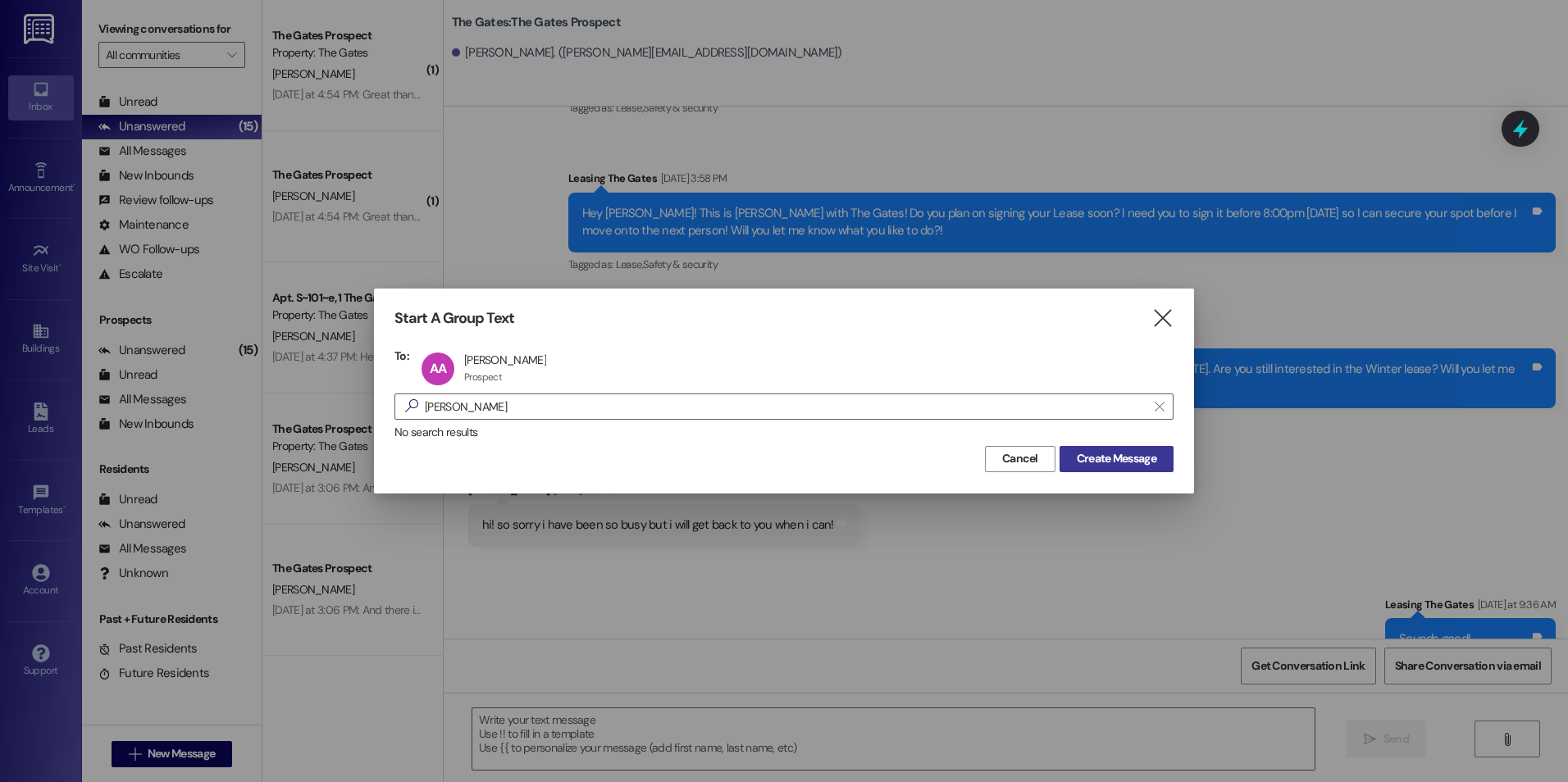
click at [1124, 459] on span "Create Message" at bounding box center [1116, 459] width 80 height 17
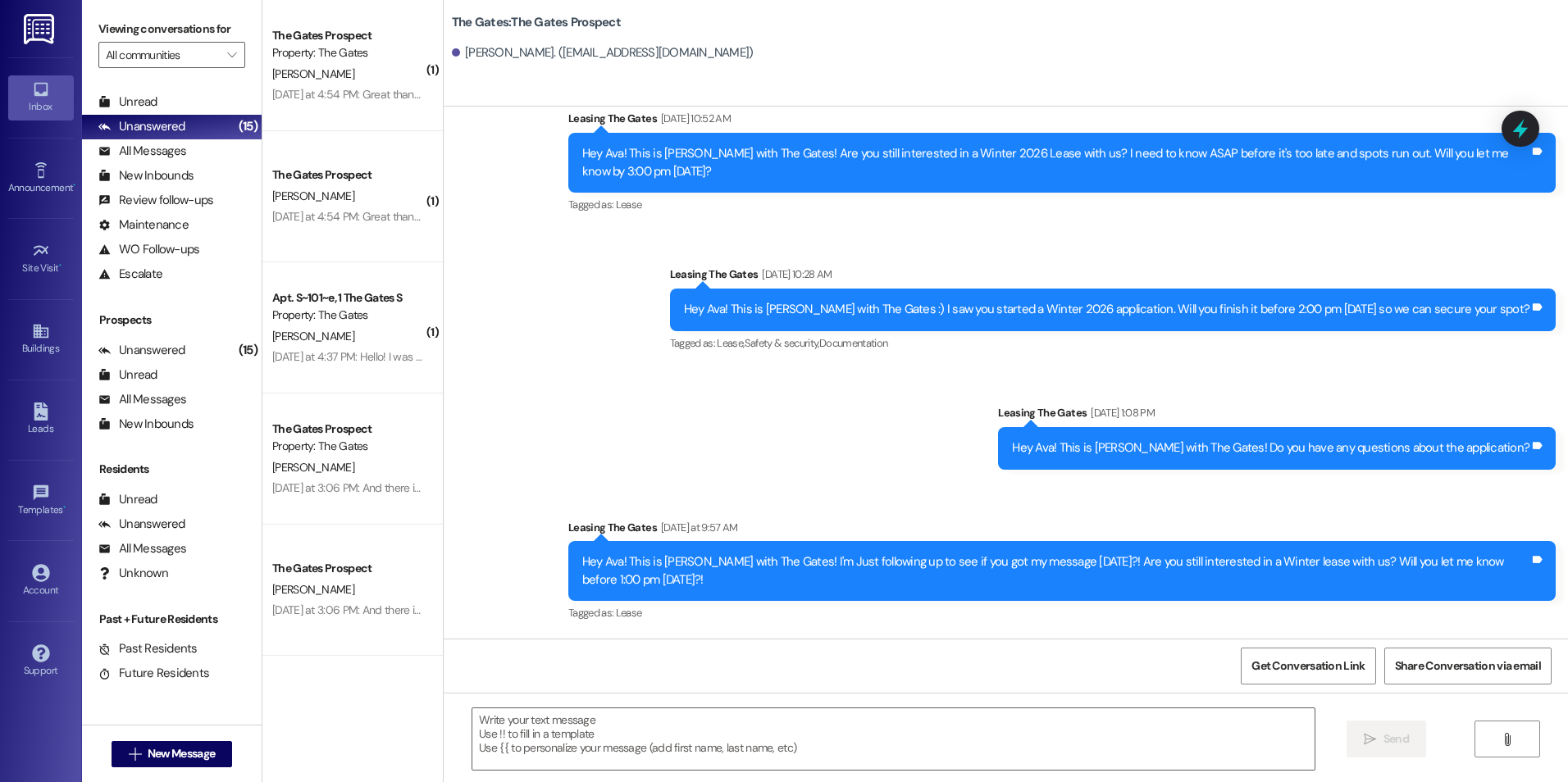
scroll to position [2090, 0]
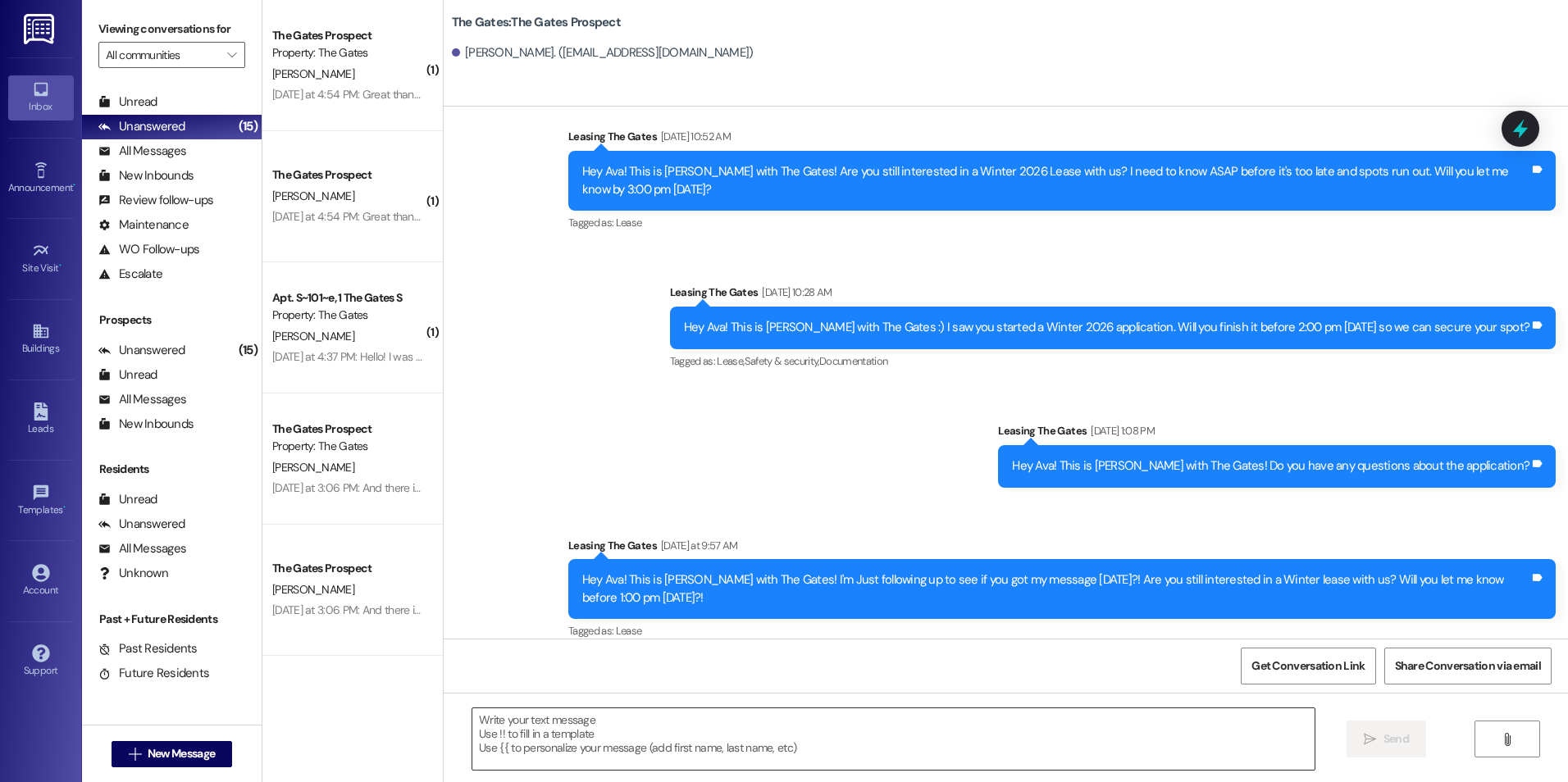
click at [623, 723] on textarea at bounding box center [893, 739] width 841 height 62
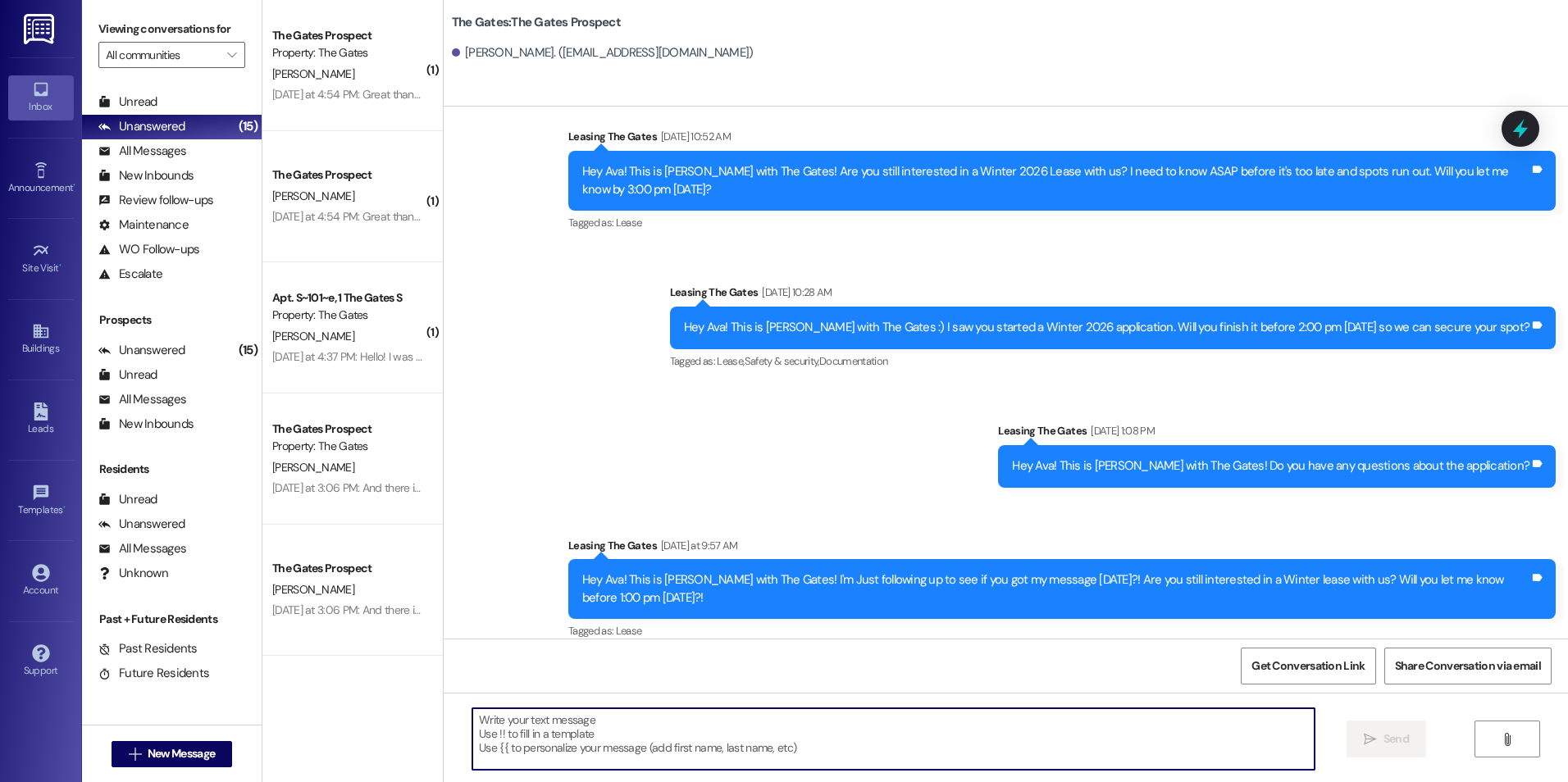
type textarea "h"
click at [557, 708] on textarea "Hey Ava, this is" at bounding box center [893, 739] width 841 height 62
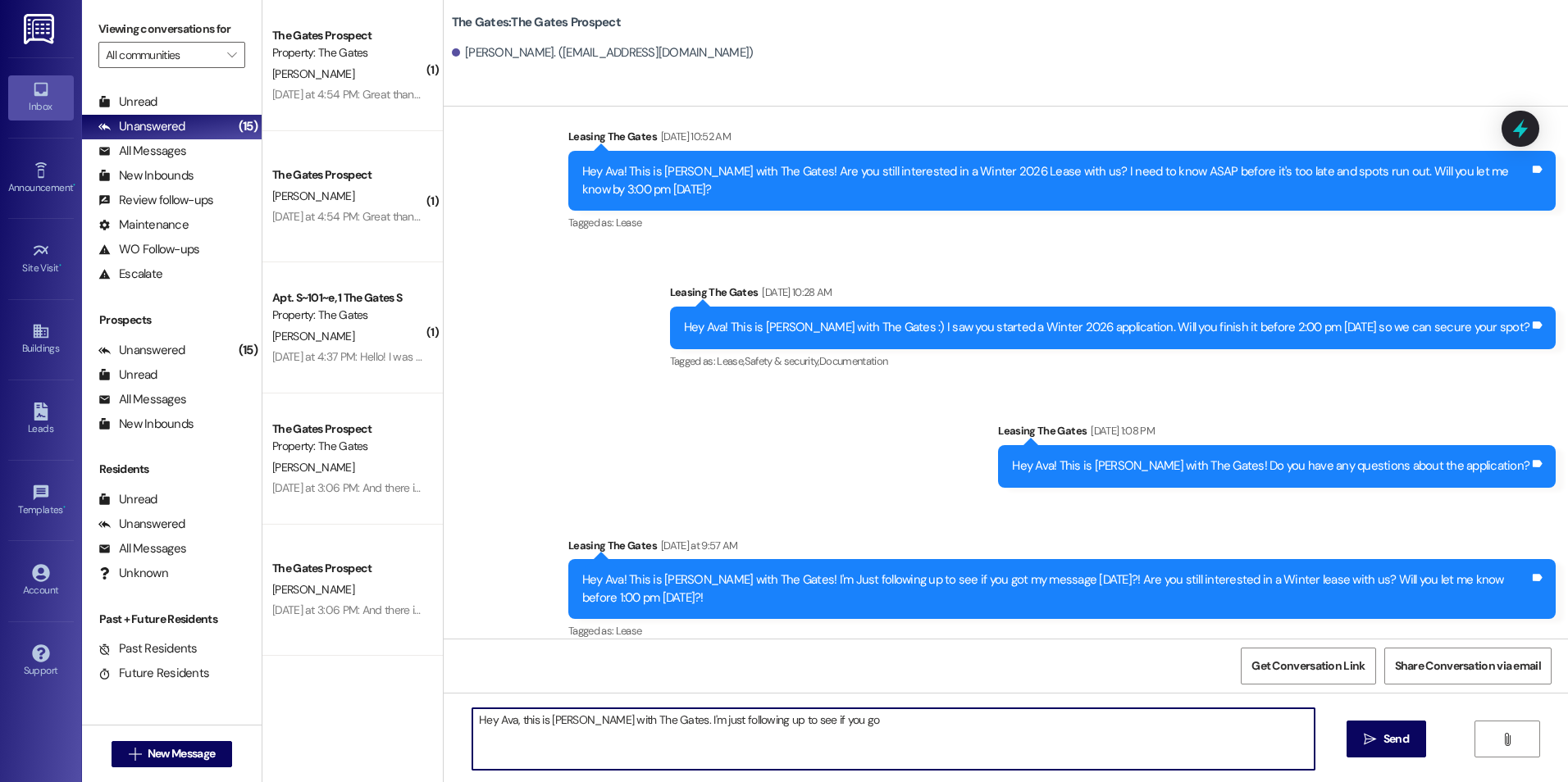
click at [828, 721] on textarea "Hey Ava, this is [PERSON_NAME] with The Gates. I'm just following up to see if …" at bounding box center [893, 739] width 841 height 62
click at [1205, 719] on textarea "Hey Ava, this is [PERSON_NAME] with The Gates. I'm just following up to see if …" at bounding box center [893, 739] width 841 height 62
click at [1255, 728] on textarea "Hey Ava, this is [PERSON_NAME] with The Gates. I'm just following up to see if …" at bounding box center [893, 739] width 841 height 62
click at [1258, 723] on textarea "Hey Ava, this is [PERSON_NAME] with The Gates. I'm just following up to see if …" at bounding box center [893, 739] width 841 height 62
click at [1256, 736] on textarea "Hey Ava, this is [PERSON_NAME] with The Gates. I'm just following up to see if …" at bounding box center [893, 739] width 841 height 62
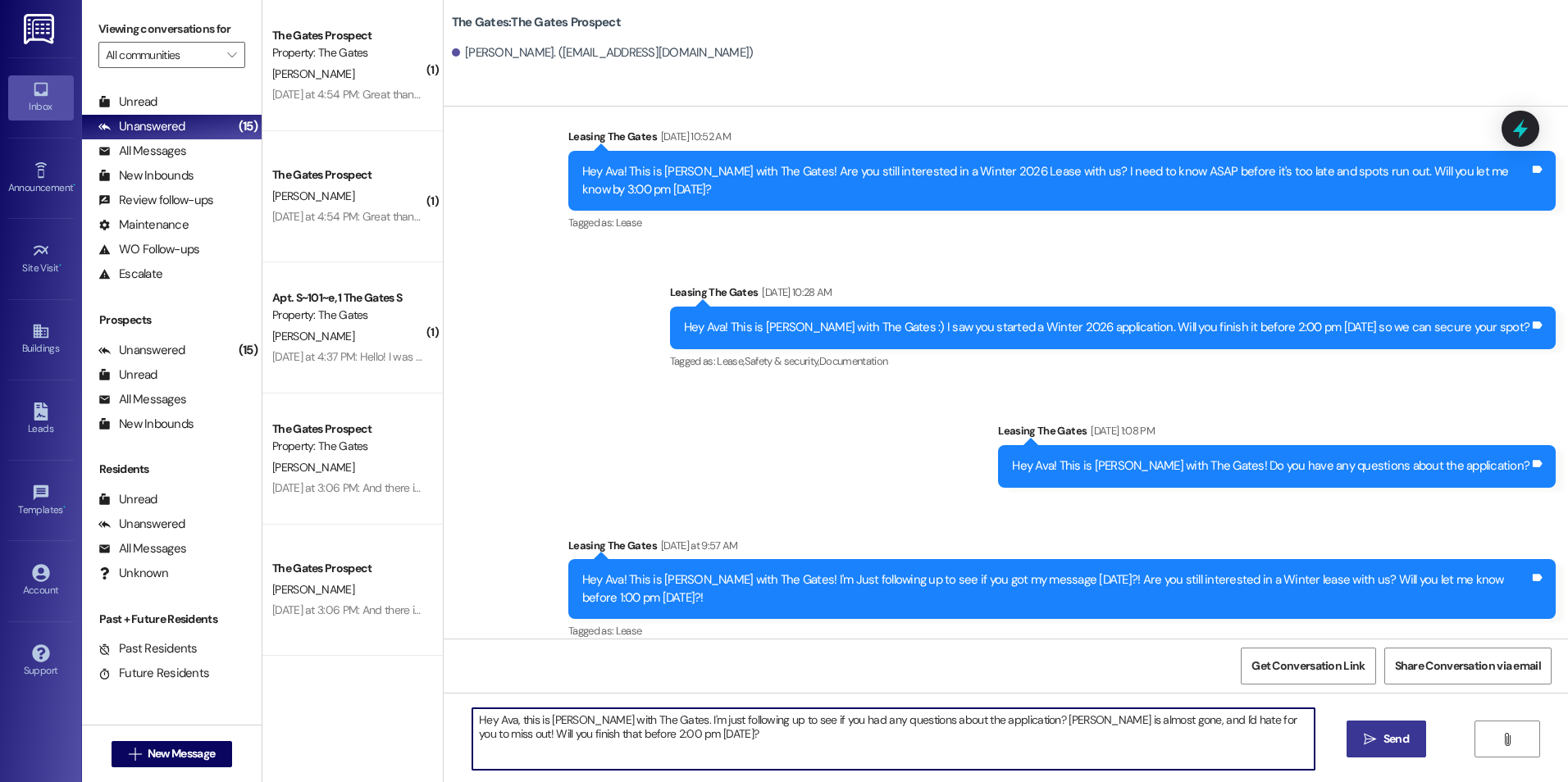
type textarea "Hey Ava, this is [PERSON_NAME] with The Gates. I'm just following up to see if …"
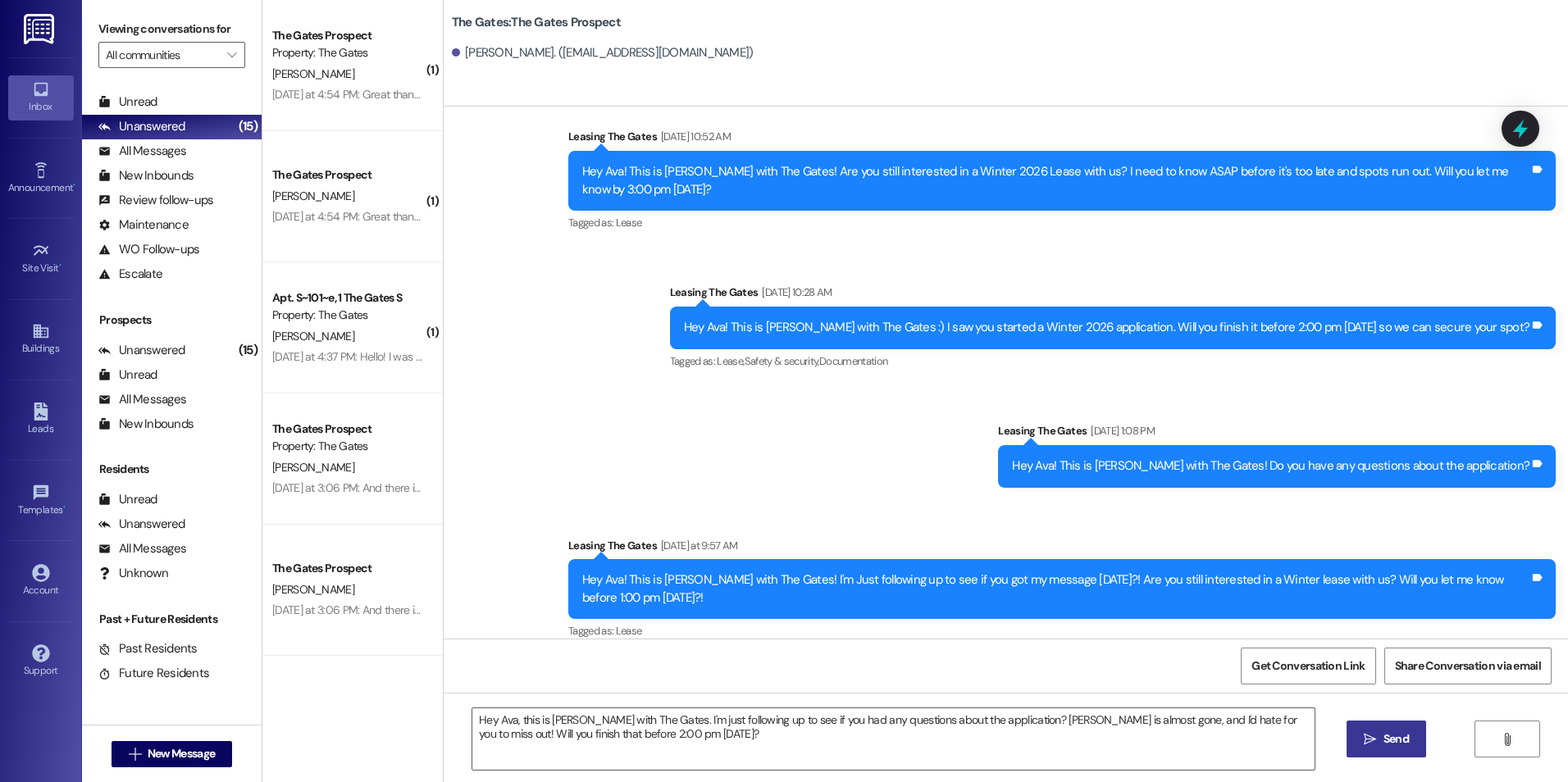
click at [1413, 745] on button " Send" at bounding box center [1386, 738] width 80 height 37
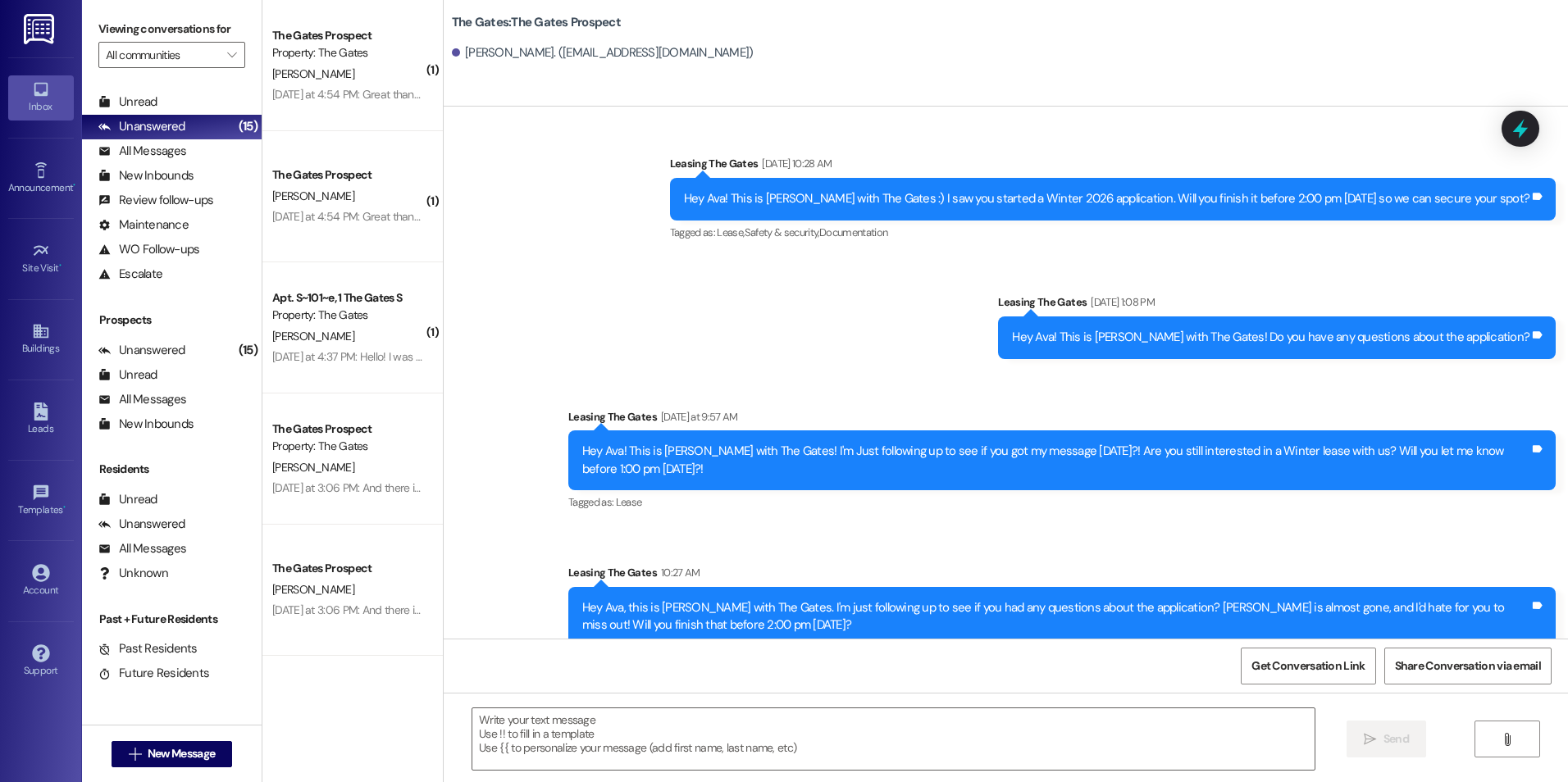
scroll to position [2222, 0]
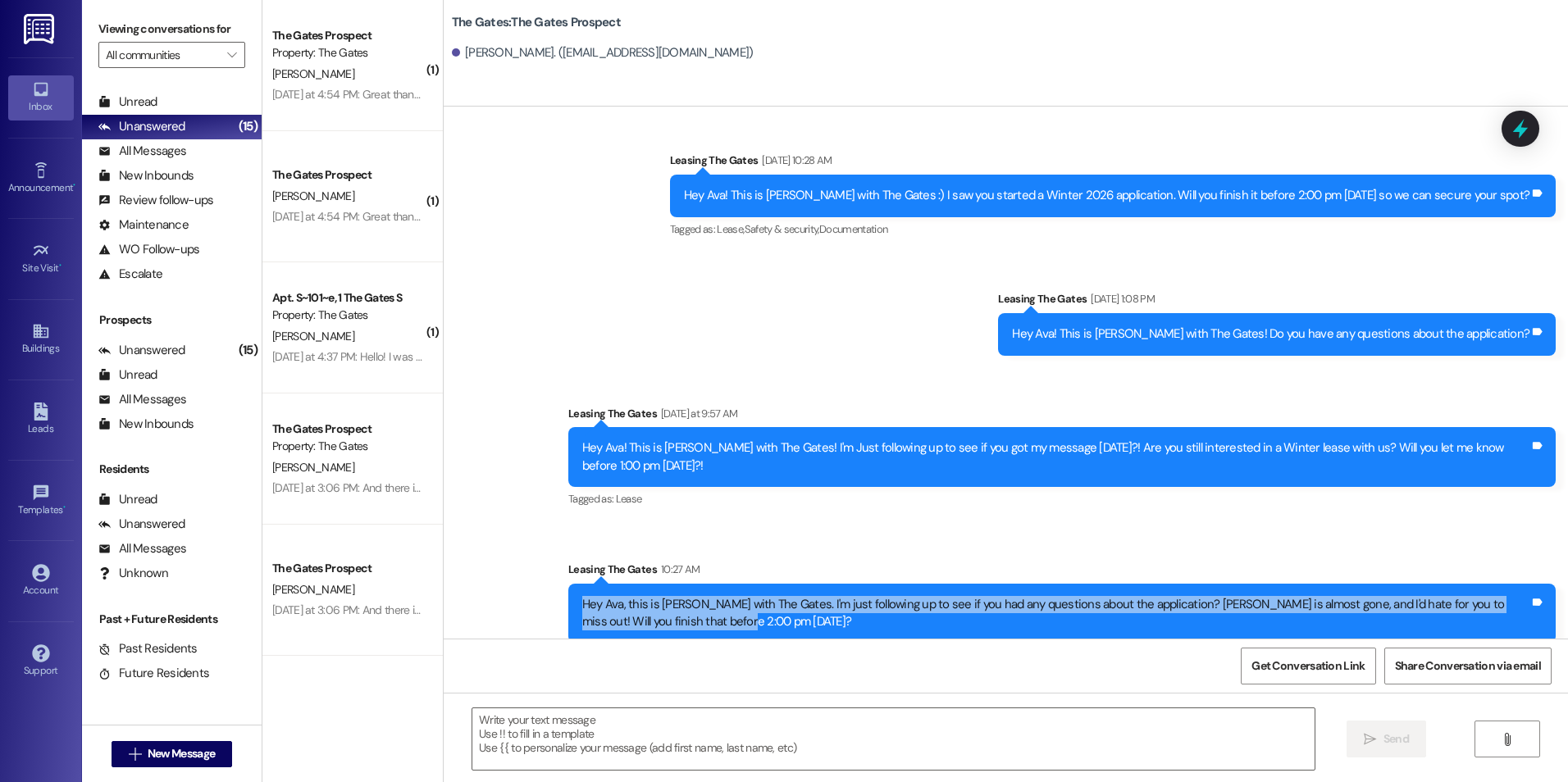
drag, startPoint x: 568, startPoint y: 582, endPoint x: 709, endPoint y: 608, distance: 143.4
click at [709, 608] on div "Hey Ava, this is [PERSON_NAME] with The Gates. I'm just following up to see if …" at bounding box center [1061, 614] width 987 height 60
drag, startPoint x: 709, startPoint y: 608, endPoint x: 629, endPoint y: 603, distance: 80.2
copy div "Hey Ava, this is [PERSON_NAME] with The Gates. I'm just following up to see if …"
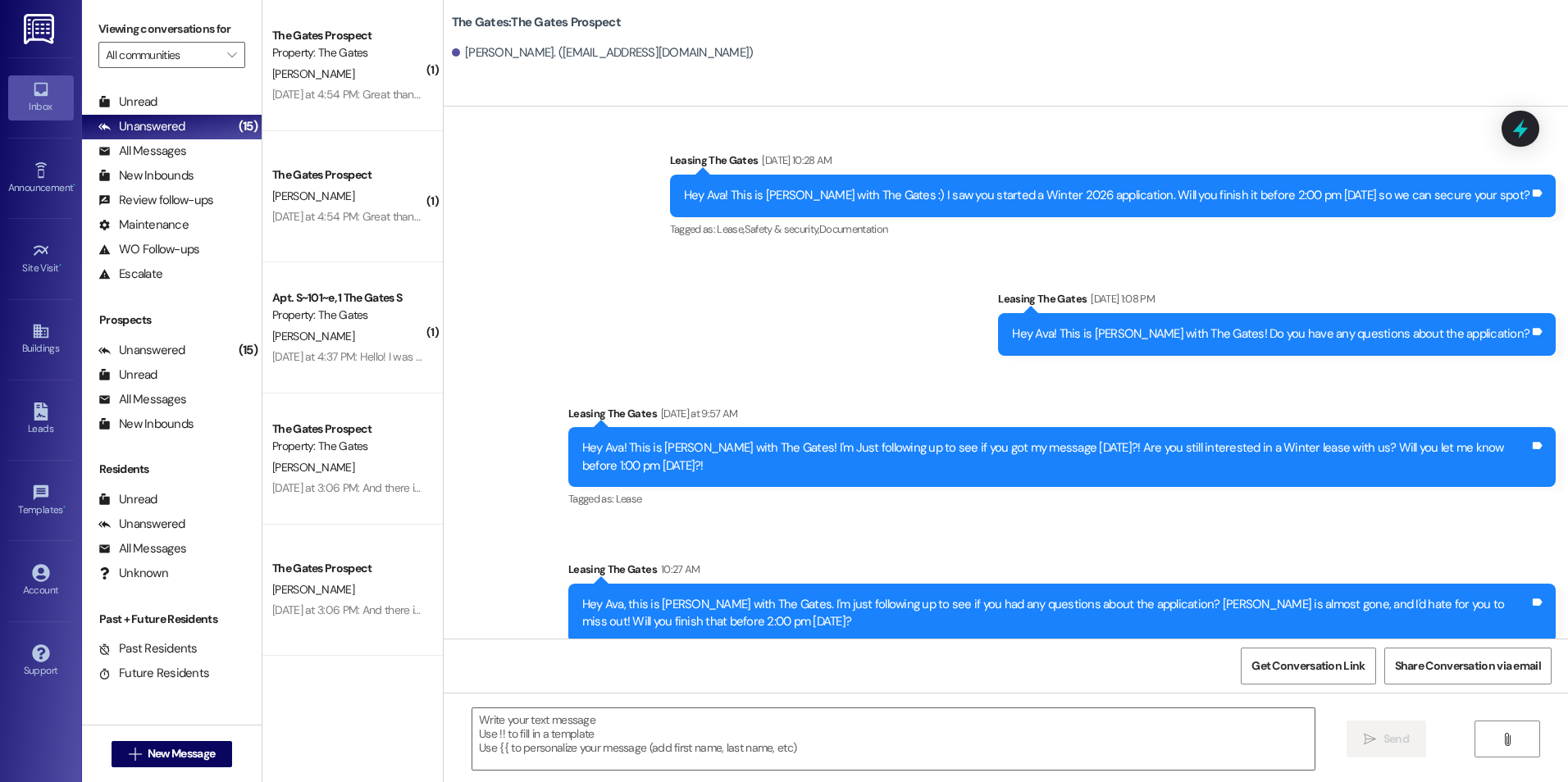
click at [151, 761] on span "New Message" at bounding box center [181, 753] width 67 height 17
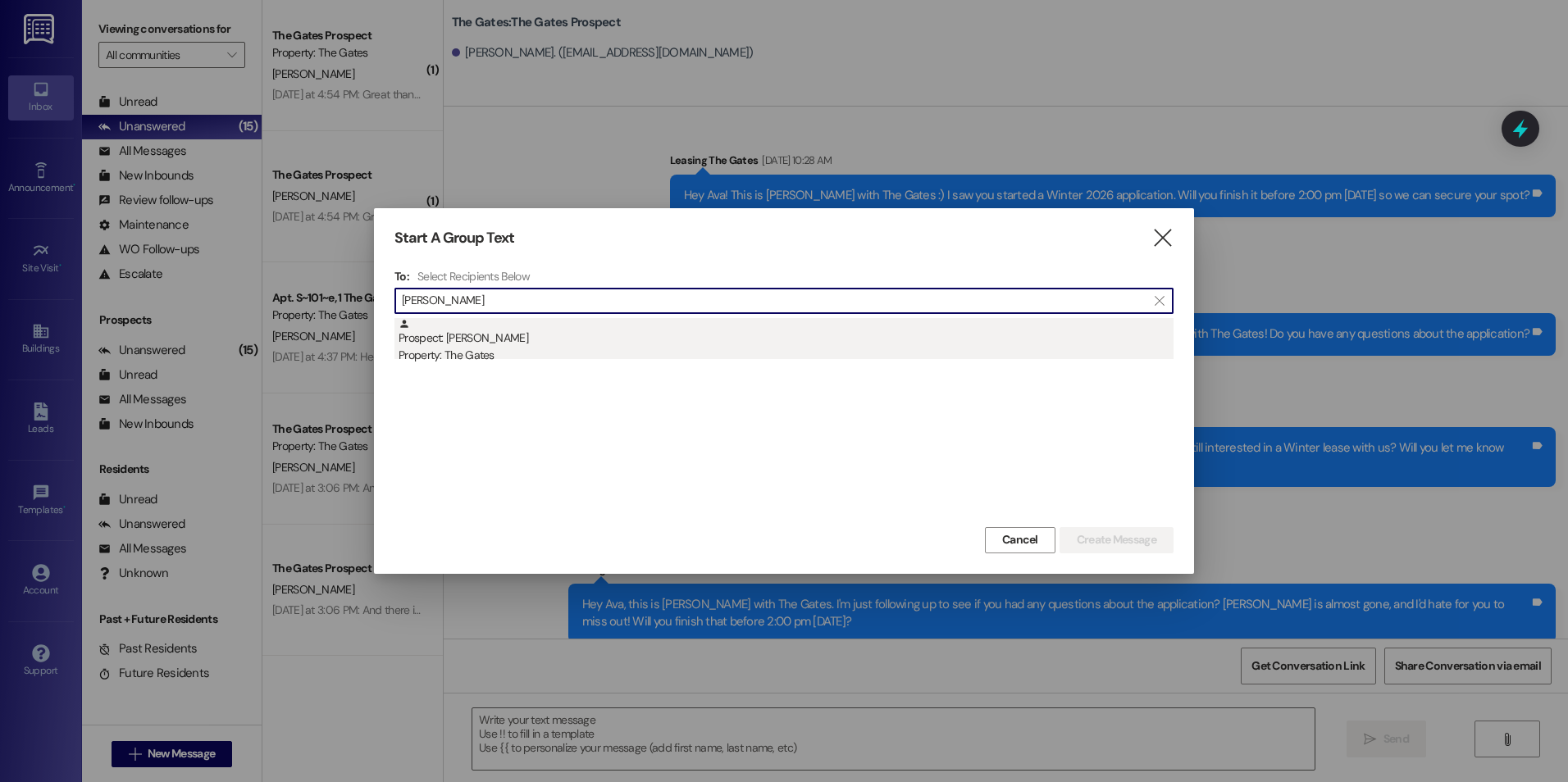
type input "[PERSON_NAME]"
click at [581, 339] on div "Prospect: [PERSON_NAME] Property: The Gates" at bounding box center [786, 341] width 775 height 46
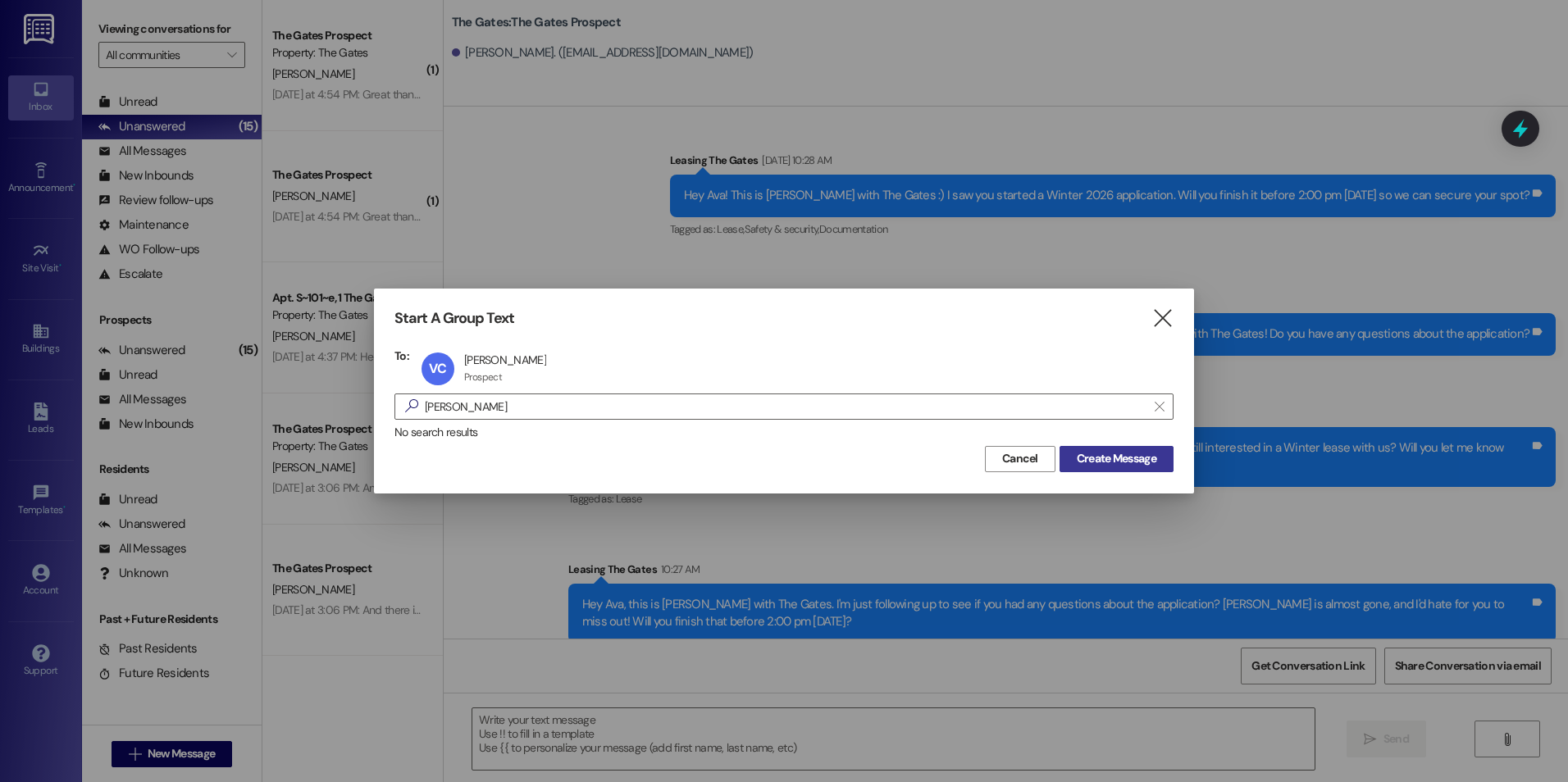
click at [1093, 463] on span "Create Message" at bounding box center [1116, 459] width 80 height 17
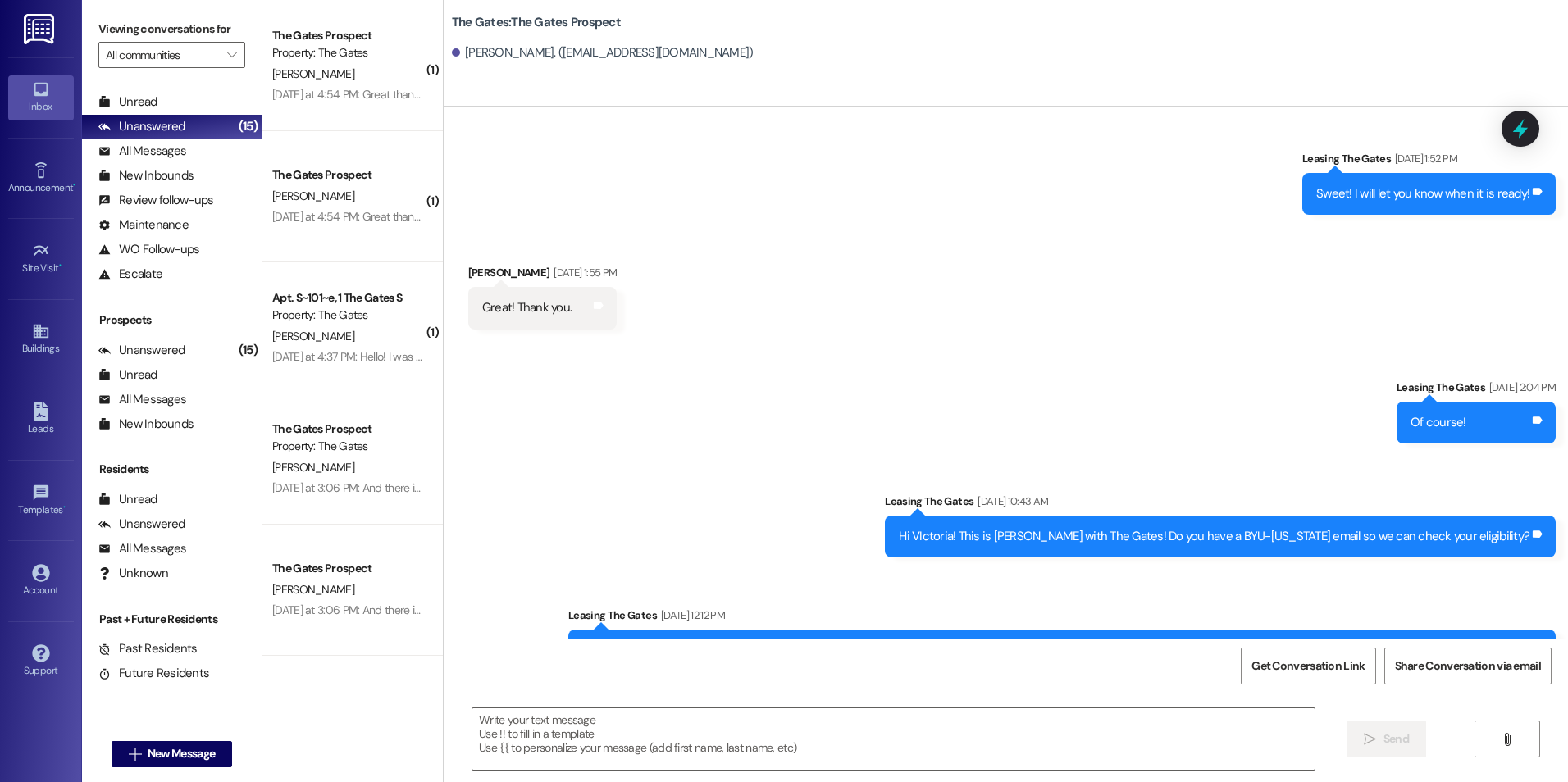
scroll to position [610, 0]
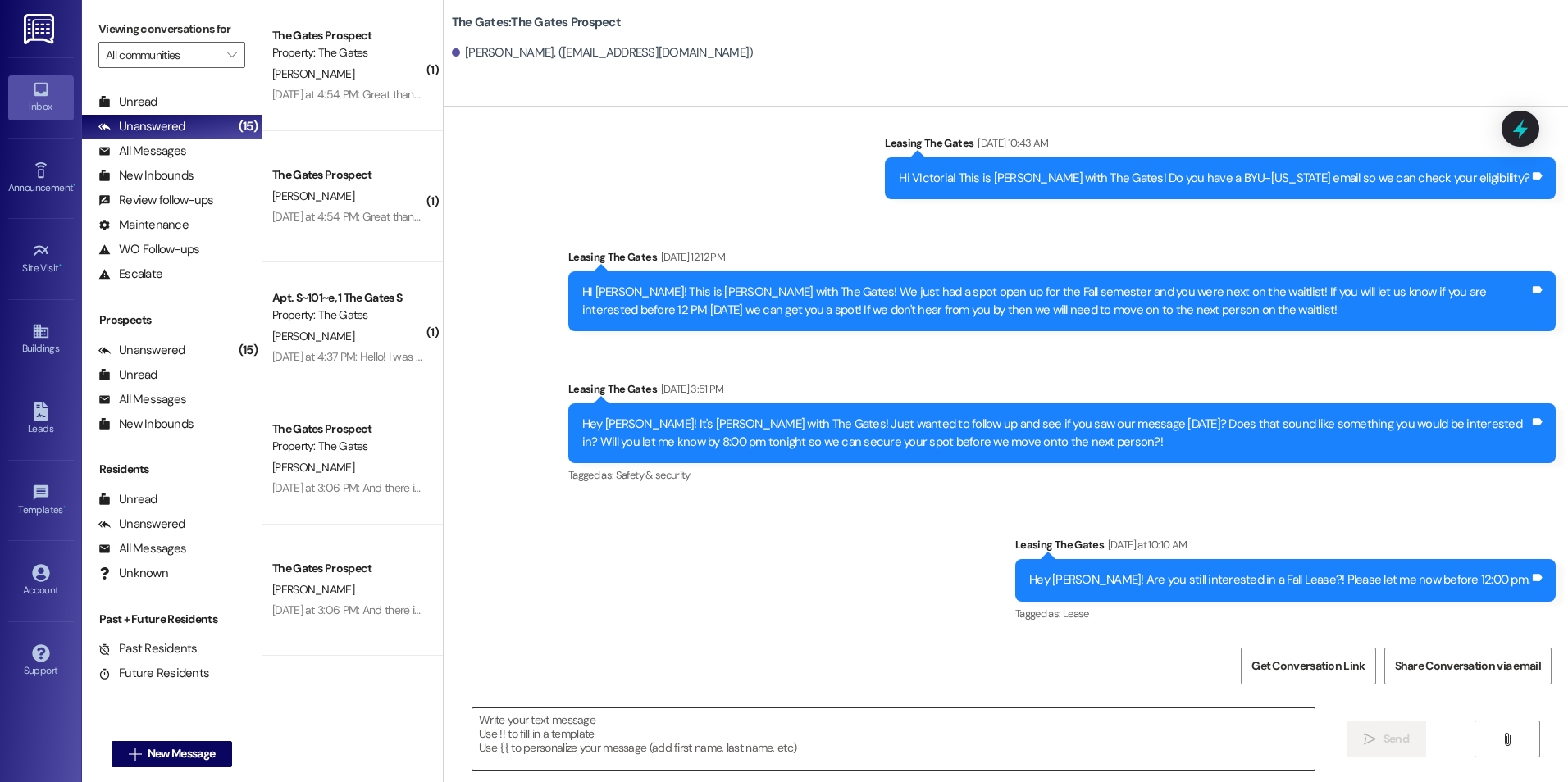
click at [846, 750] on textarea at bounding box center [893, 739] width 841 height 62
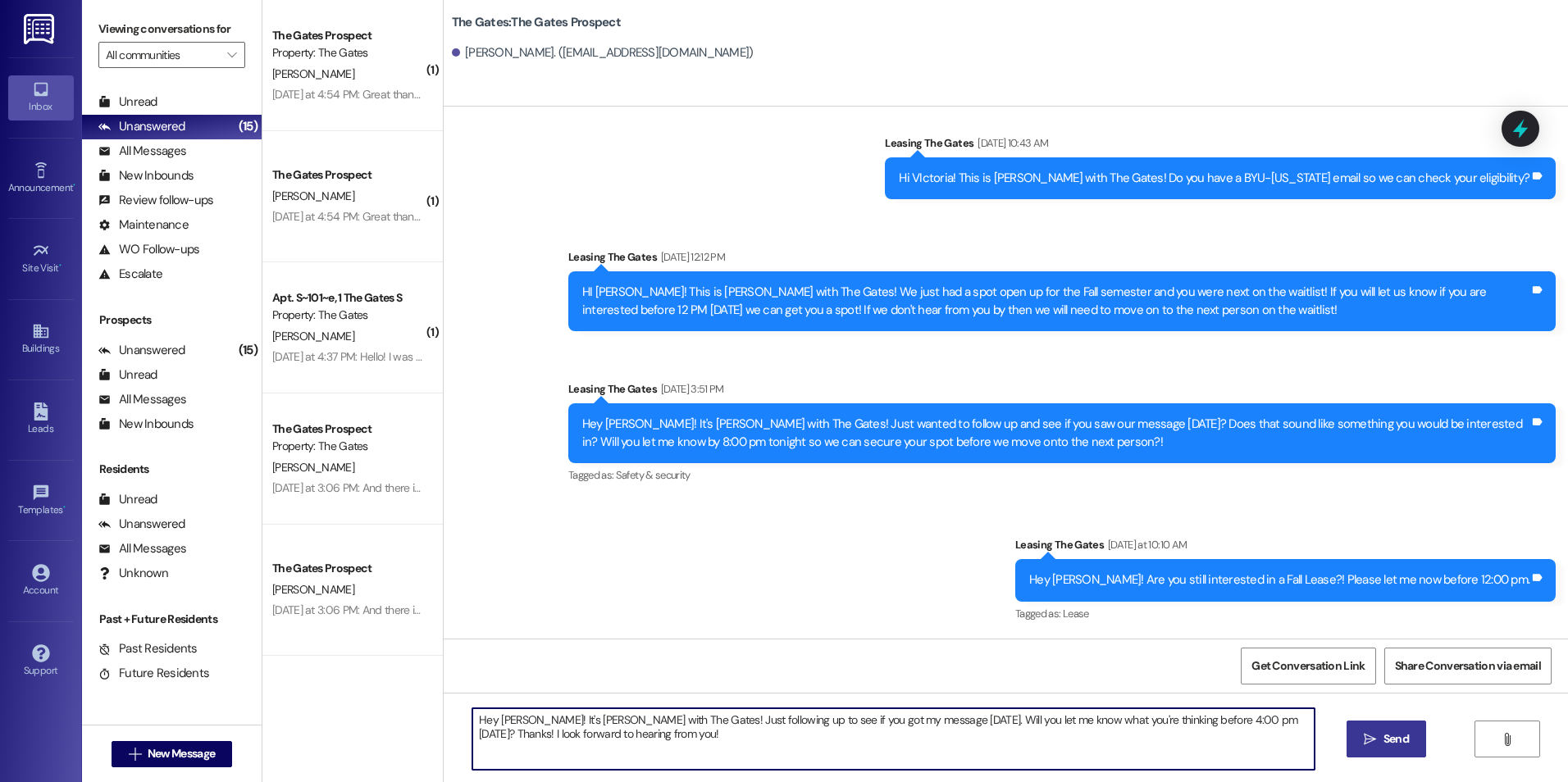
type textarea "Hey [PERSON_NAME]! It's [PERSON_NAME] with The Gates! Just following up to see …"
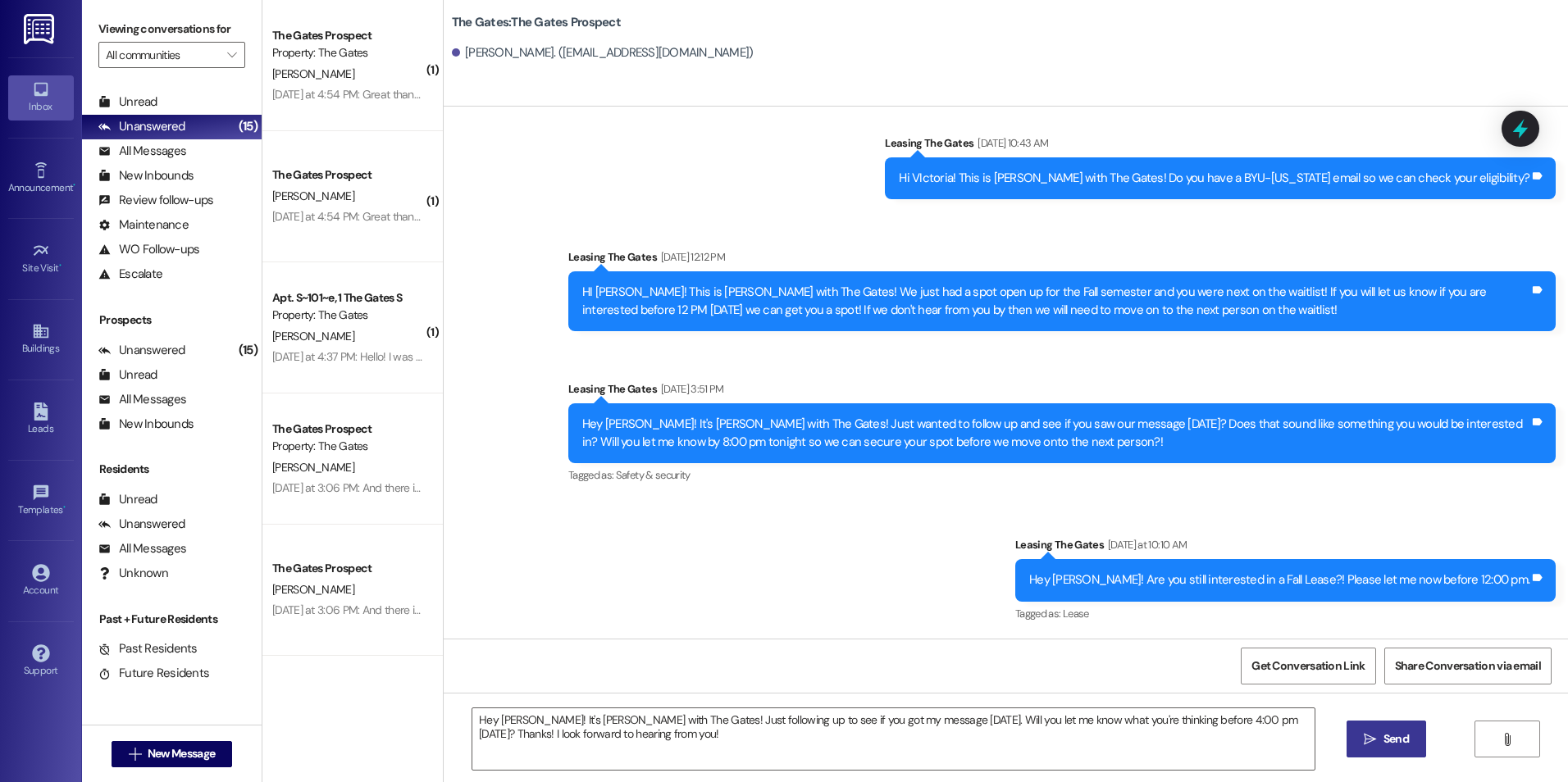
click at [1367, 739] on icon "" at bounding box center [1370, 739] width 13 height 13
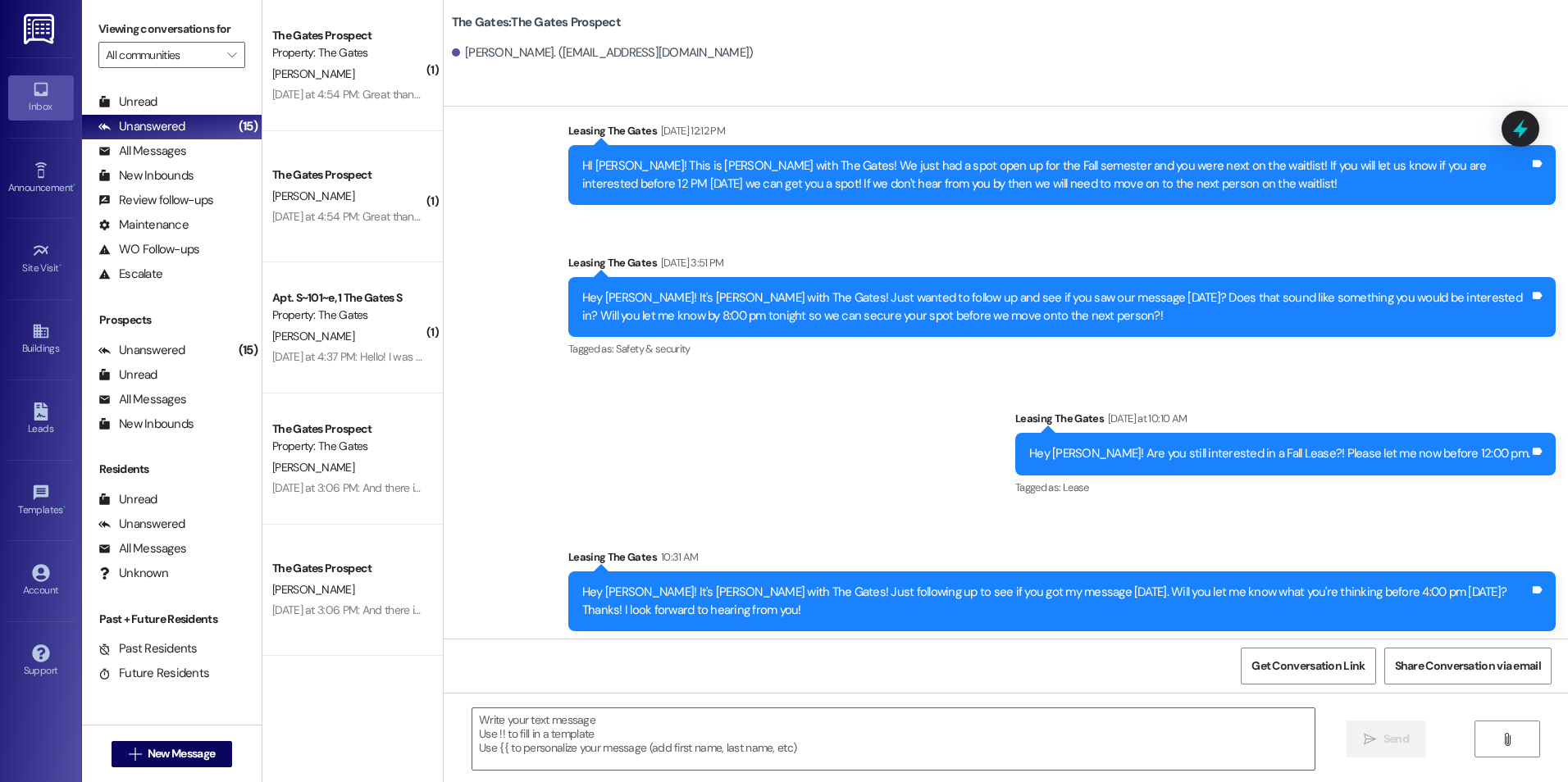
scroll to position [743, 0]
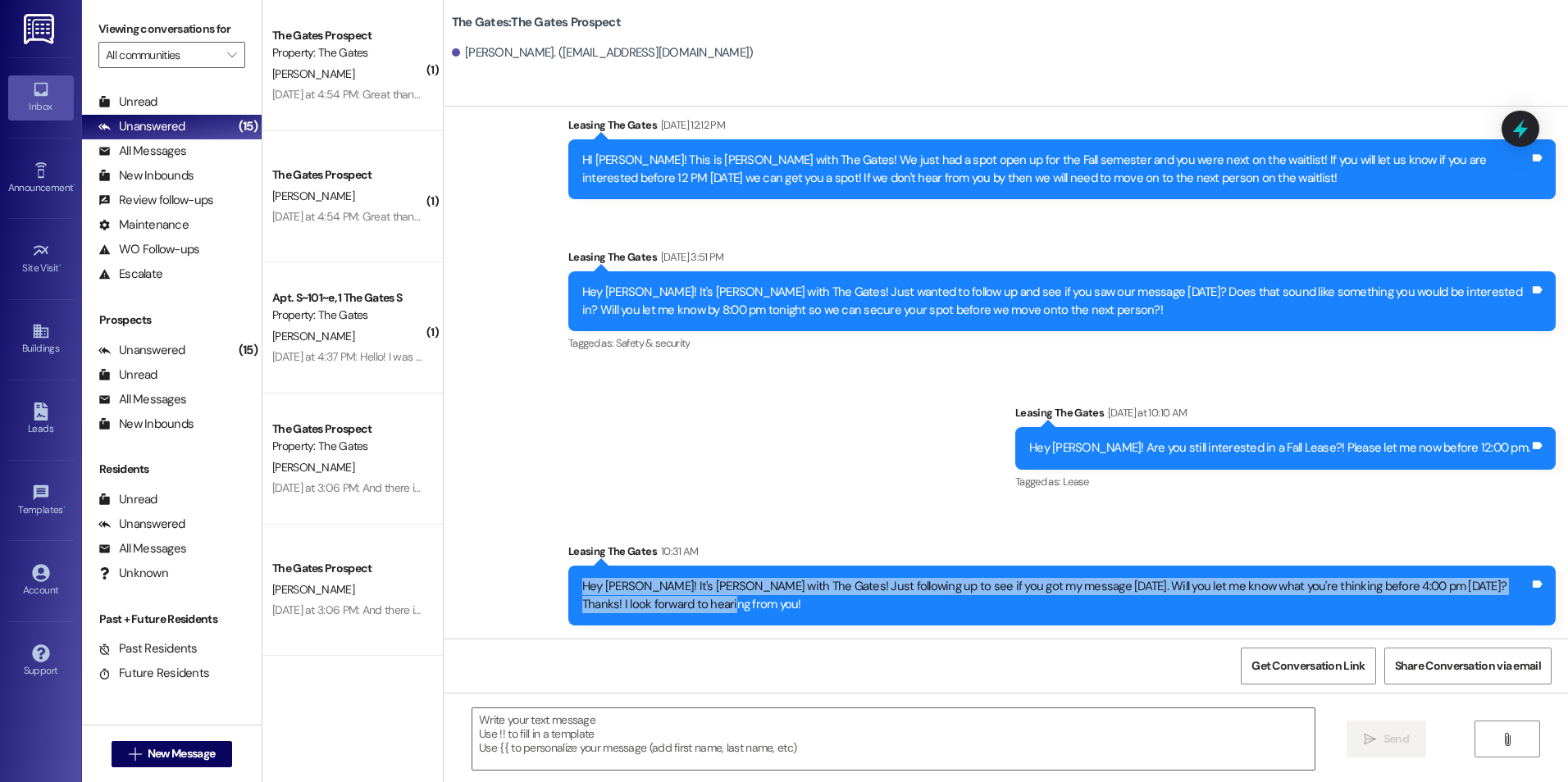
drag, startPoint x: 567, startPoint y: 585, endPoint x: 679, endPoint y: 625, distance: 118.9
click at [679, 625] on div "Hey [PERSON_NAME]! It's [PERSON_NAME] with The Gates! Just following up to see …" at bounding box center [1061, 596] width 987 height 60
drag, startPoint x: 679, startPoint y: 625, endPoint x: 605, endPoint y: 594, distance: 80.2
copy div "Hey [PERSON_NAME]! It's [PERSON_NAME] with The Gates! Just following up to see …"
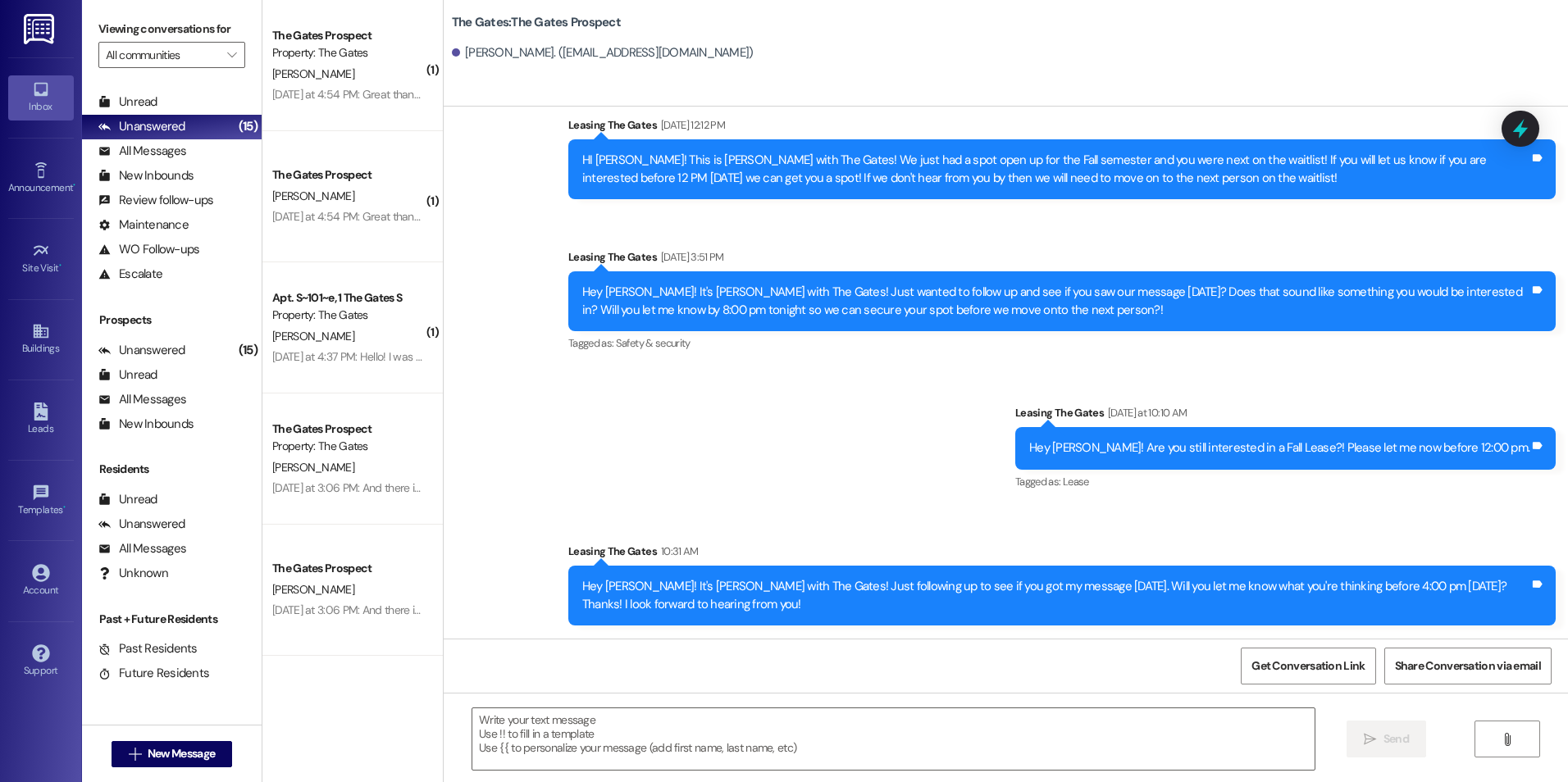
click at [877, 401] on div "Sent via SMS Leasing The Gates [DATE] 2:04 PM Of course! Tags and notes Sent vi…" at bounding box center [1005, 245] width 1124 height 787
click at [195, 753] on span "New Message" at bounding box center [181, 753] width 67 height 17
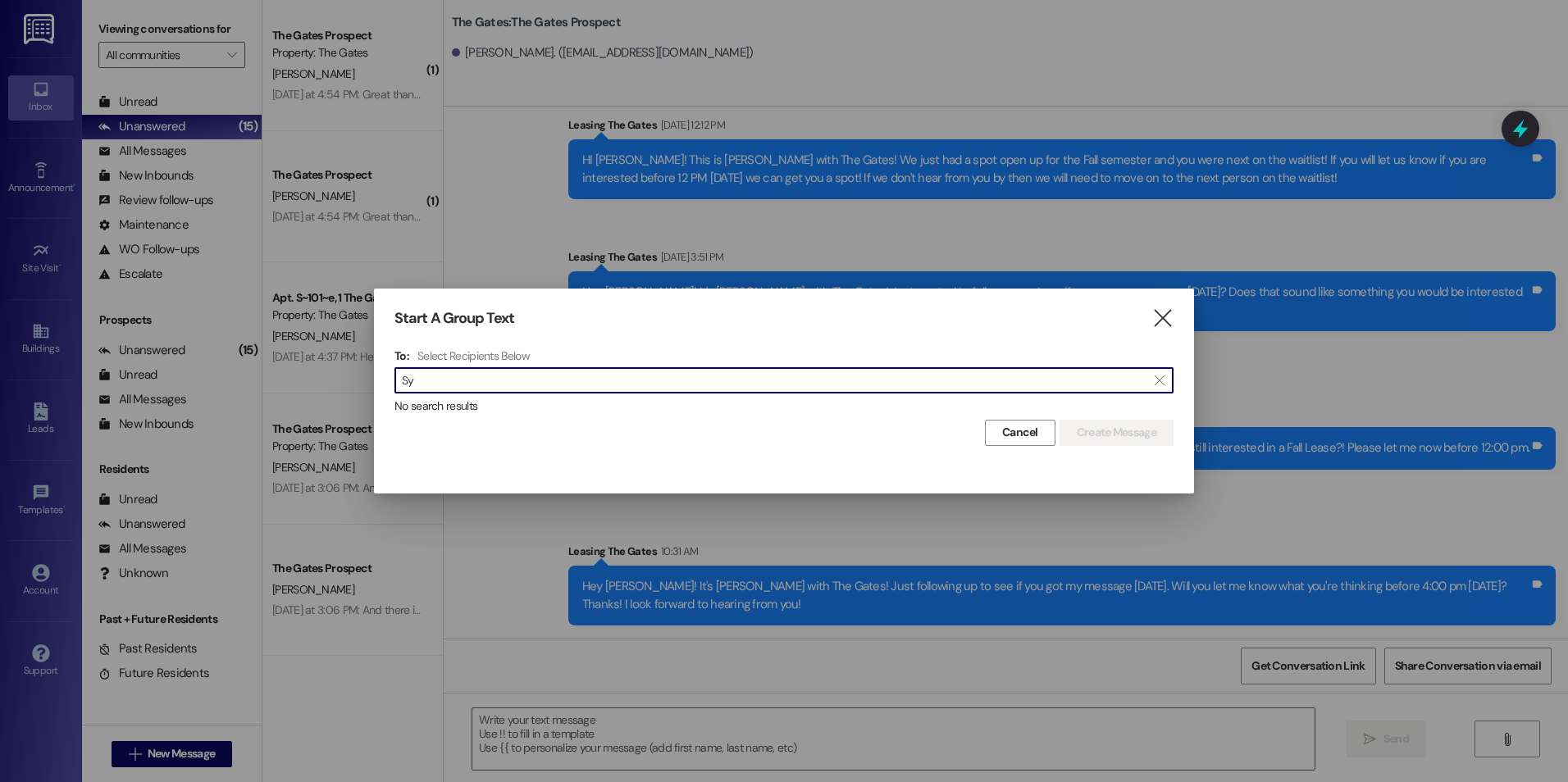
type input "S"
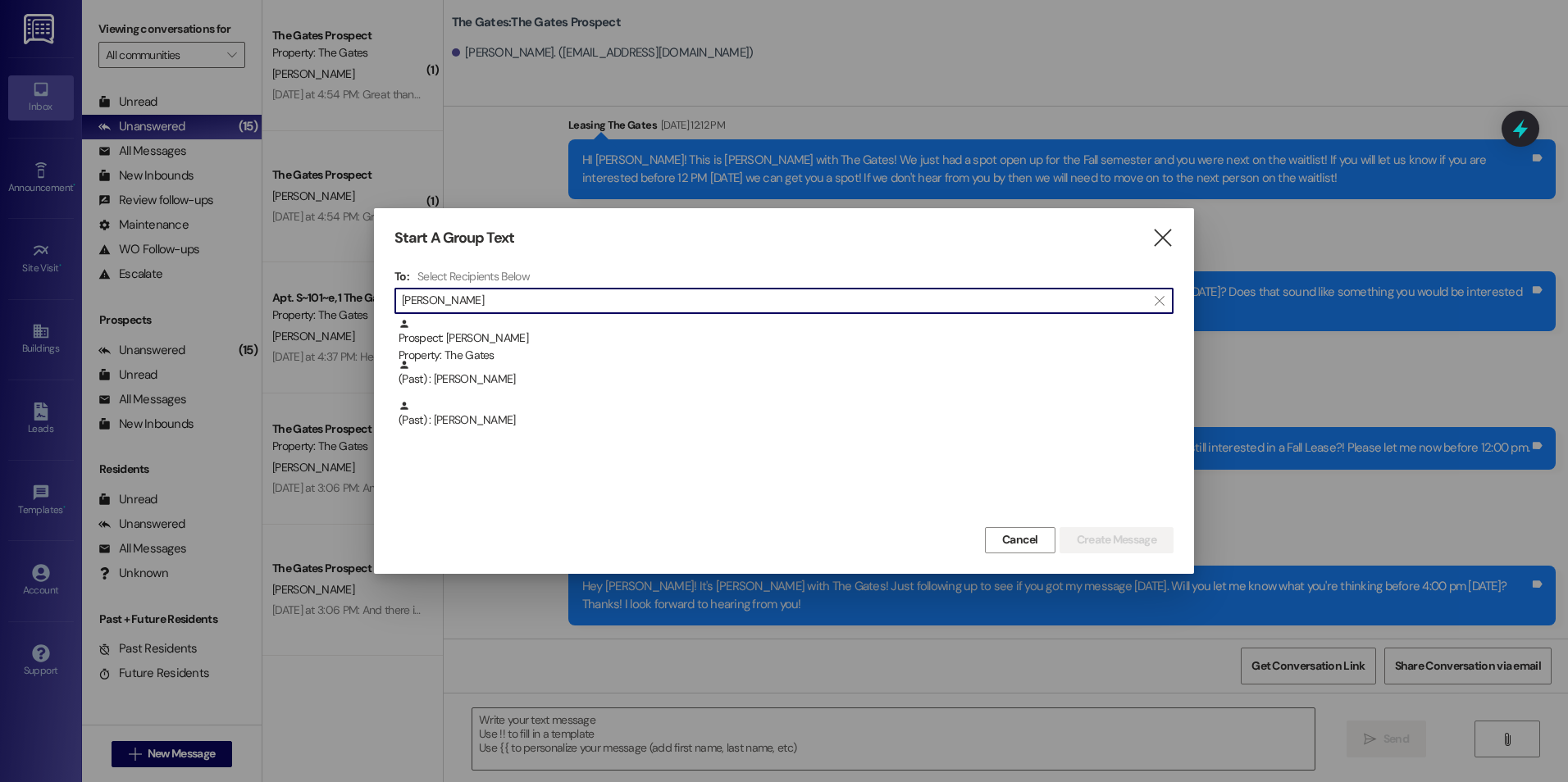
type input "[PERSON_NAME]"
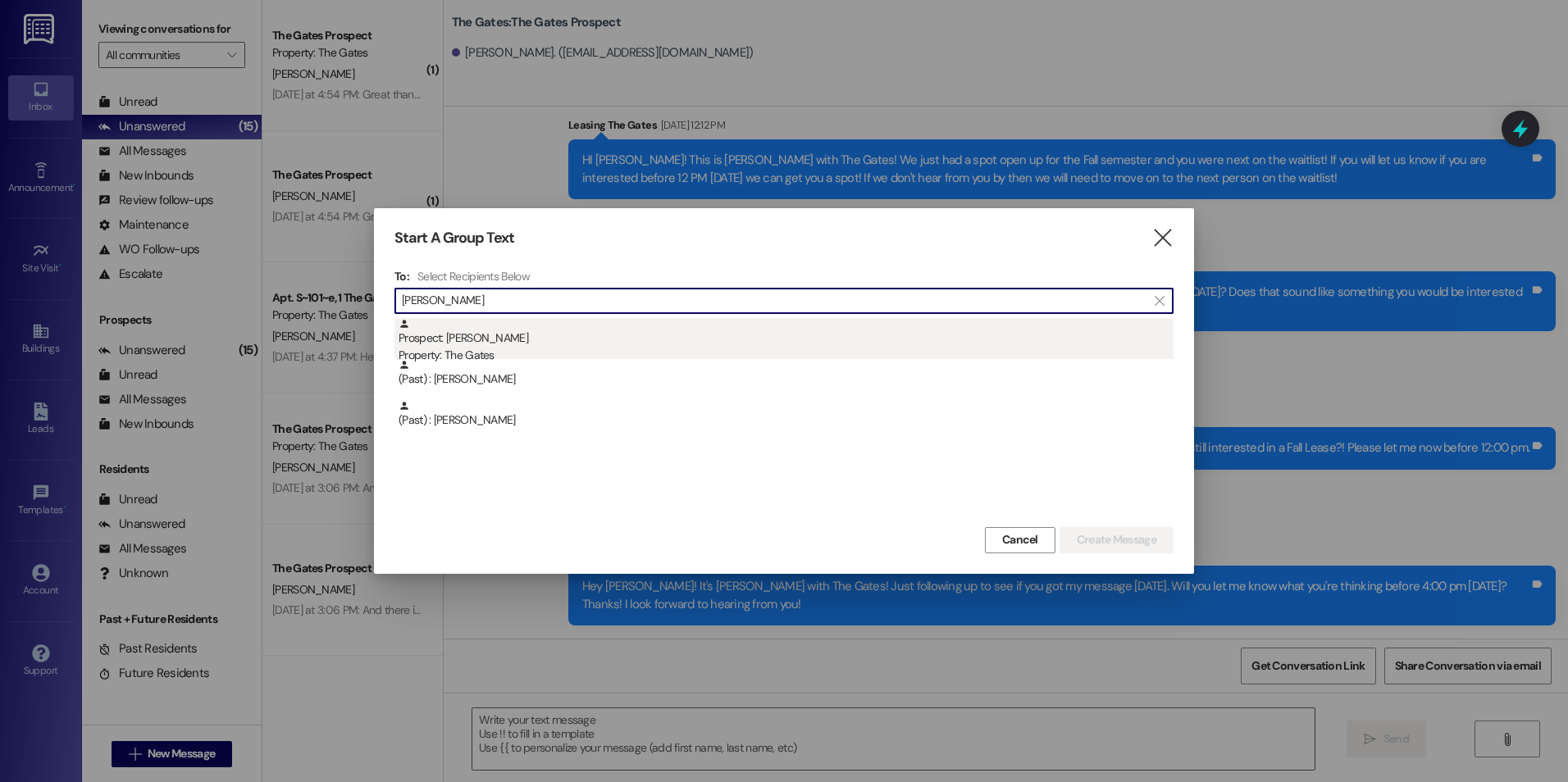
click at [800, 333] on div "Prospect: [PERSON_NAME] Property: The Gates" at bounding box center [786, 341] width 775 height 46
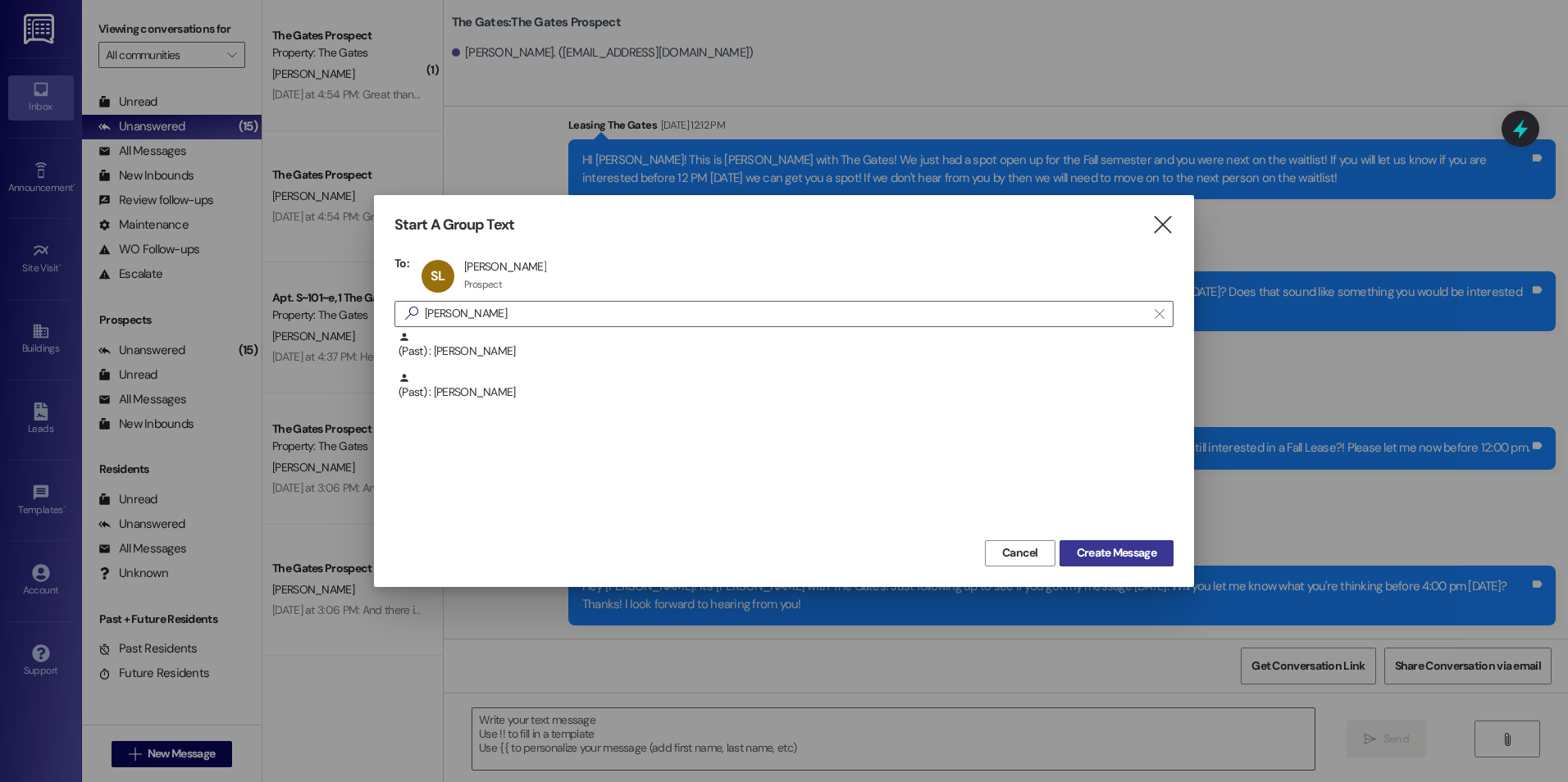
click at [1120, 559] on span "Create Message" at bounding box center [1116, 552] width 80 height 17
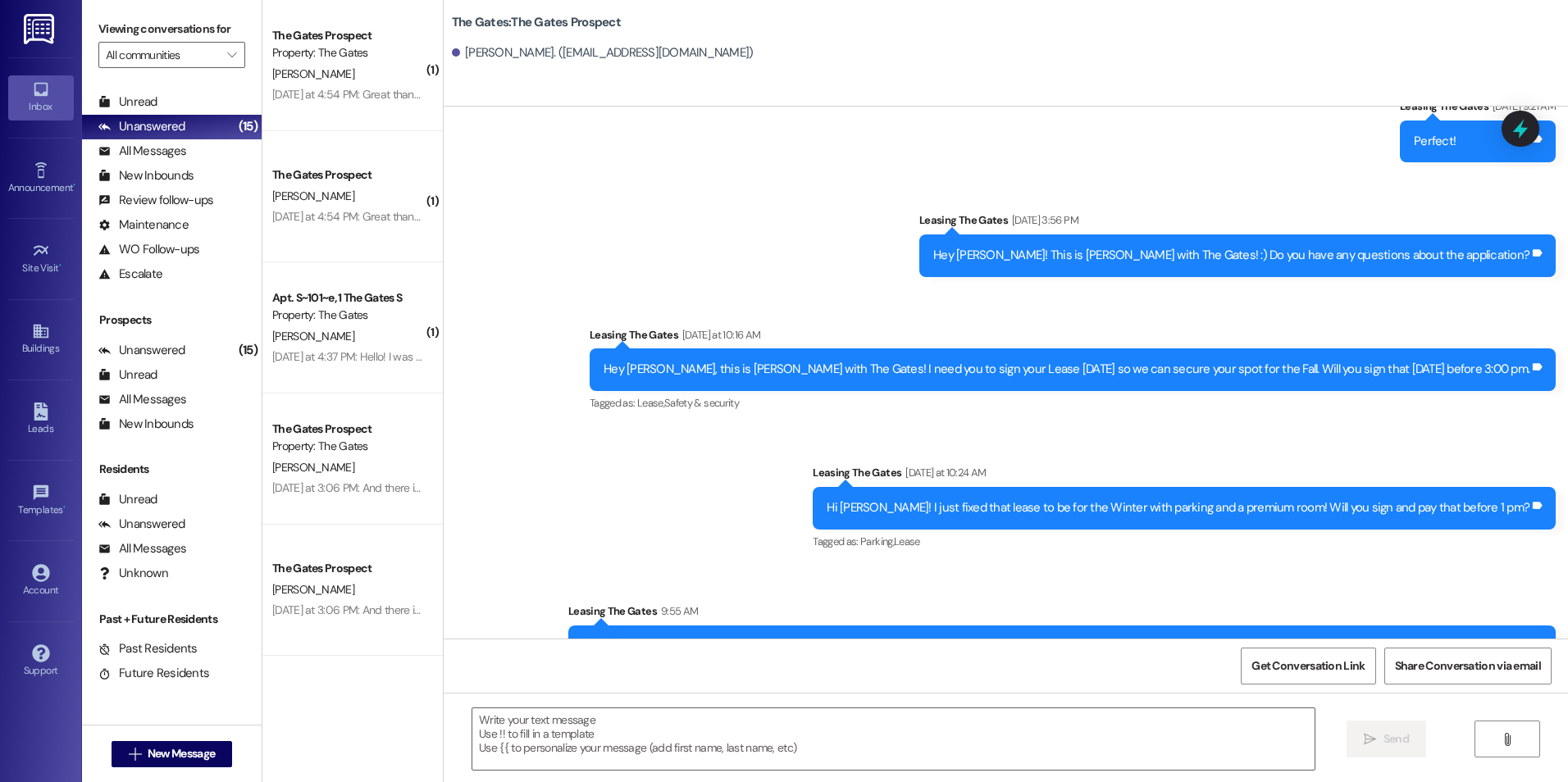
scroll to position [1889, 0]
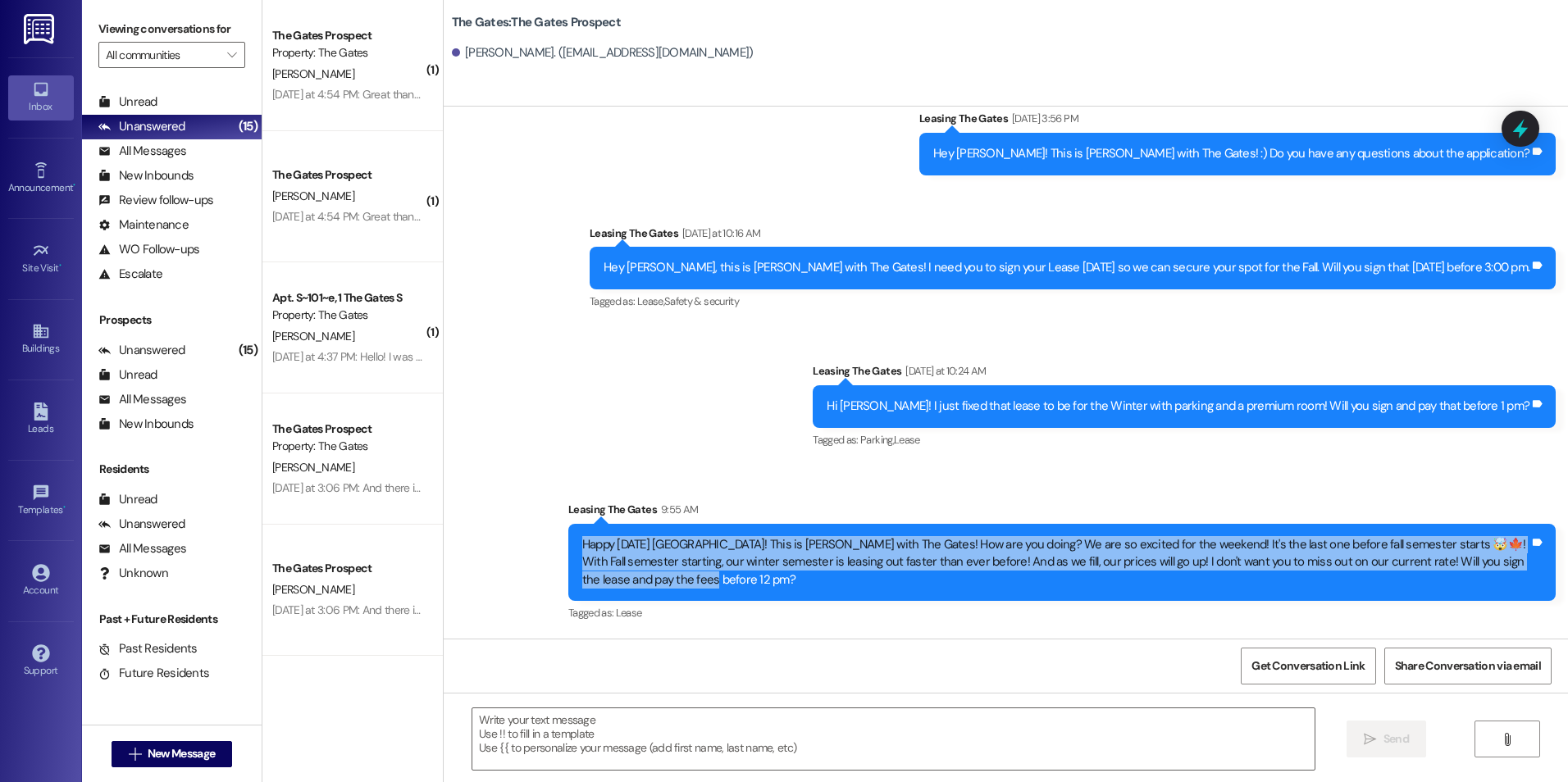
drag, startPoint x: 571, startPoint y: 536, endPoint x: 697, endPoint y: 599, distance: 140.9
click at [697, 599] on div "Happy [DATE] [GEOGRAPHIC_DATA]! This is [PERSON_NAME] with The Gates! How are y…" at bounding box center [1061, 562] width 987 height 77
drag, startPoint x: 697, startPoint y: 599, endPoint x: 648, endPoint y: 566, distance: 59.1
copy div "Happy [DATE] [GEOGRAPHIC_DATA]! This is [PERSON_NAME] with The Gates! How are y…"
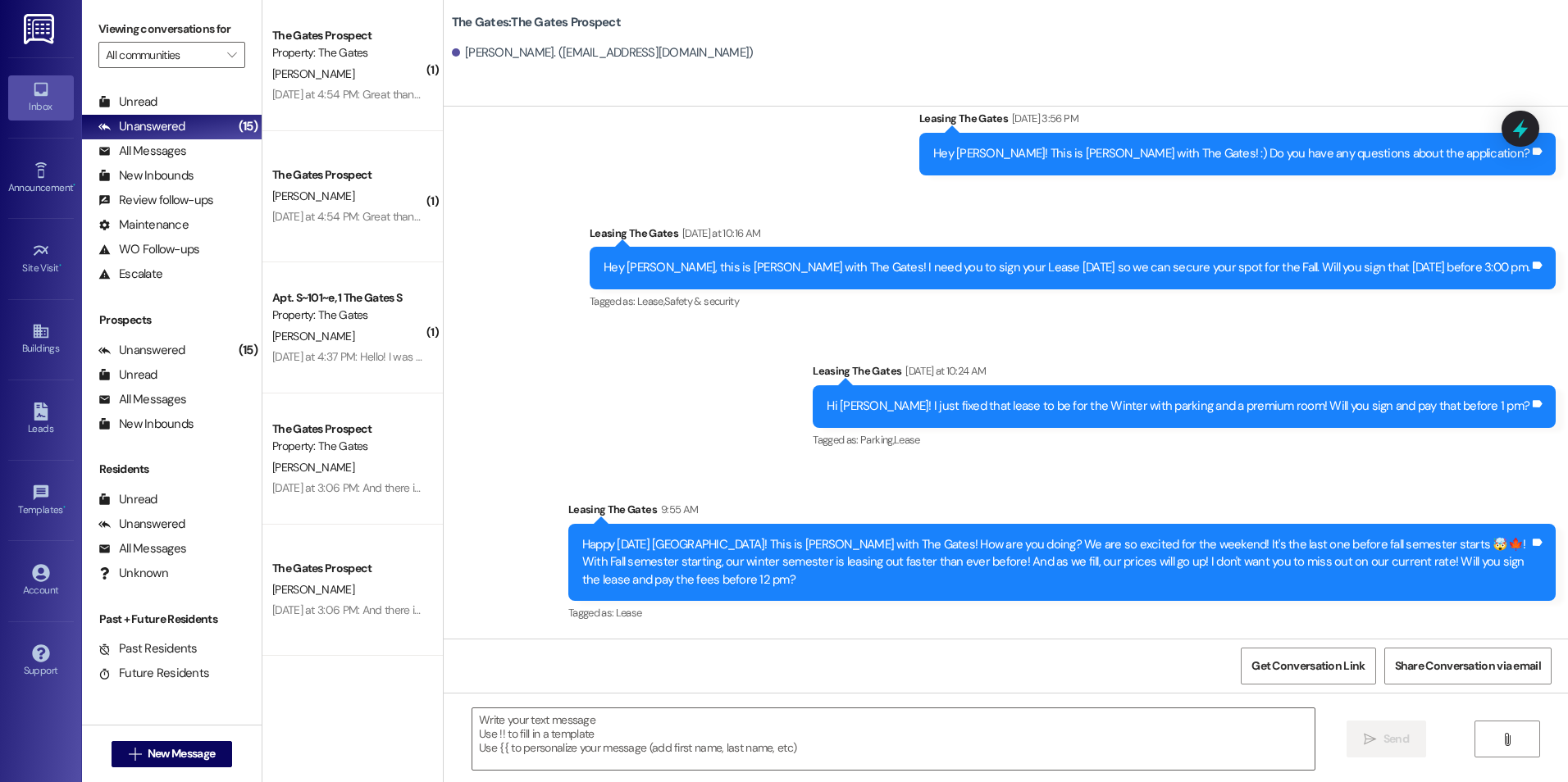
click at [645, 345] on div "Sent via SMS Leasing The Gates [DATE] 9:21 AM Perfect! Tags and notes Sent via …" at bounding box center [1005, 298] width 1124 height 678
click at [189, 747] on span "New Message" at bounding box center [181, 753] width 67 height 17
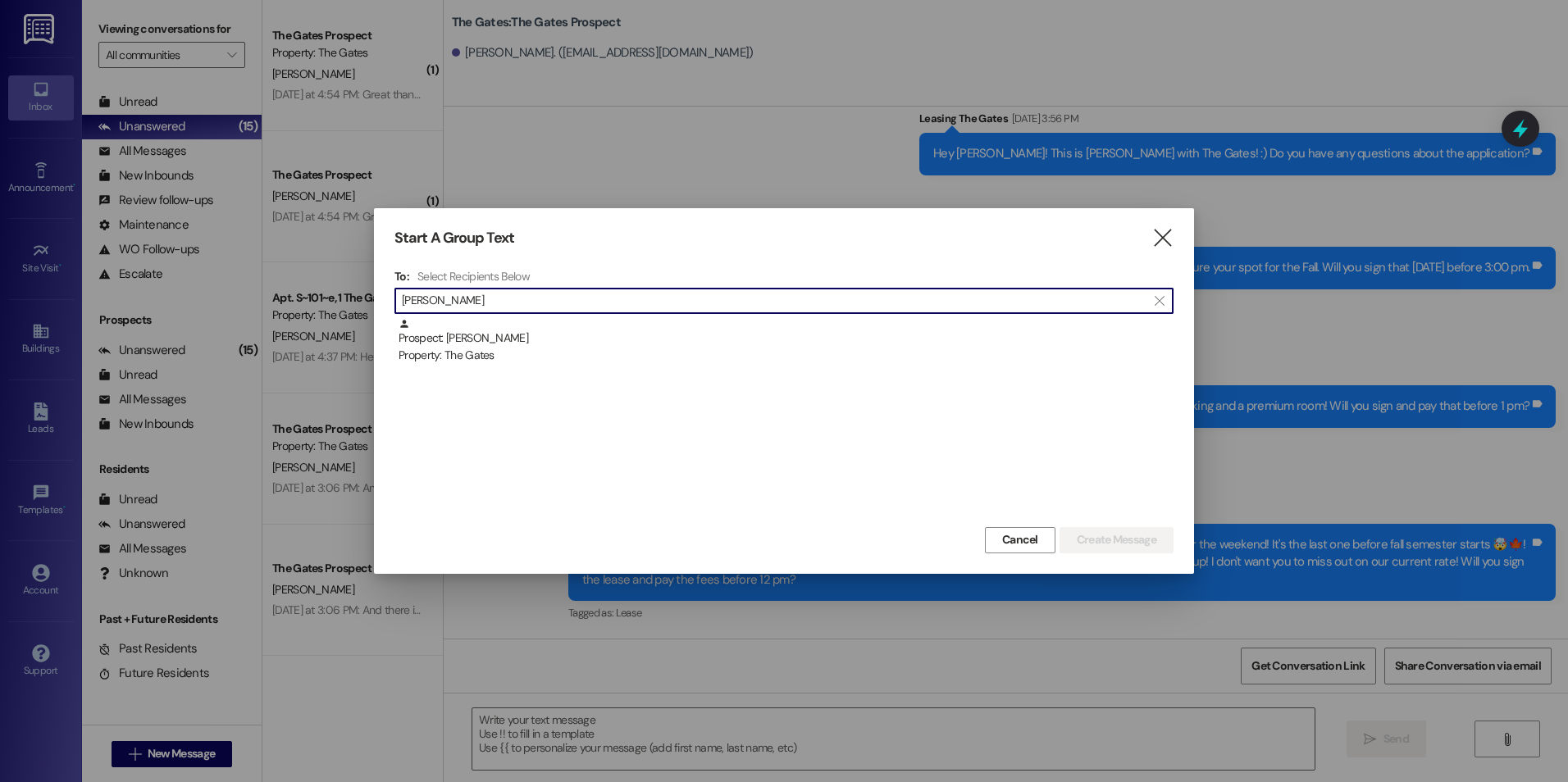
type input "[PERSON_NAME]"
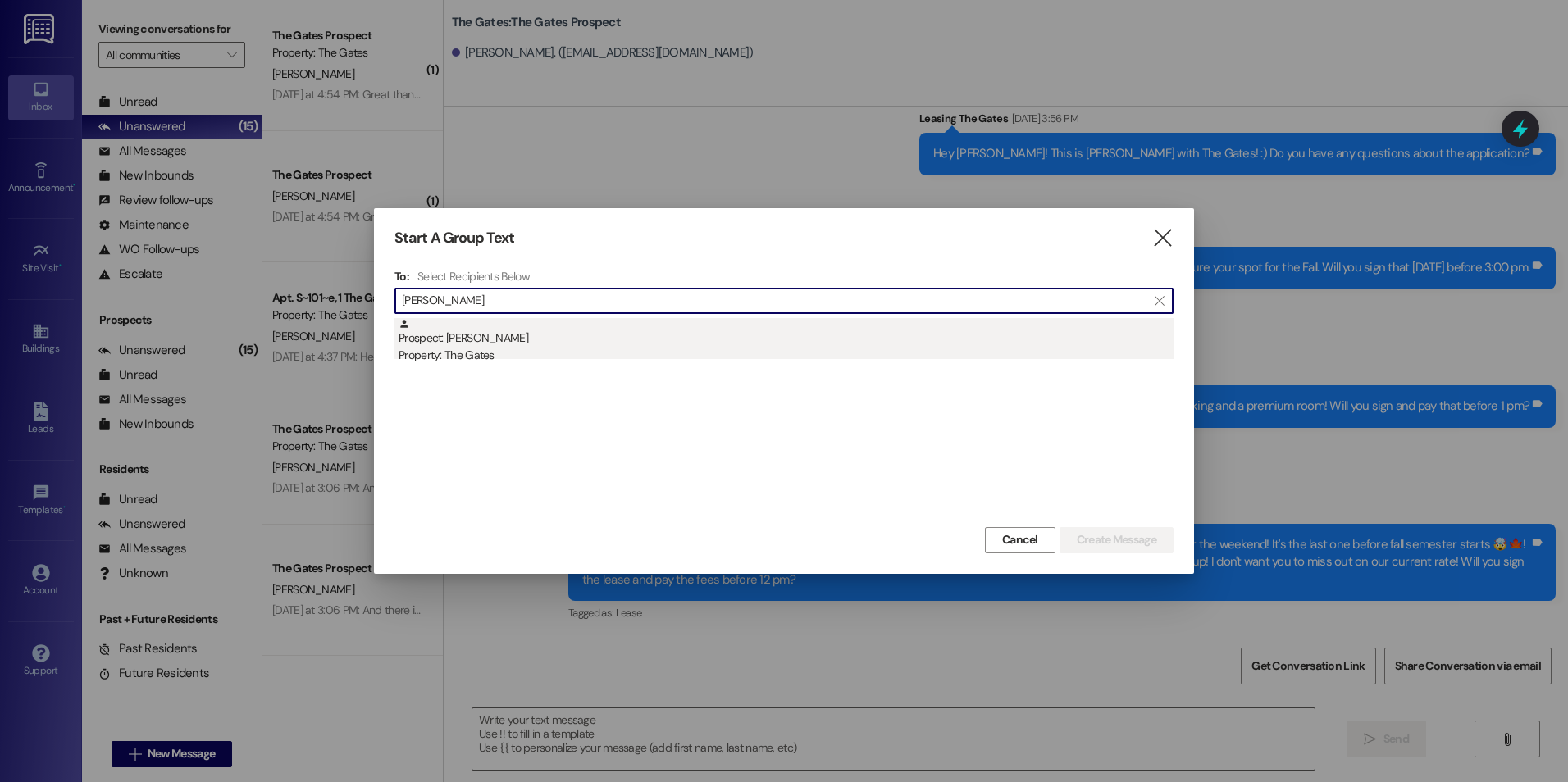
click at [595, 332] on div "Prospect: [PERSON_NAME] Property: The Gates" at bounding box center [786, 341] width 775 height 46
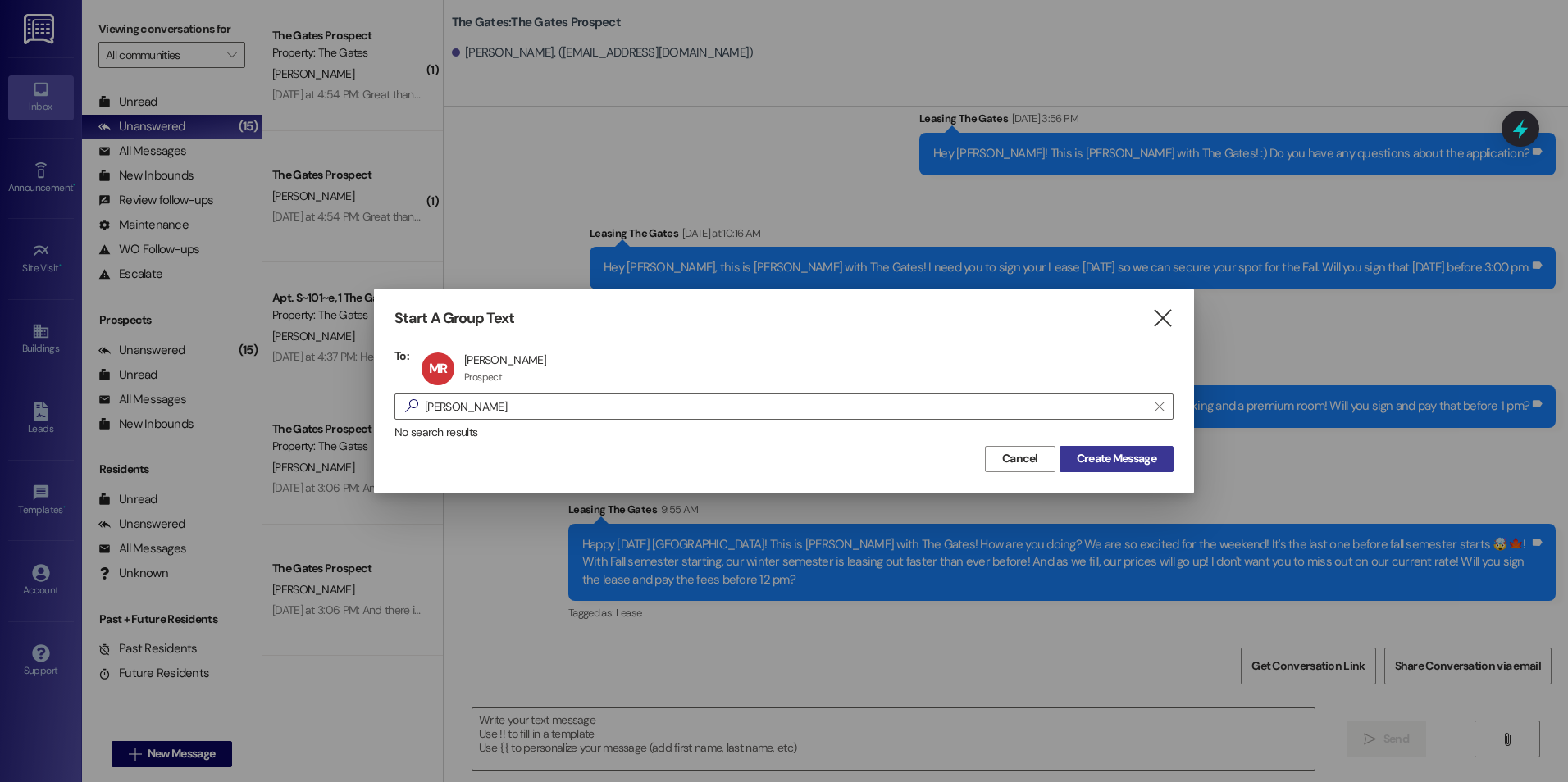
click at [1093, 450] on span "Create Message" at bounding box center [1116, 459] width 80 height 17
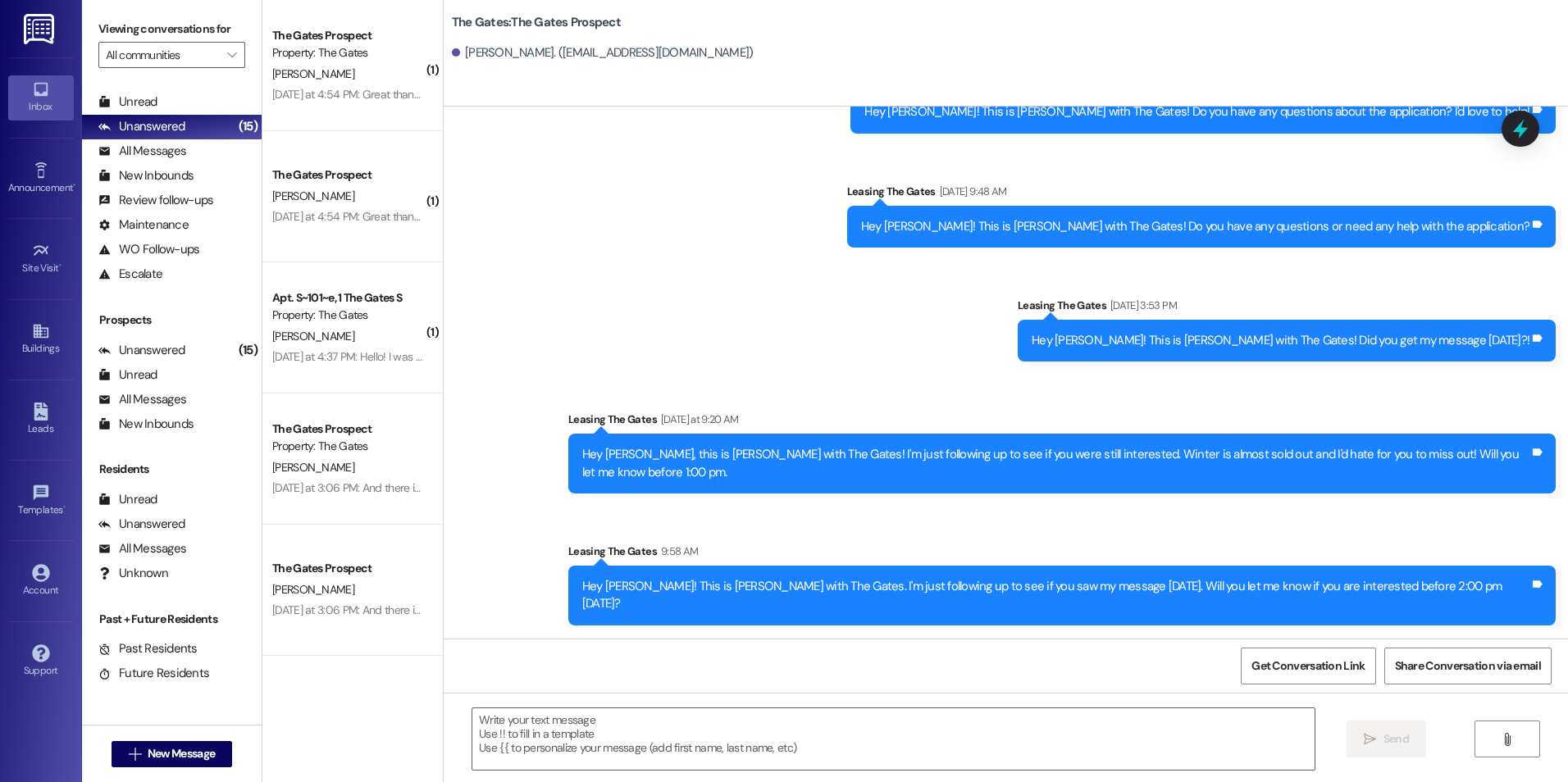
scroll to position [455, 0]
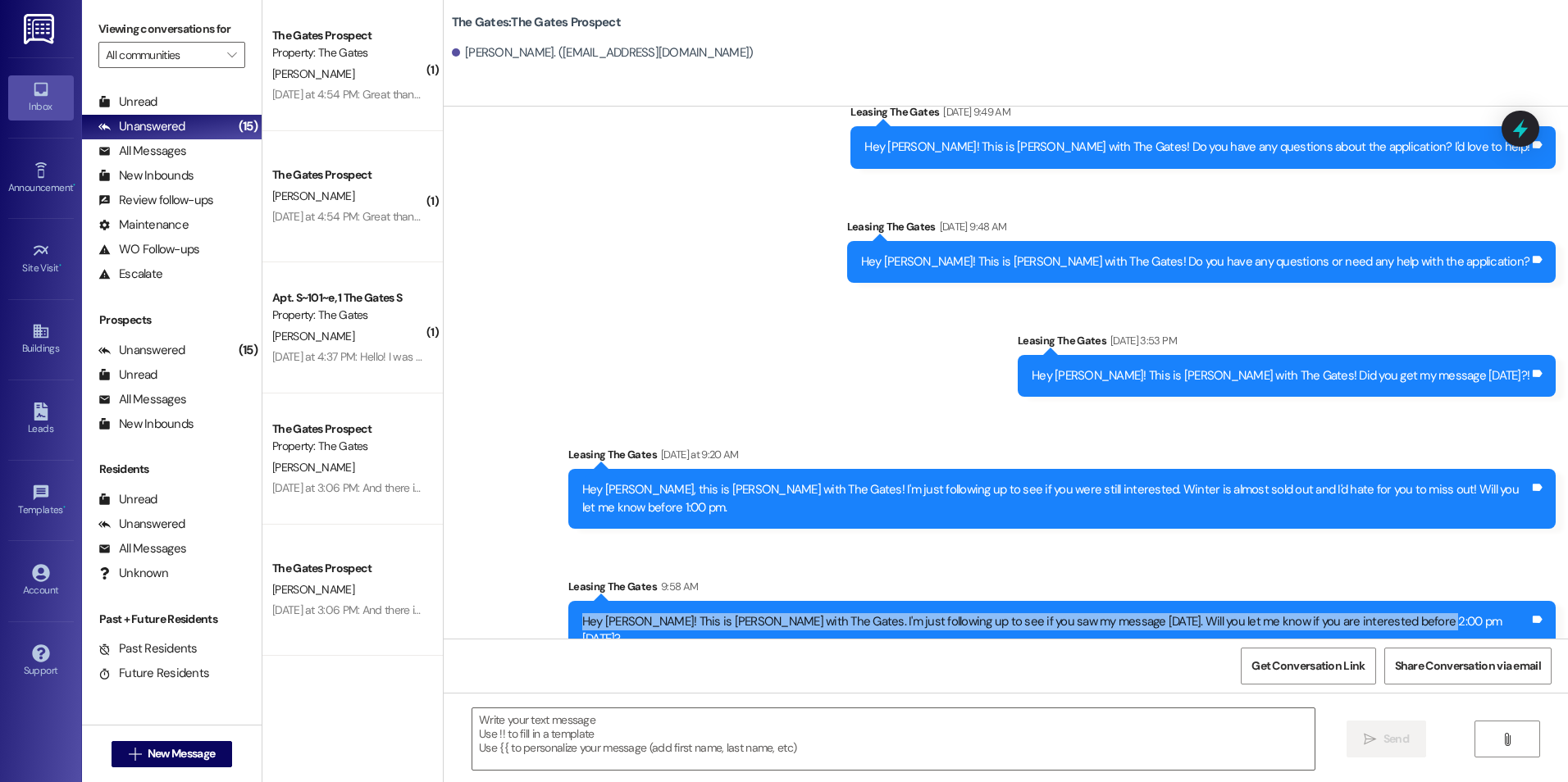
drag, startPoint x: 715, startPoint y: 601, endPoint x: 1524, endPoint y: 589, distance: 809.1
click at [1524, 601] on div "Hey [PERSON_NAME]! This is [PERSON_NAME] with The Gates. I'm just following up …" at bounding box center [1061, 631] width 987 height 60
drag, startPoint x: 1524, startPoint y: 589, endPoint x: 1434, endPoint y: 600, distance: 90.7
copy div "Hey [PERSON_NAME]! This is [PERSON_NAME] with The Gates. I'm just following up …"
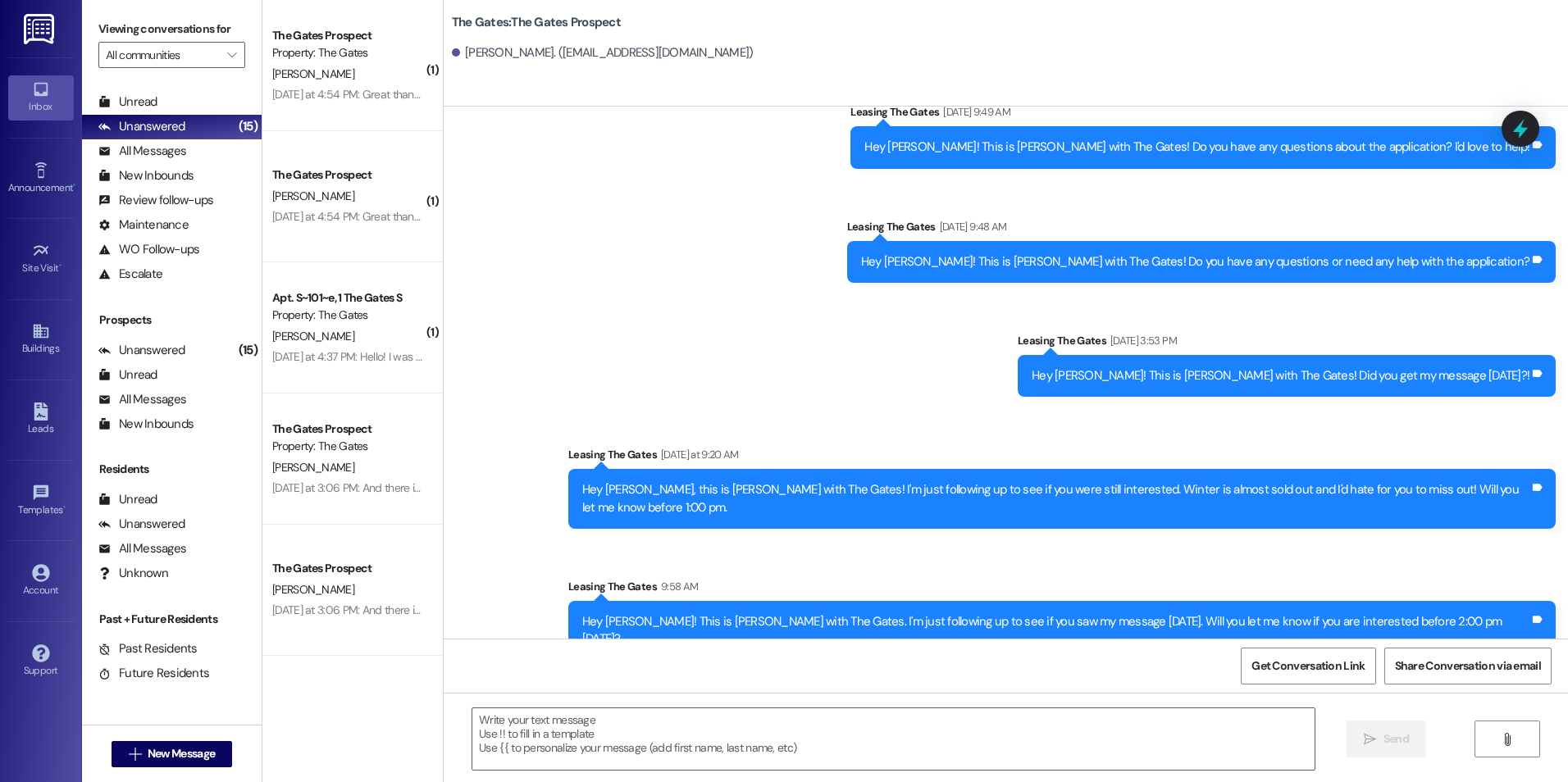
click at [541, 163] on div "Sent via SMS Leasing The Gates [DATE] 12:11 PM Hi Malia! This is [PERSON_NAME] …" at bounding box center [1005, 169] width 1124 height 1008
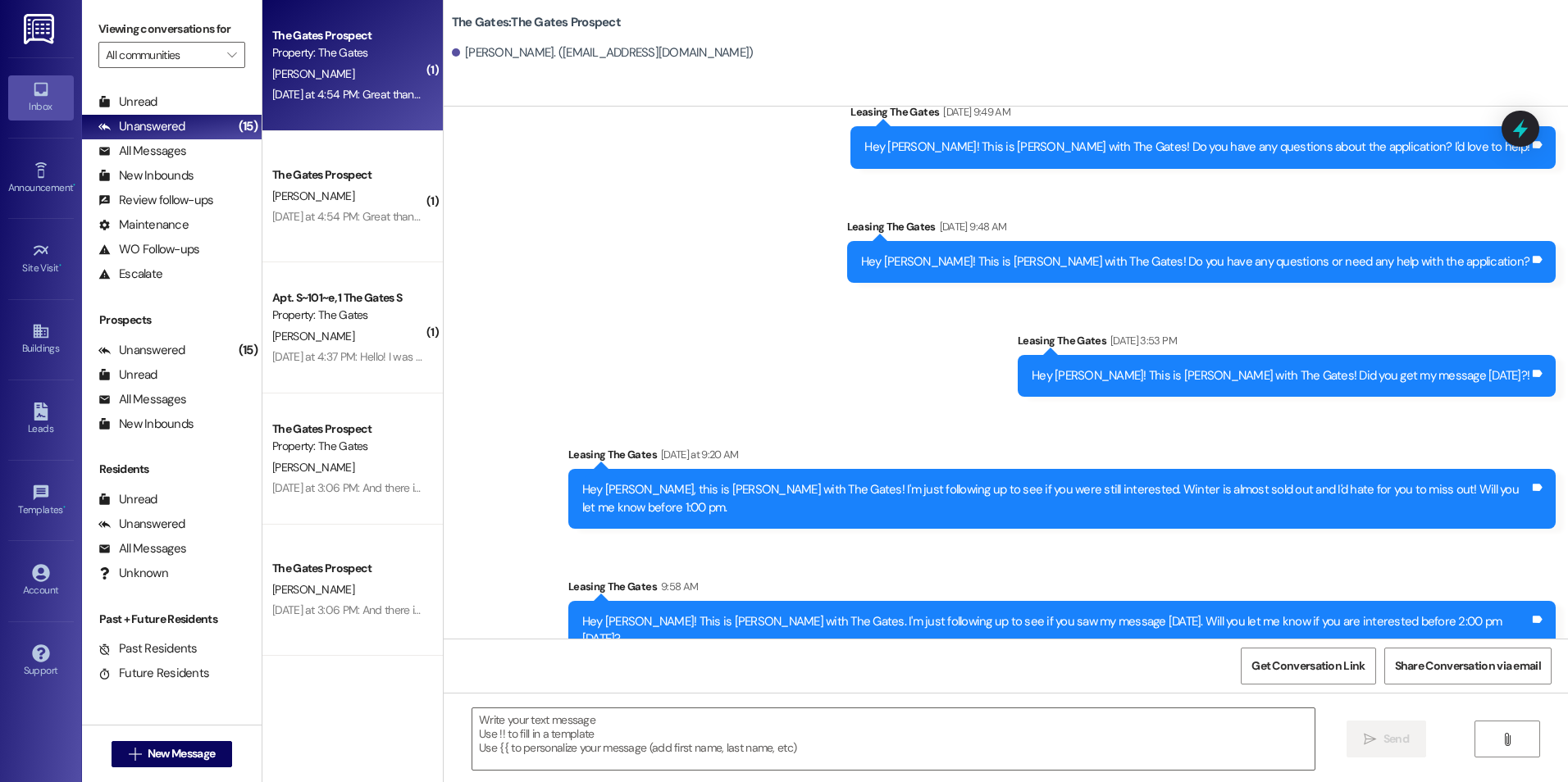
click at [341, 75] on div "[PERSON_NAME]" at bounding box center [348, 74] width 155 height 21
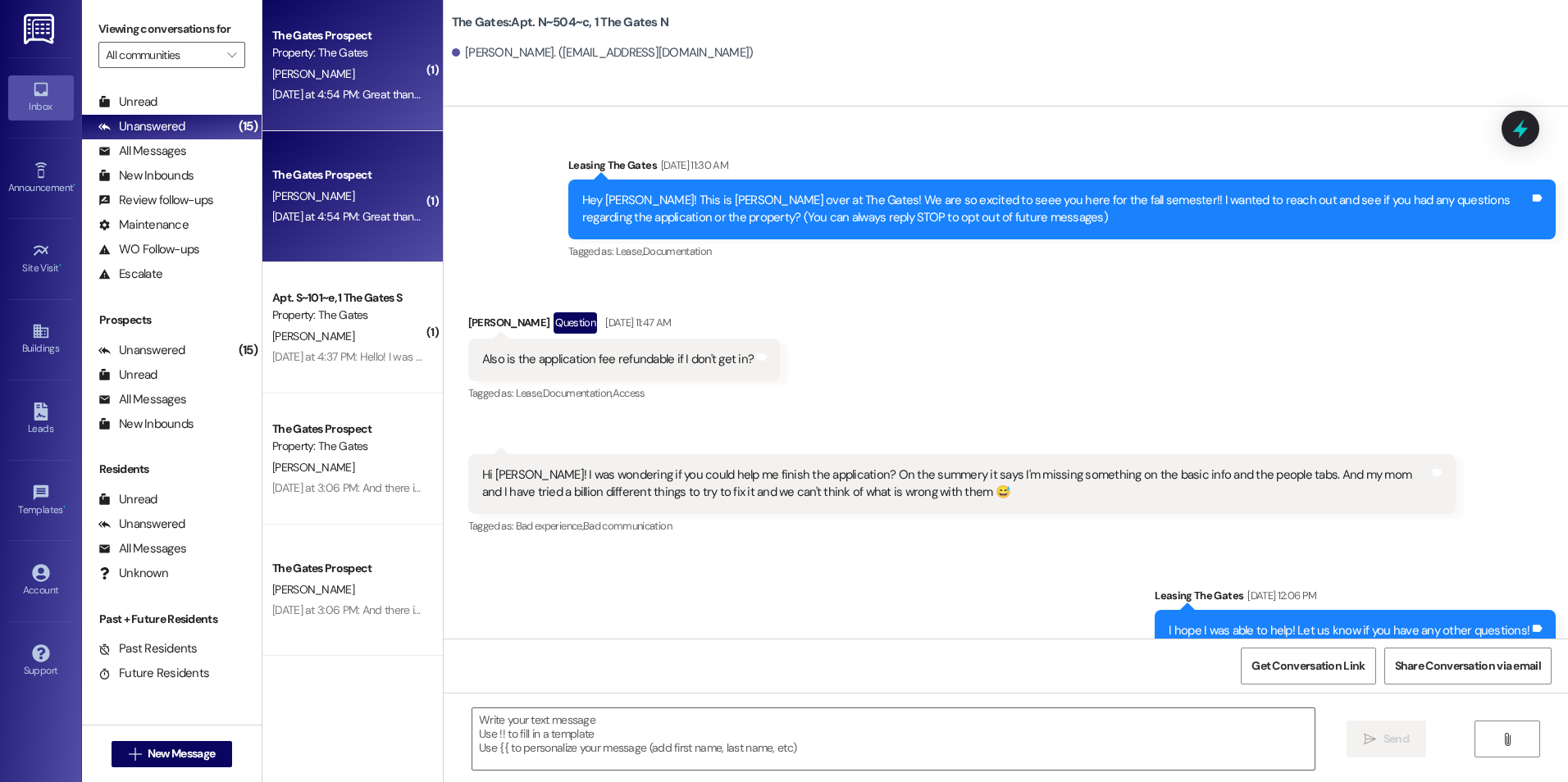
scroll to position [19621, 0]
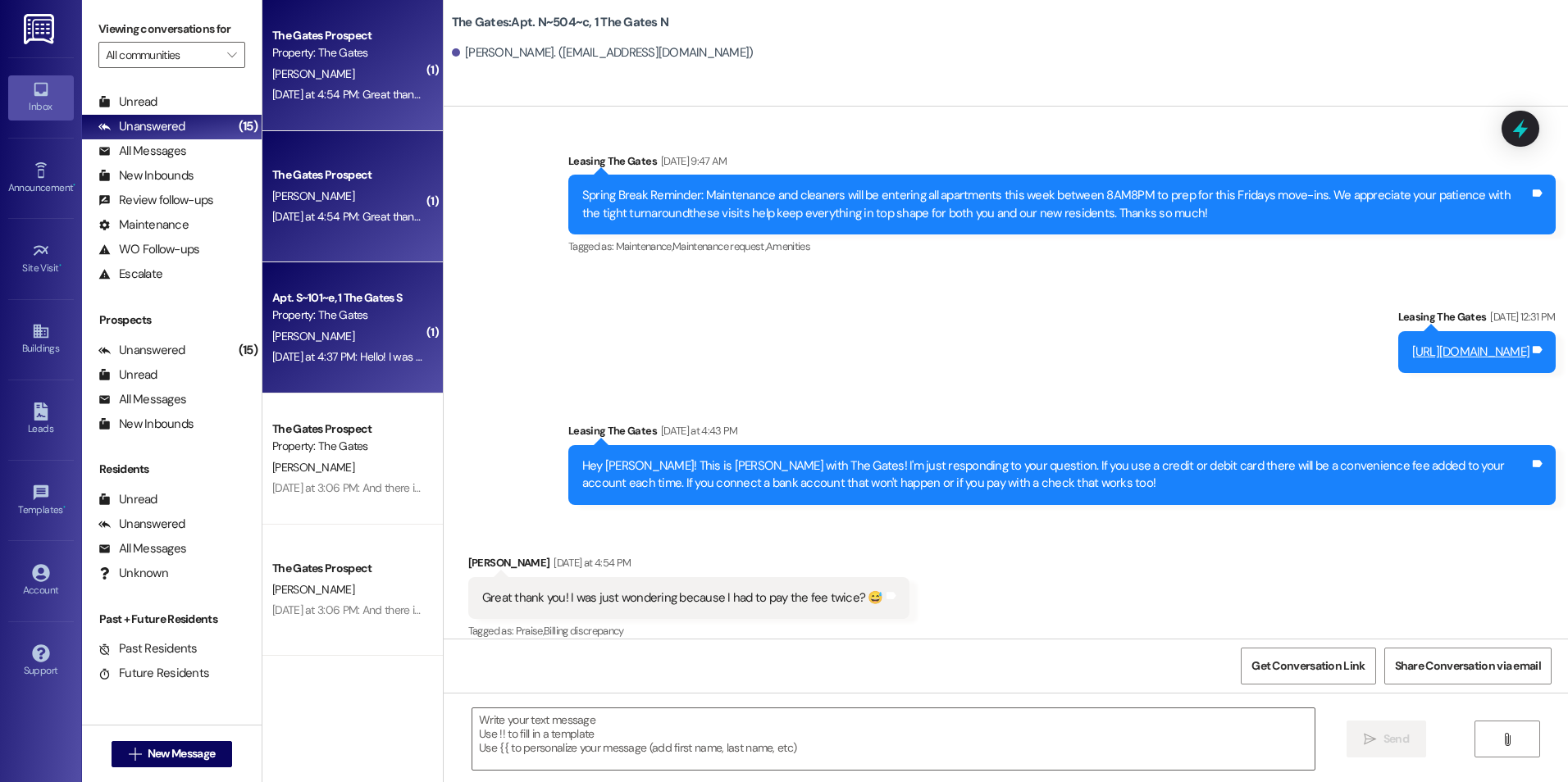
click at [335, 298] on div "Apt. S~101~e, 1 The Gates S" at bounding box center [348, 298] width 152 height 17
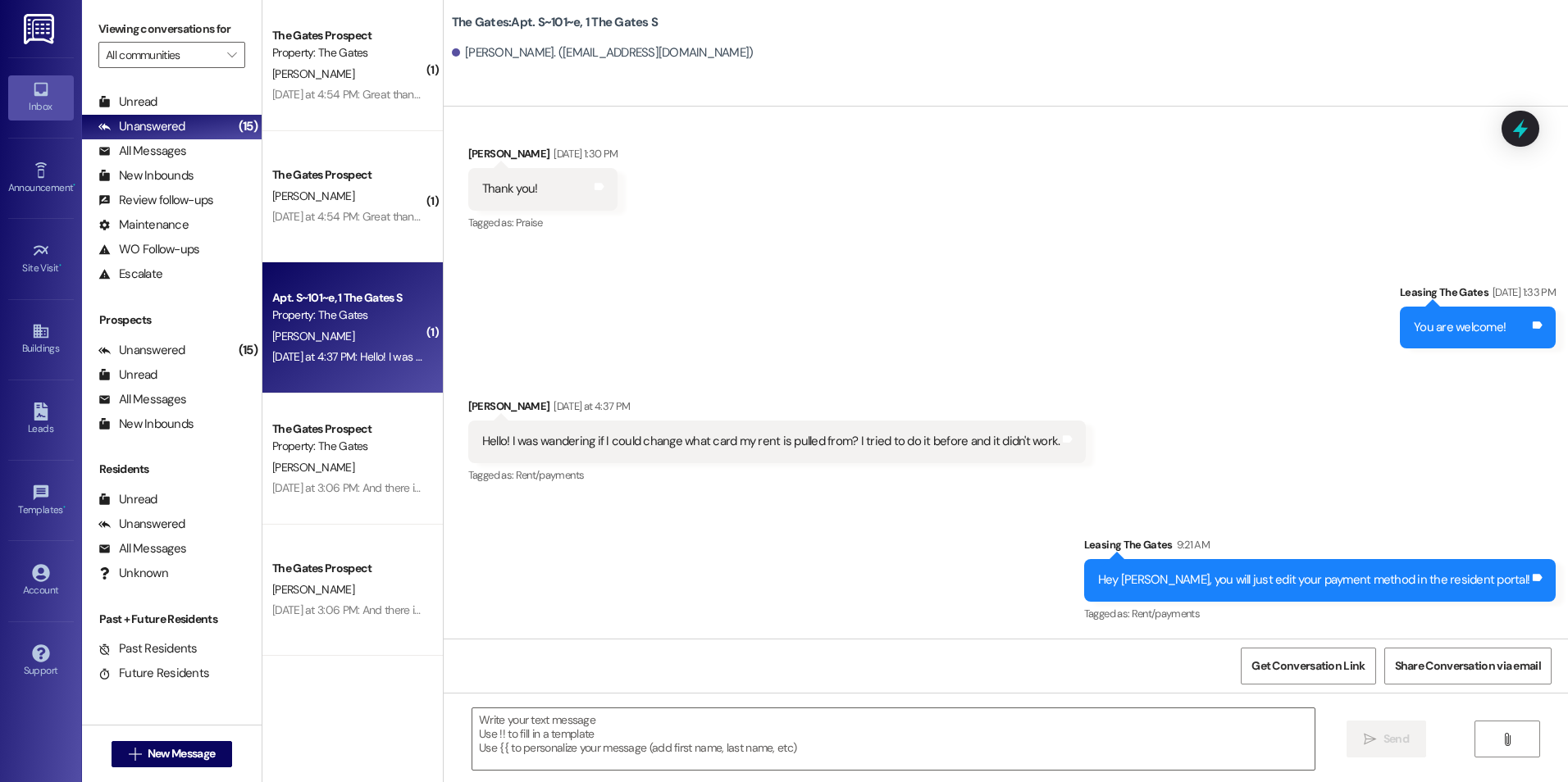
scroll to position [16682, 0]
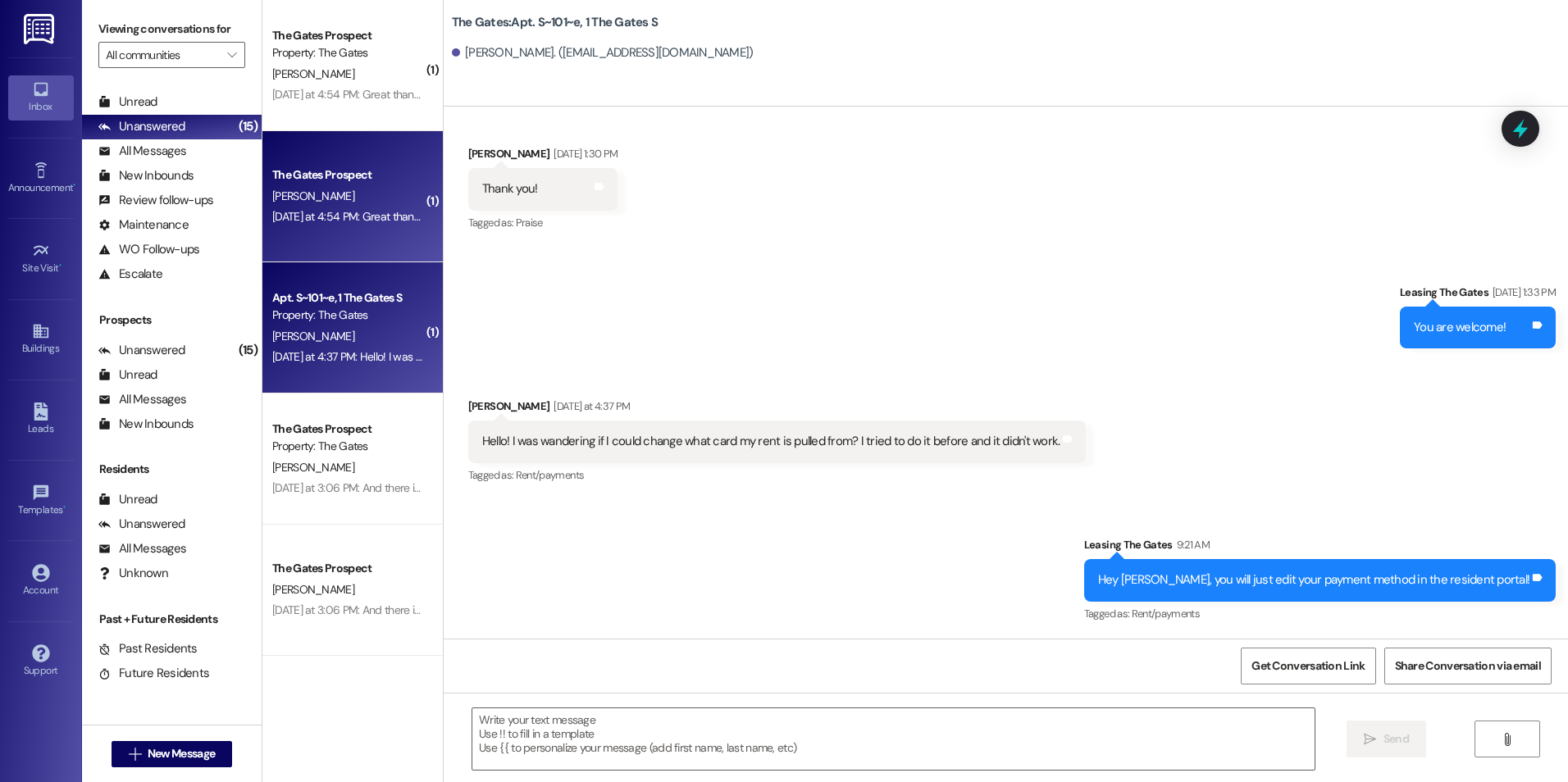
click at [366, 179] on div "The Gates Prospect" at bounding box center [348, 174] width 152 height 17
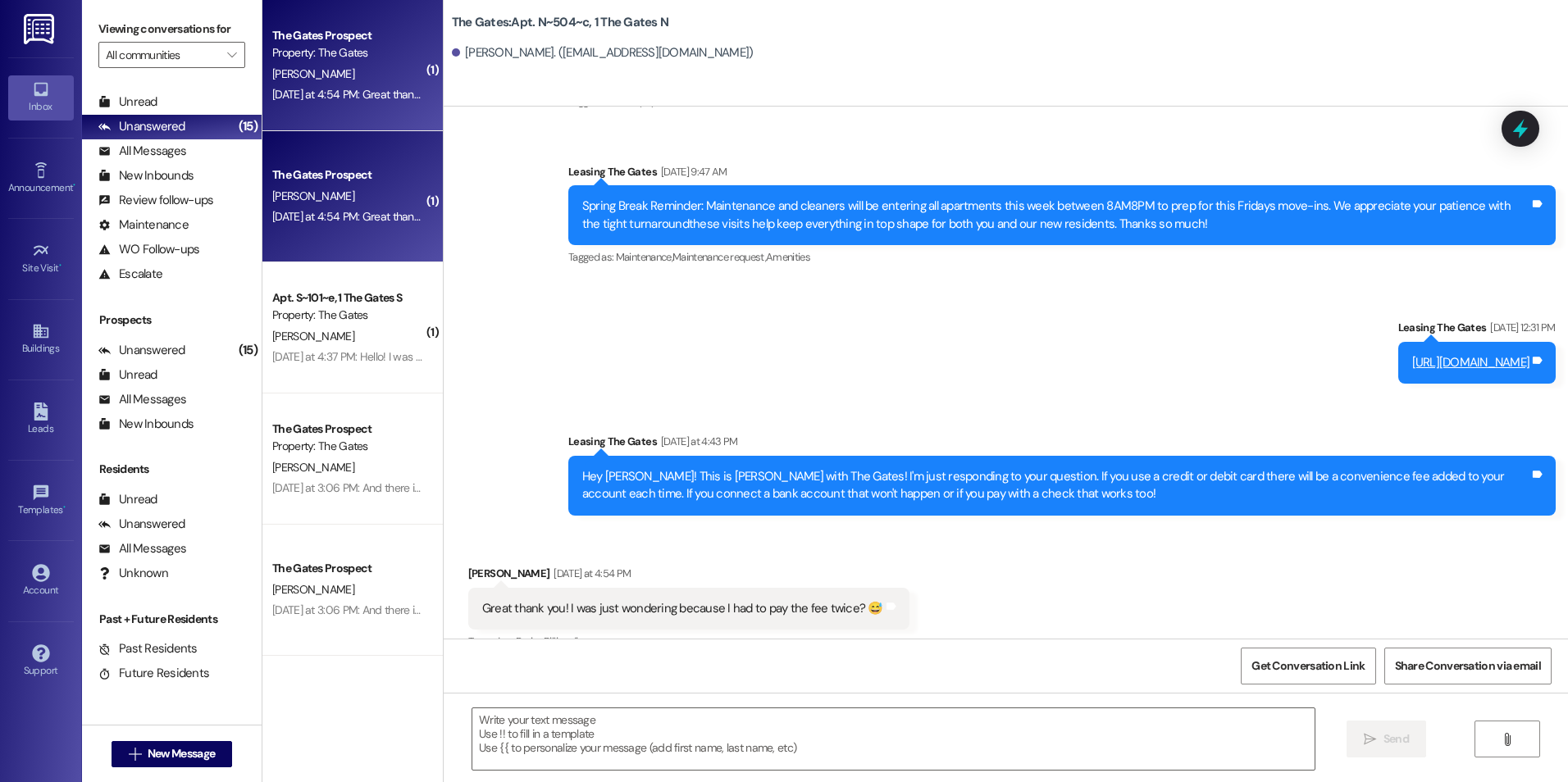
scroll to position [19621, 0]
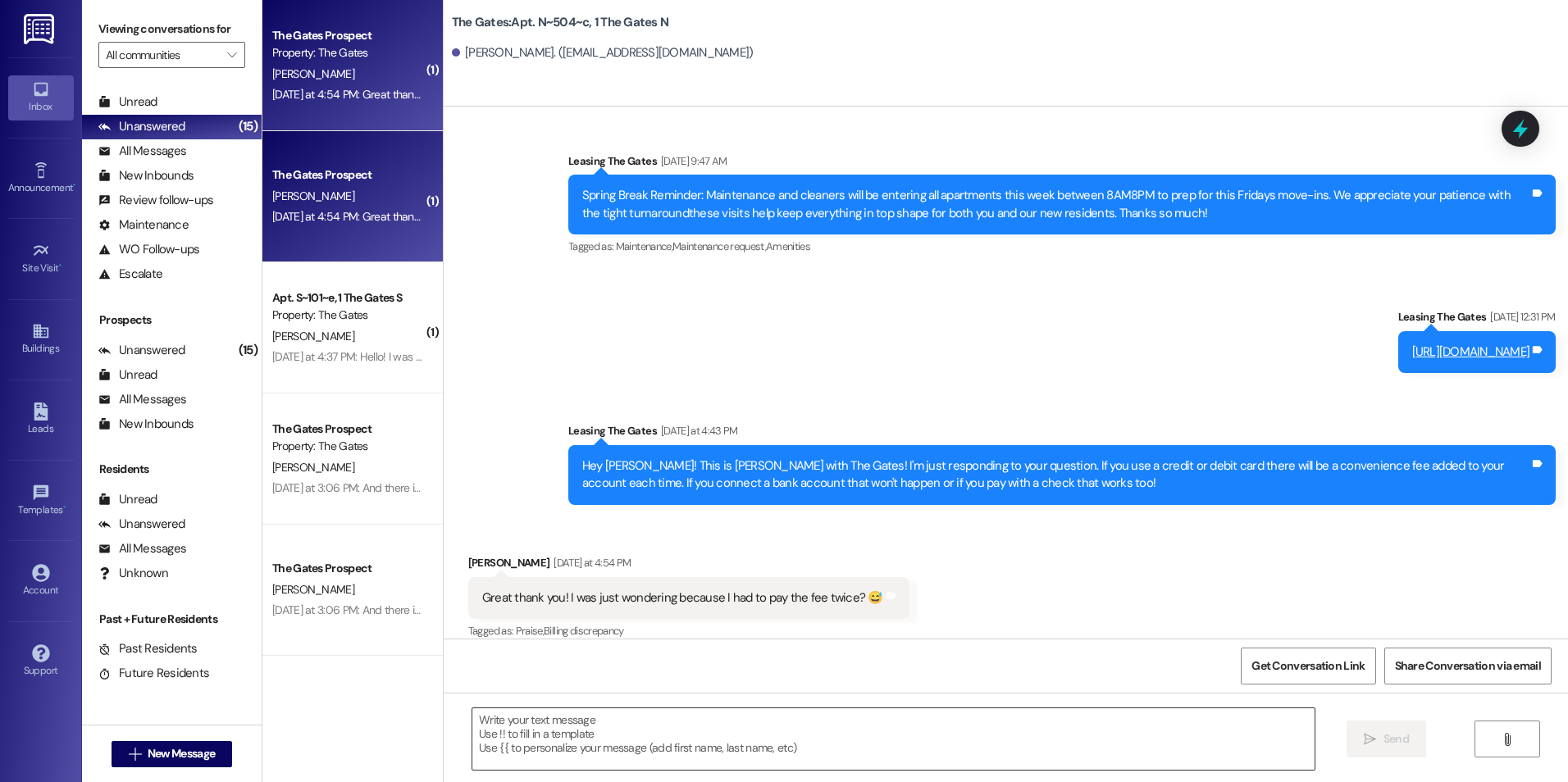
click at [535, 729] on textarea at bounding box center [893, 739] width 841 height 62
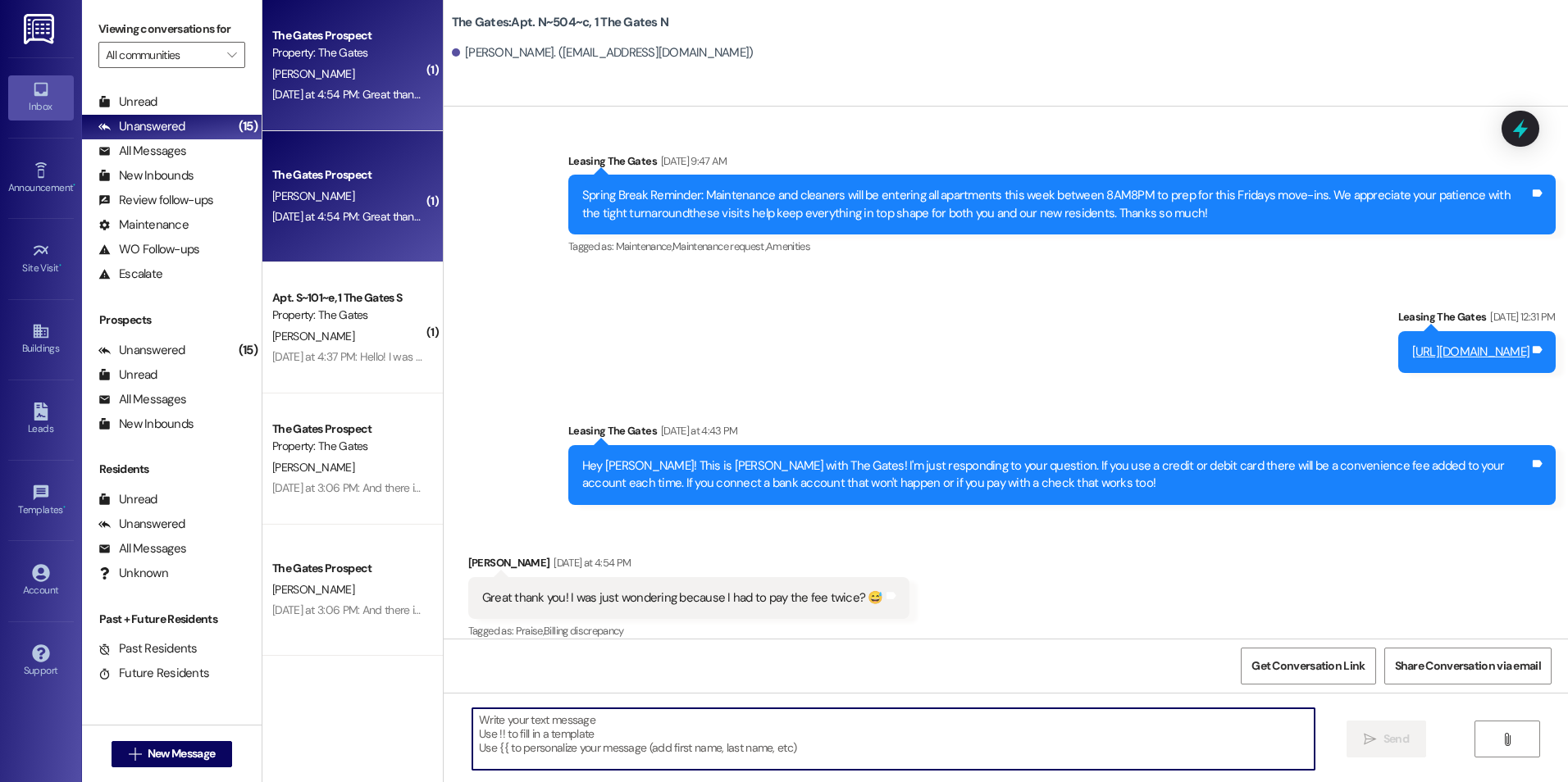
click at [759, 737] on textarea at bounding box center [893, 739] width 841 height 62
type textarea "Y"
type textarea "y"
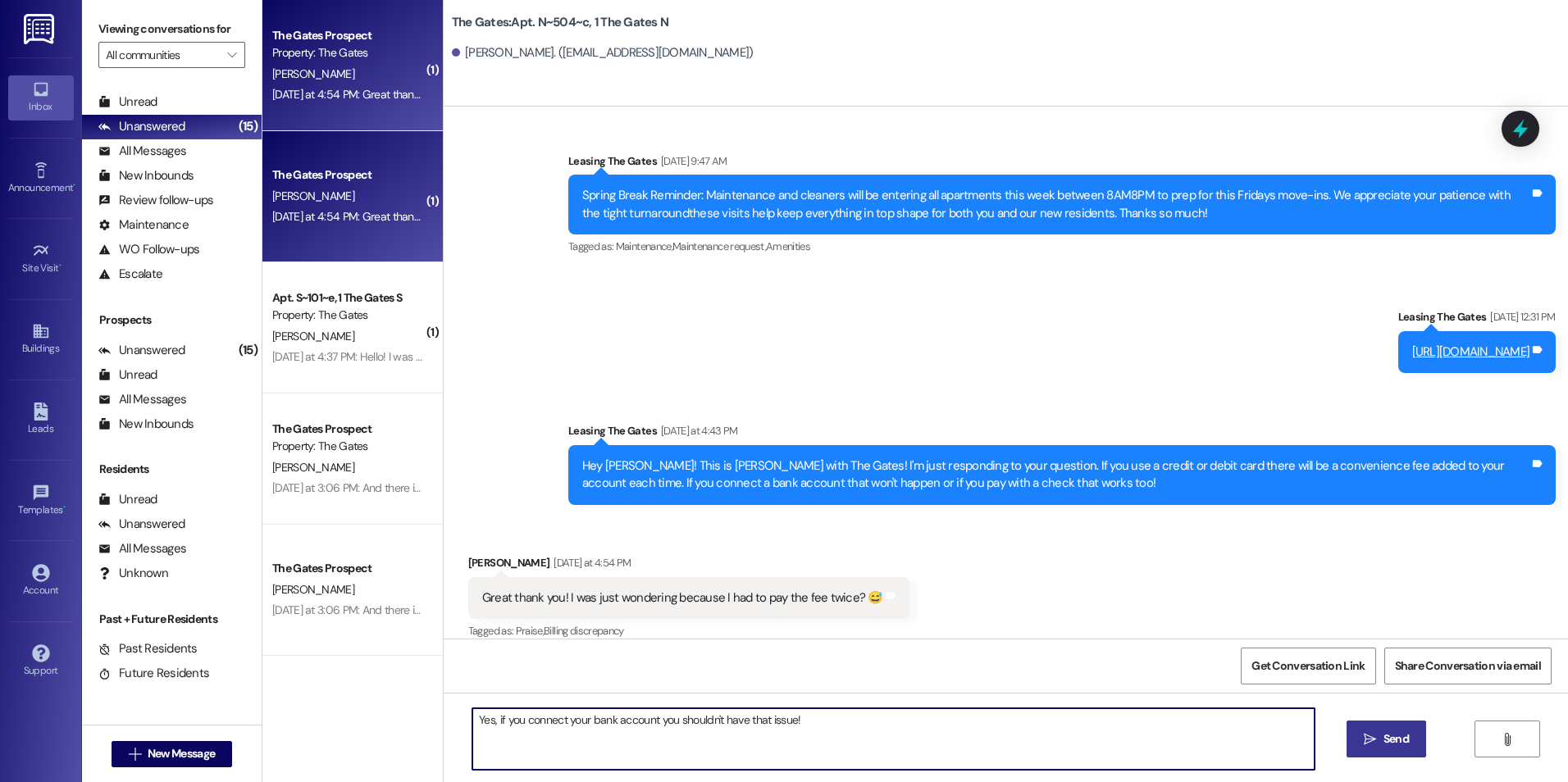
type textarea "Yes, if you connect your bank account you shouldn't have that issue!"
click at [1385, 737] on span "Send" at bounding box center [1396, 738] width 25 height 17
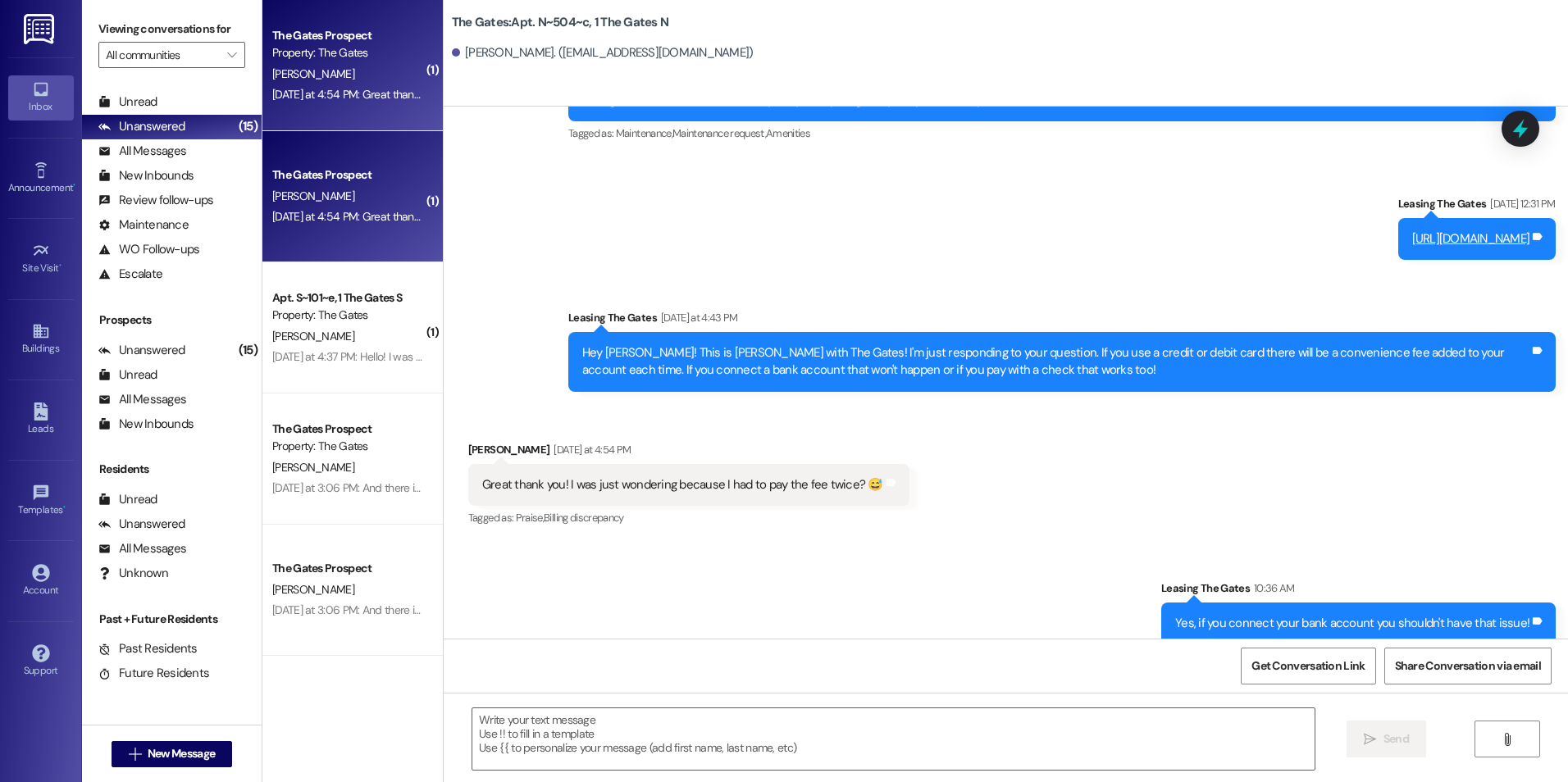
scroll to position [19736, 0]
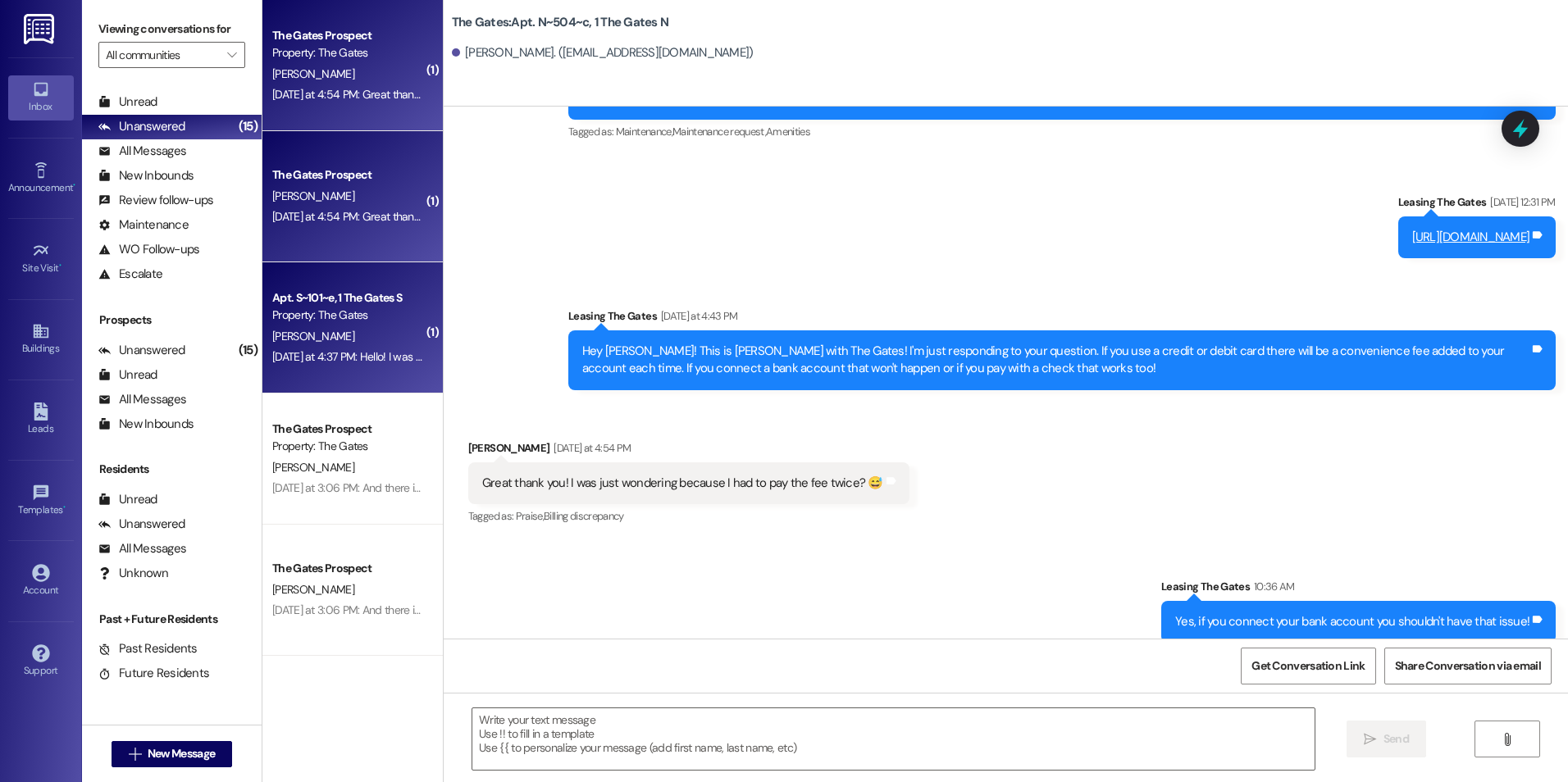
click at [371, 327] on div "[PERSON_NAME]" at bounding box center [348, 336] width 155 height 21
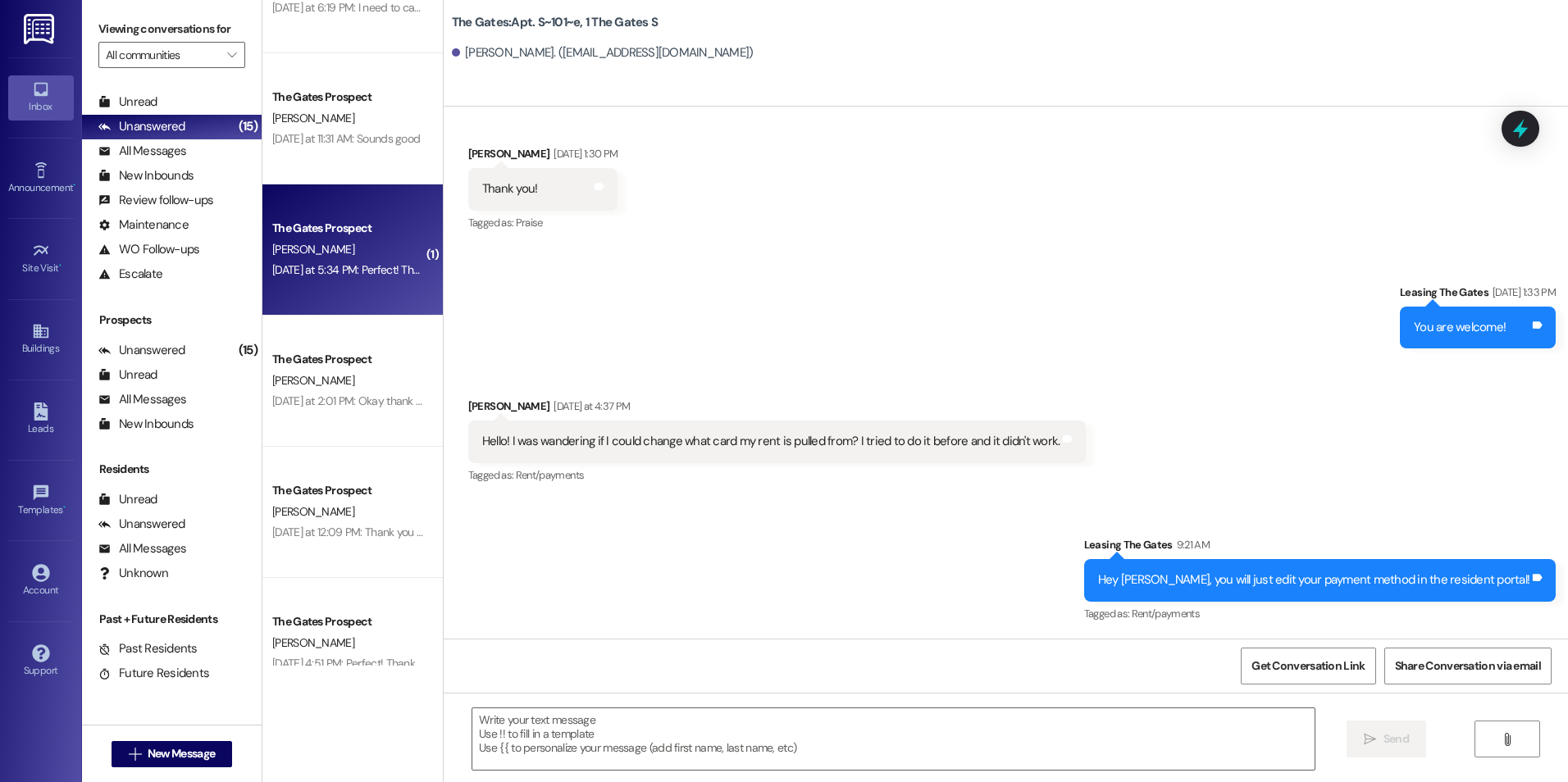
scroll to position [1876, 0]
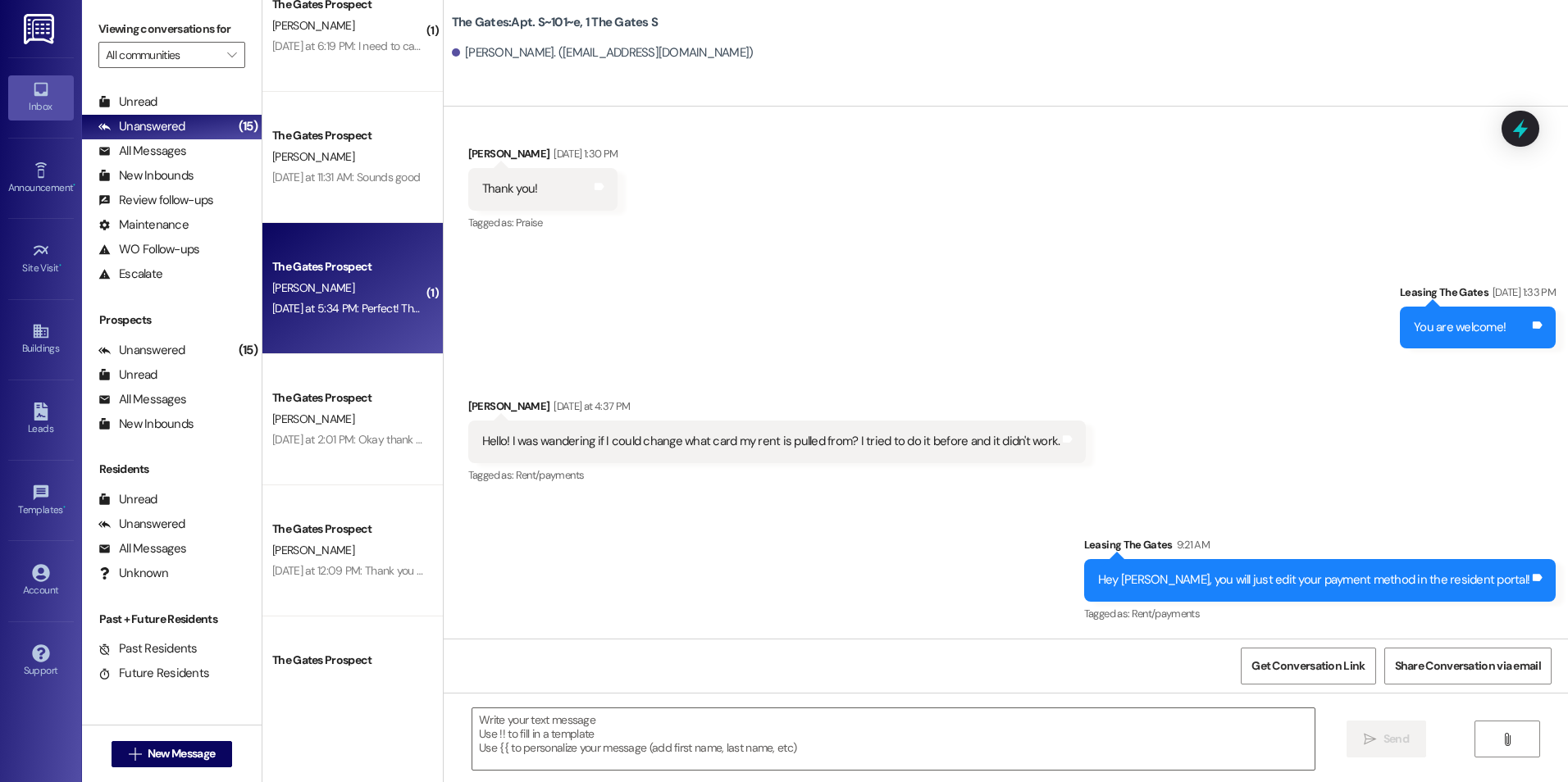
click at [354, 302] on div "[DATE] at 5:34 PM: Perfect! Thank you so much! [DATE] at 5:34 PM: Perfect! Than…" at bounding box center [384, 308] width 224 height 15
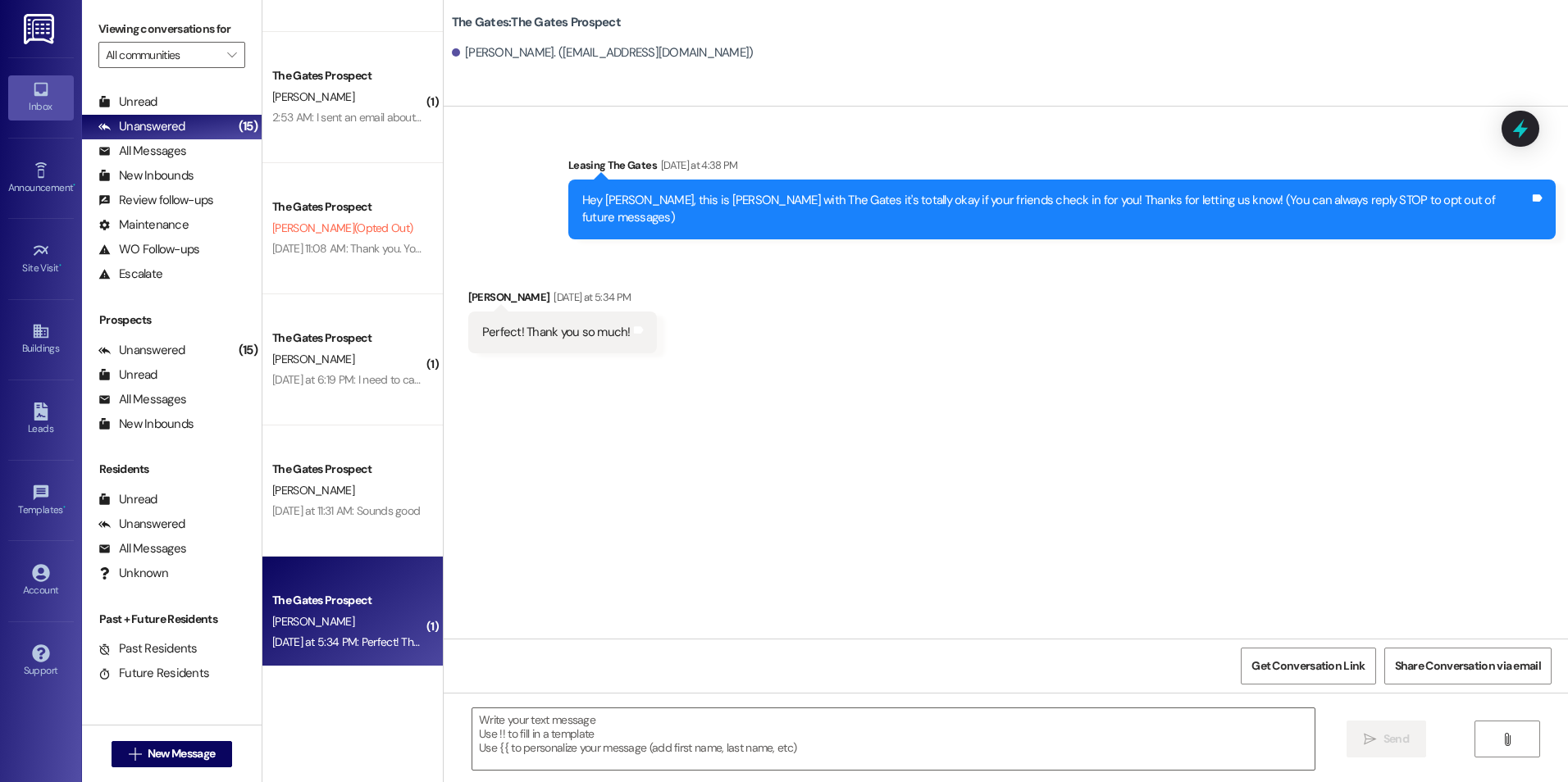
scroll to position [1548, 0]
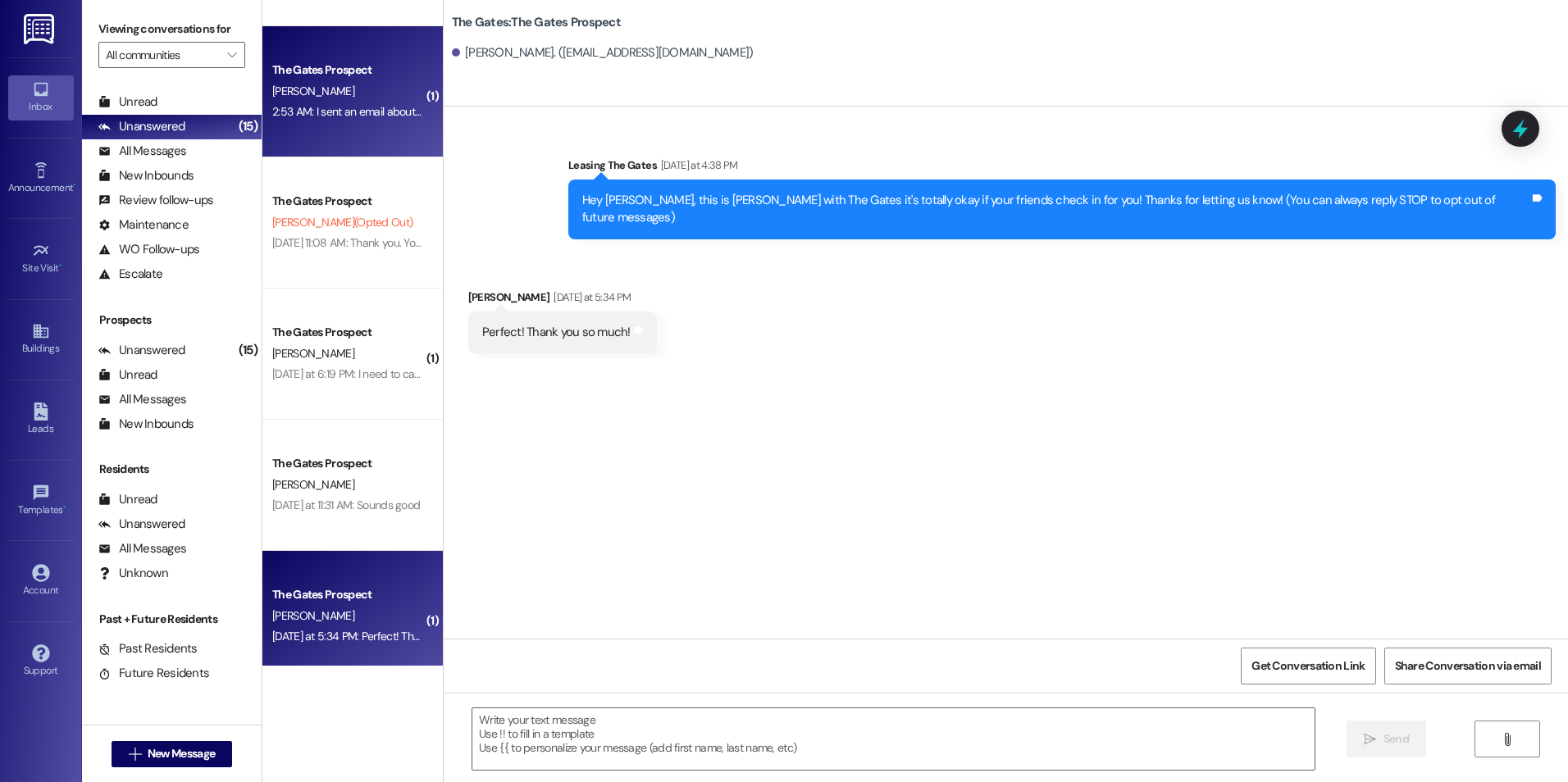
click at [369, 122] on div "2:53 AM: I sent an email about my mother or brother picking up my key [DATE]. T…" at bounding box center [348, 112] width 155 height 21
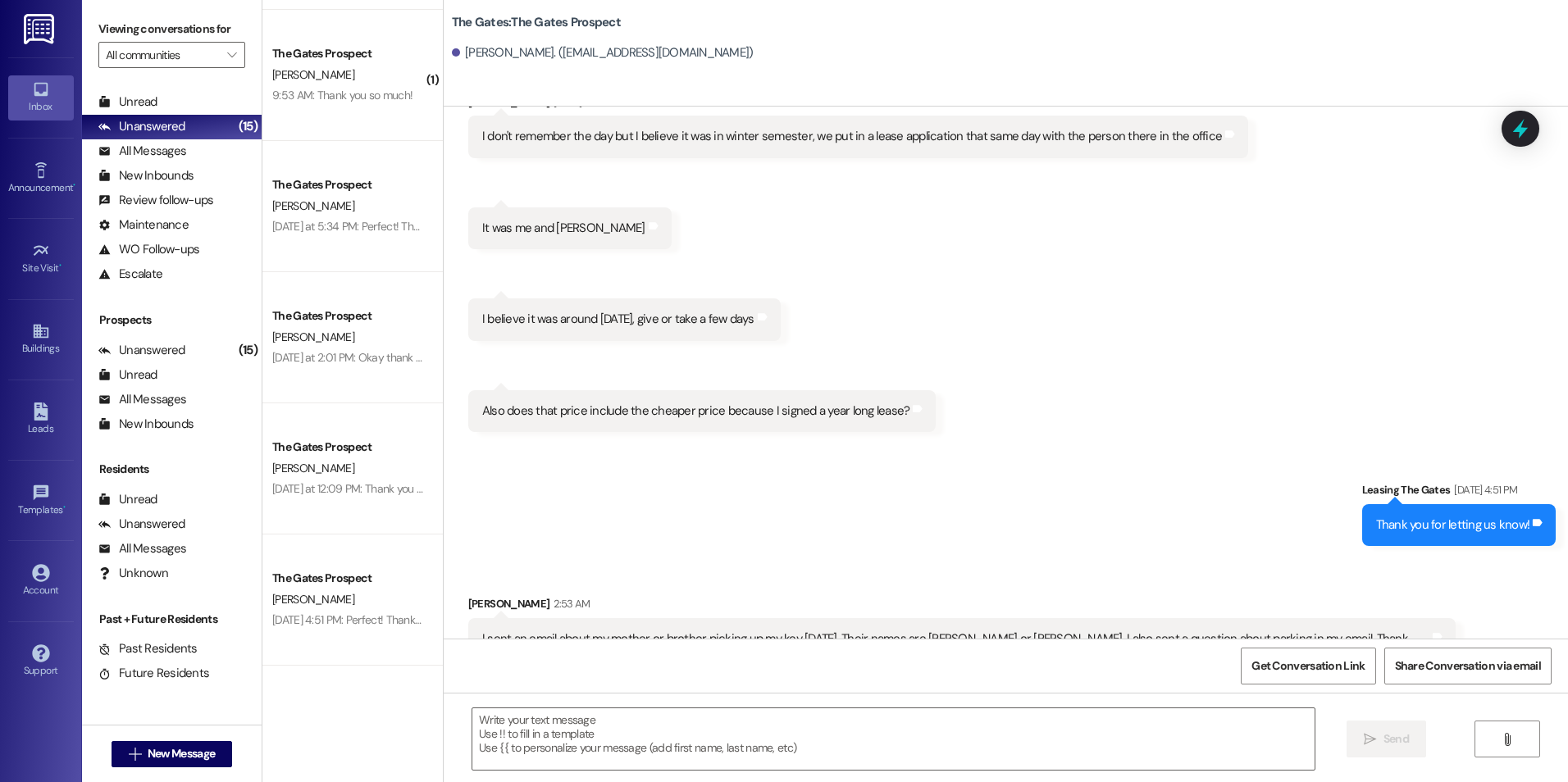
scroll to position [1433, 0]
click at [170, 767] on div " New Message" at bounding box center [173, 754] width 122 height 41
click at [179, 756] on span "New Message" at bounding box center [181, 753] width 67 height 17
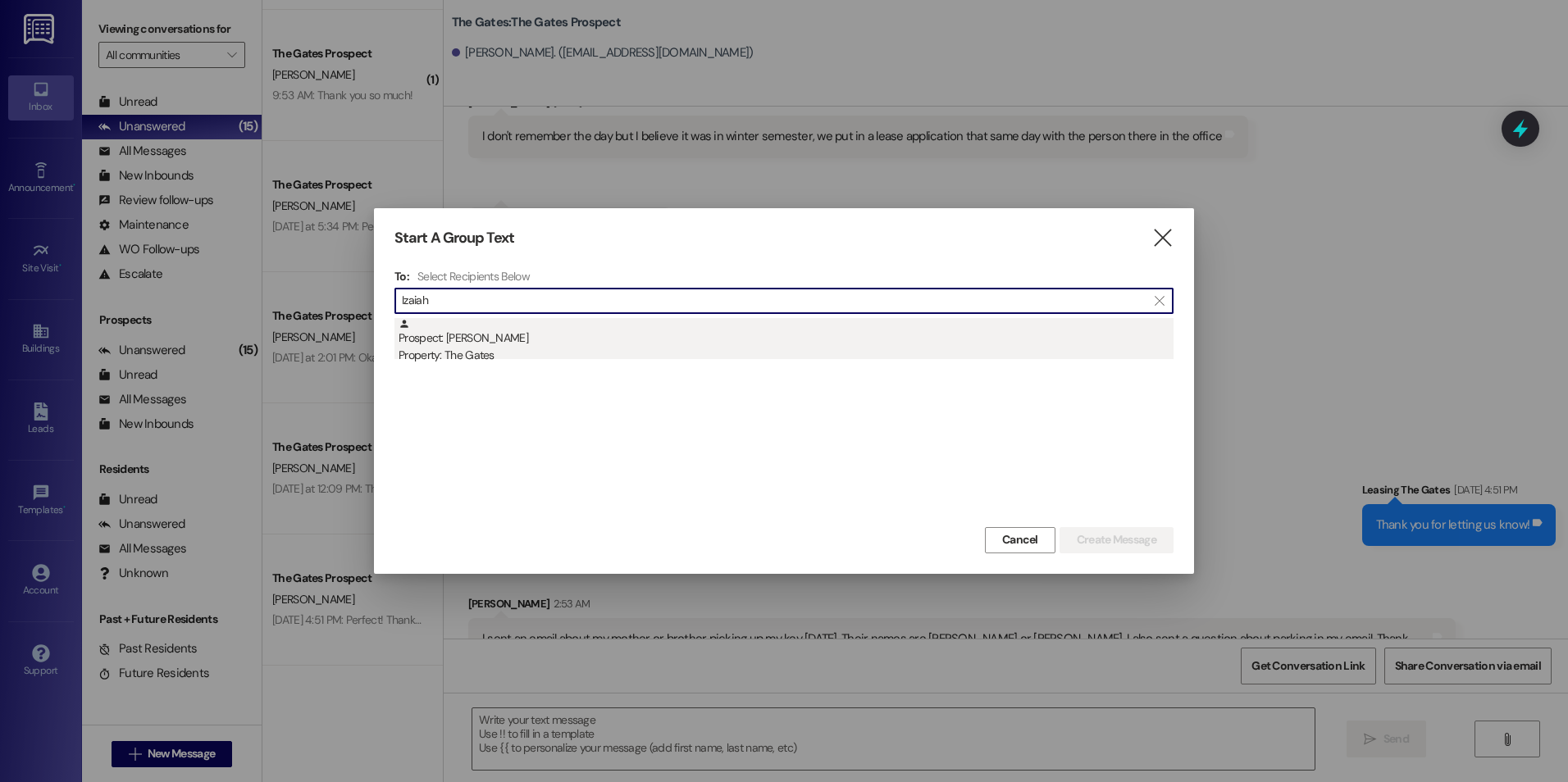
type input "Izaiah"
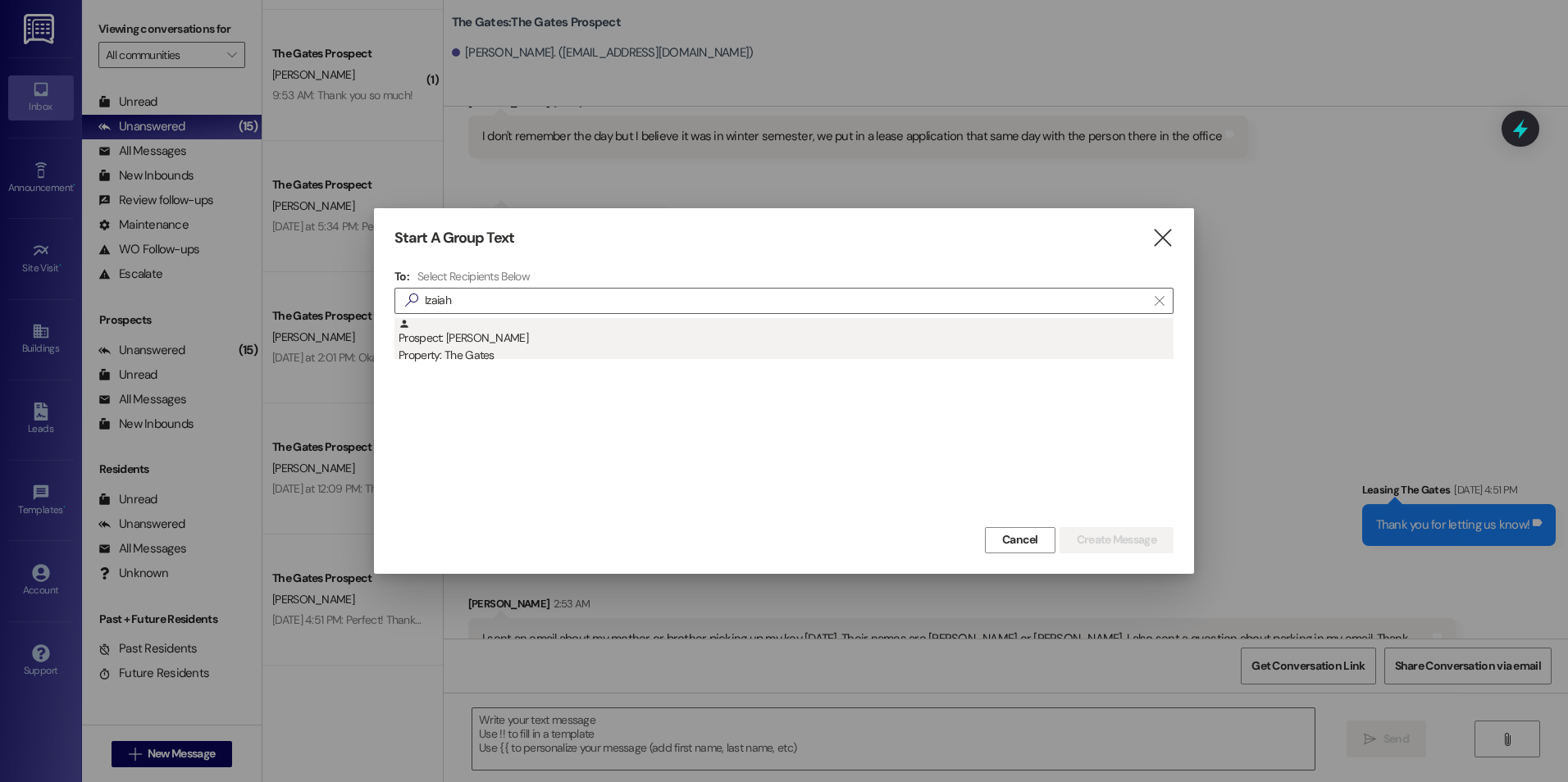
click at [557, 332] on div "Prospect: [PERSON_NAME] Property: The Gates" at bounding box center [786, 341] width 775 height 46
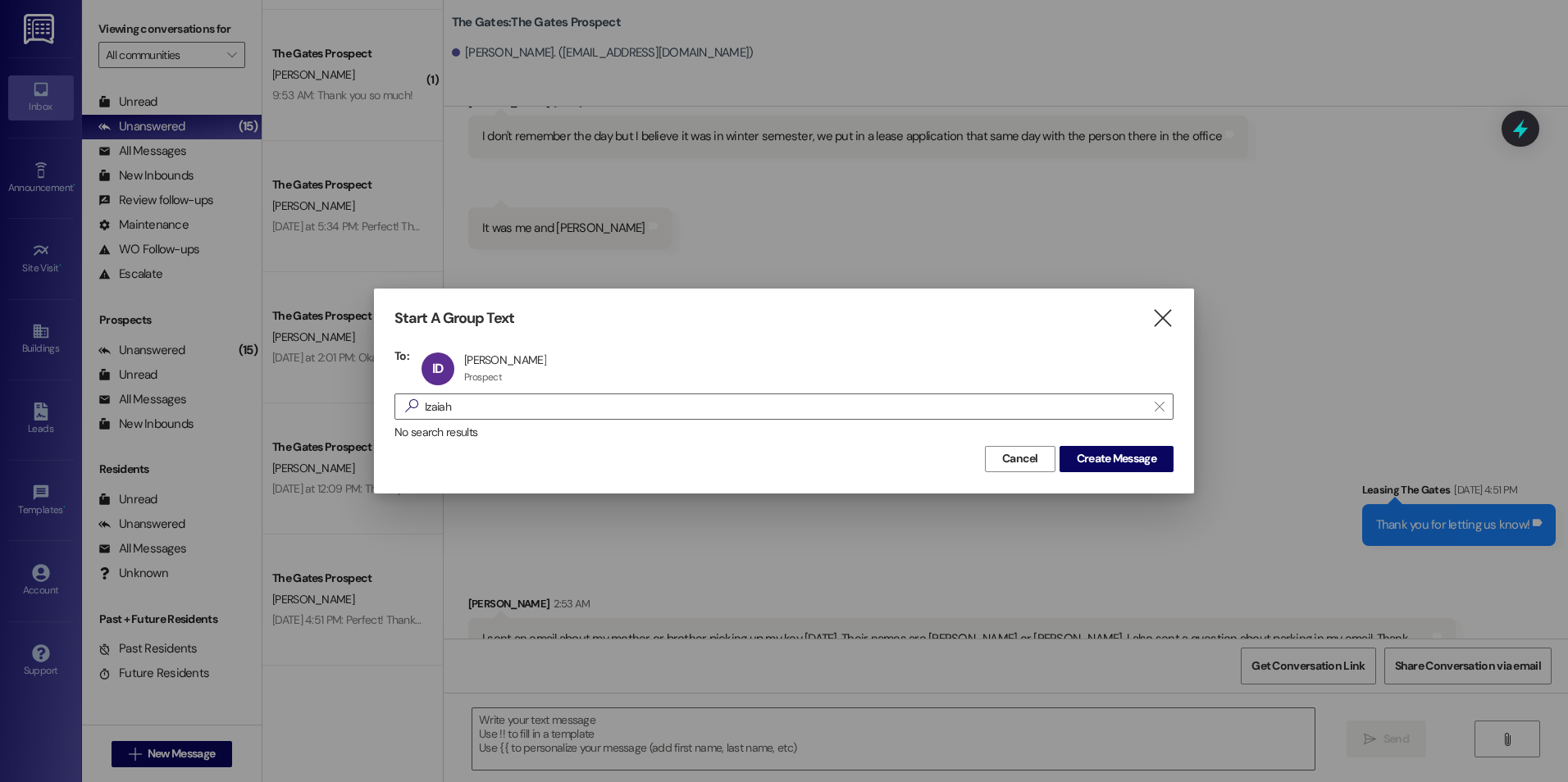
drag, startPoint x: 1136, startPoint y: 450, endPoint x: 1130, endPoint y: 435, distance: 16.2
click at [1138, 450] on button "Create Message" at bounding box center [1116, 459] width 114 height 26
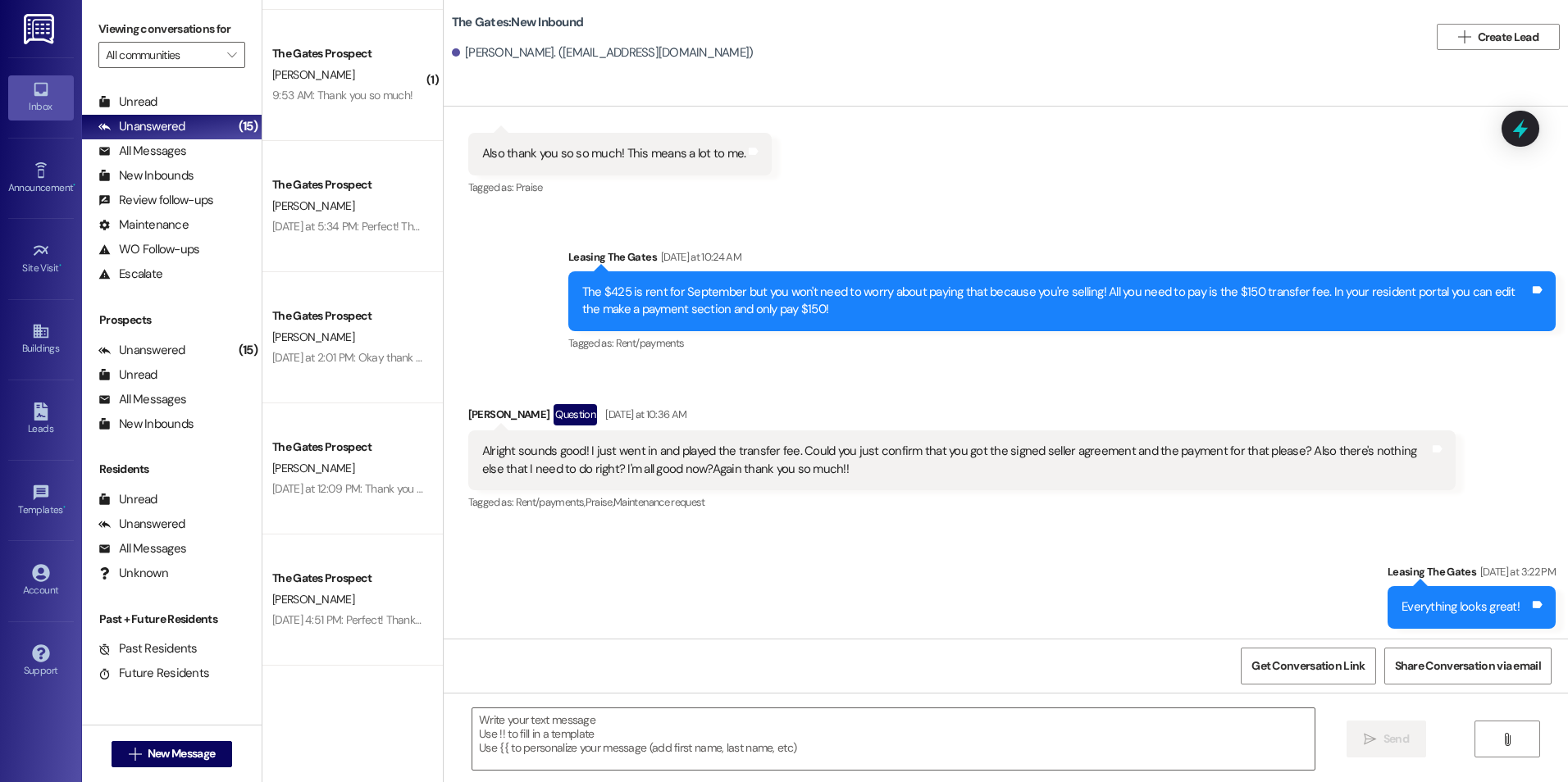
scroll to position [686, 0]
